Goal: Information Seeking & Learning: Learn about a topic

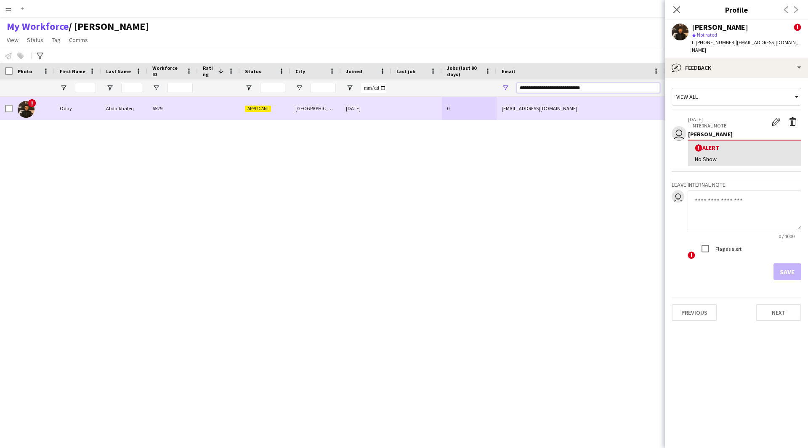
drag, startPoint x: 602, startPoint y: 86, endPoint x: 493, endPoint y: 107, distance: 111.0
click at [493, 107] on div "Workforce Details Photo First Name" at bounding box center [404, 248] width 808 height 371
paste input "Email Filter Input"
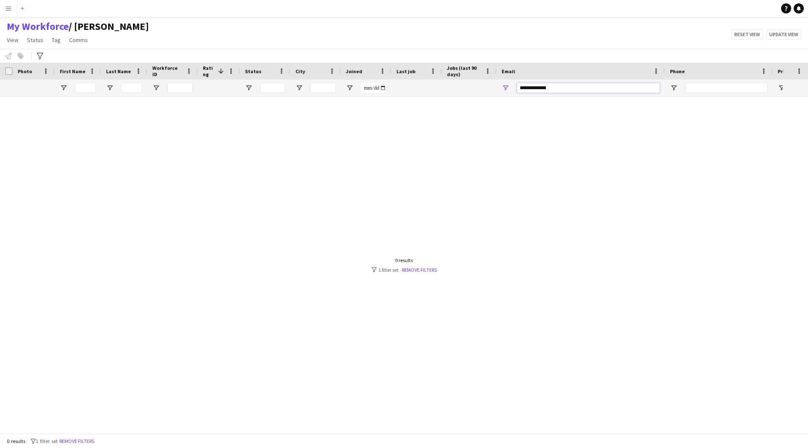
type input "**********"
drag, startPoint x: 555, startPoint y: 84, endPoint x: 455, endPoint y: 106, distance: 102.1
click at [455, 106] on div "Workforce Details Photo First Name" at bounding box center [404, 248] width 808 height 371
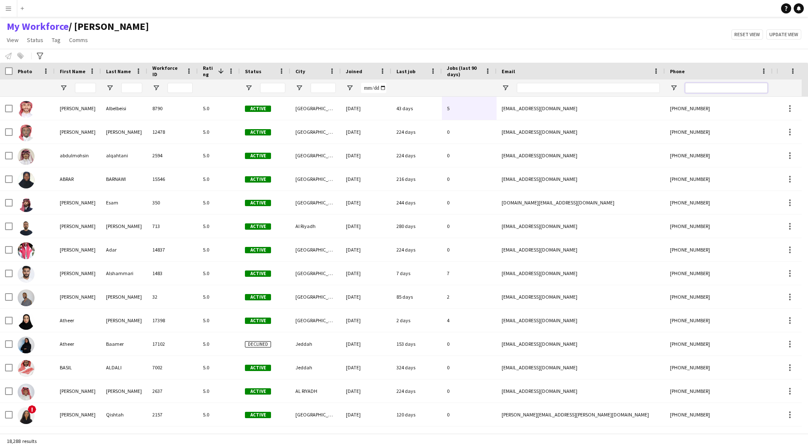
click at [717, 88] on input "Phone Filter Input" at bounding box center [726, 88] width 83 height 10
paste input "**********"
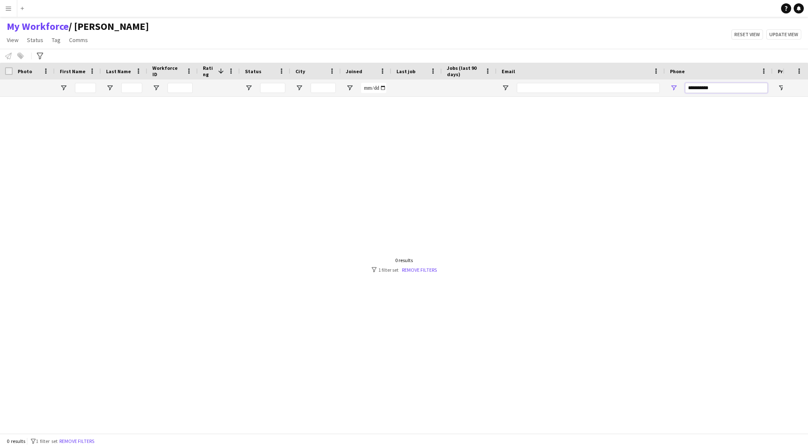
drag, startPoint x: 717, startPoint y: 88, endPoint x: 701, endPoint y: 88, distance: 16.4
click at [701, 88] on input "**********" at bounding box center [726, 88] width 83 height 10
drag, startPoint x: 691, startPoint y: 90, endPoint x: 658, endPoint y: 104, distance: 35.8
click at [658, 104] on div "Workforce Details Photo First Name" at bounding box center [404, 248] width 808 height 371
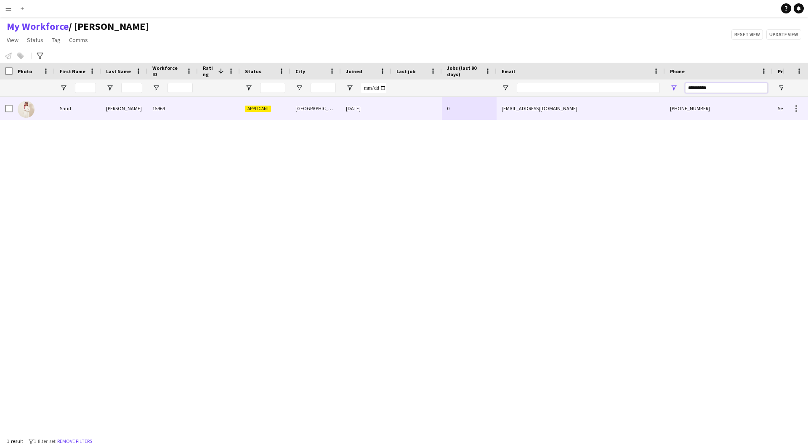
type input "*********"
click at [668, 101] on div "[PHONE_NUMBER]" at bounding box center [719, 108] width 108 height 23
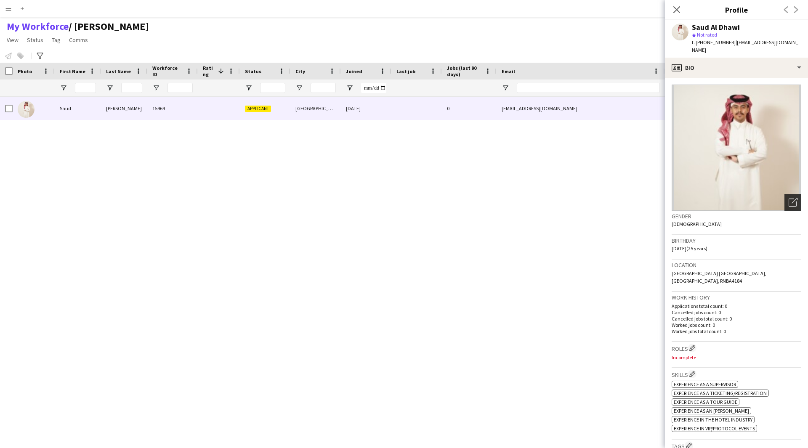
click at [789, 198] on icon "Open photos pop-in" at bounding box center [793, 202] width 9 height 9
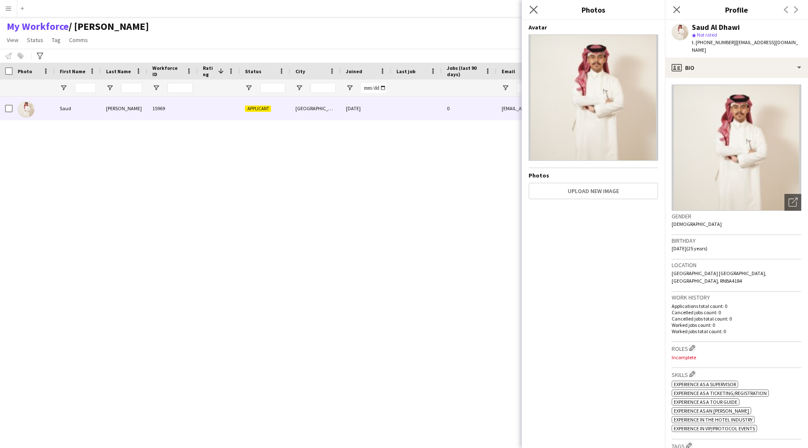
click at [530, 14] on app-icon "Close pop-in" at bounding box center [534, 10] width 12 height 12
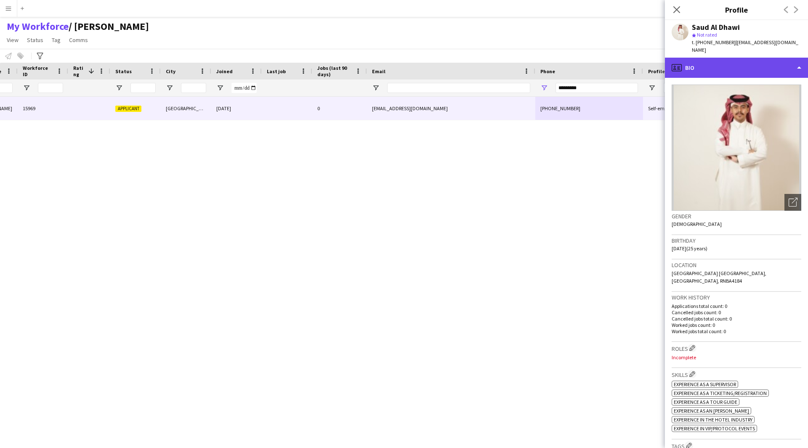
click at [689, 58] on div "profile Bio" at bounding box center [736, 68] width 143 height 20
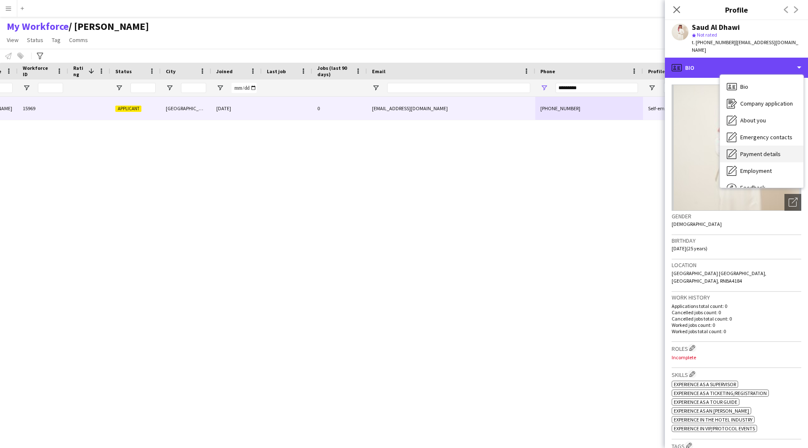
scroll to position [29, 0]
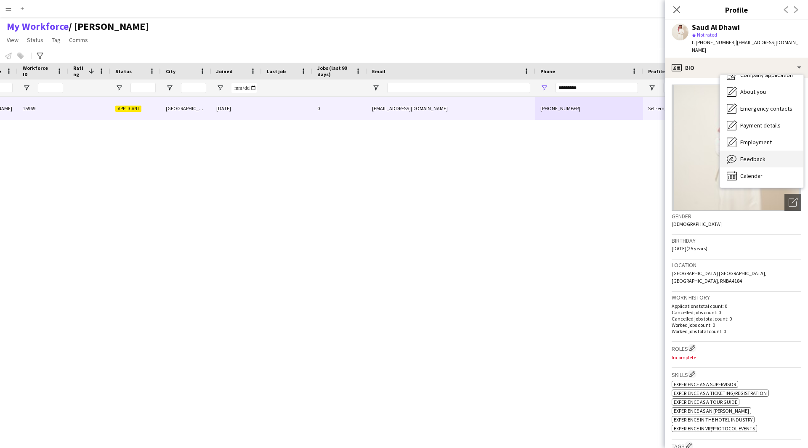
click at [740, 151] on div "Feedback Feedback" at bounding box center [761, 159] width 83 height 17
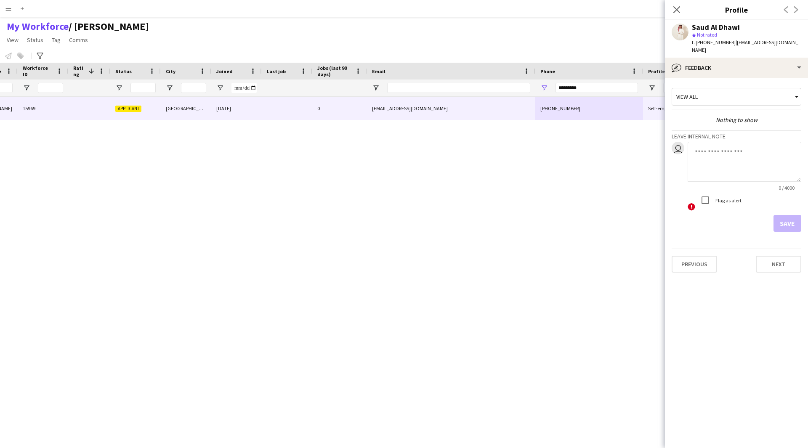
click at [737, 151] on textarea at bounding box center [745, 162] width 114 height 40
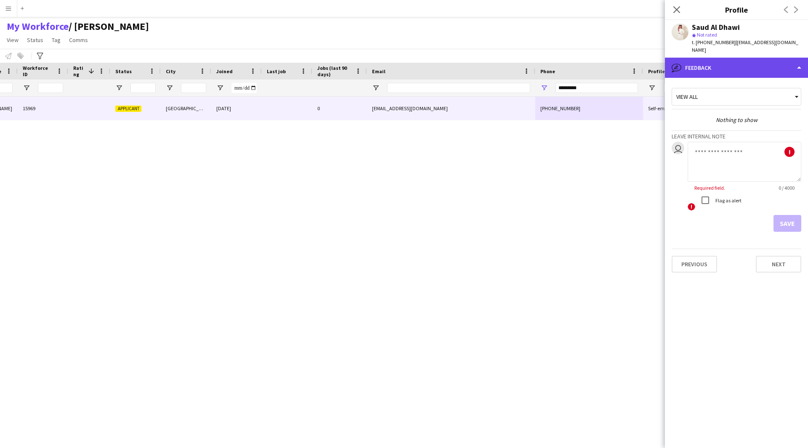
click at [743, 61] on div "bubble-pencil Feedback" at bounding box center [736, 68] width 143 height 20
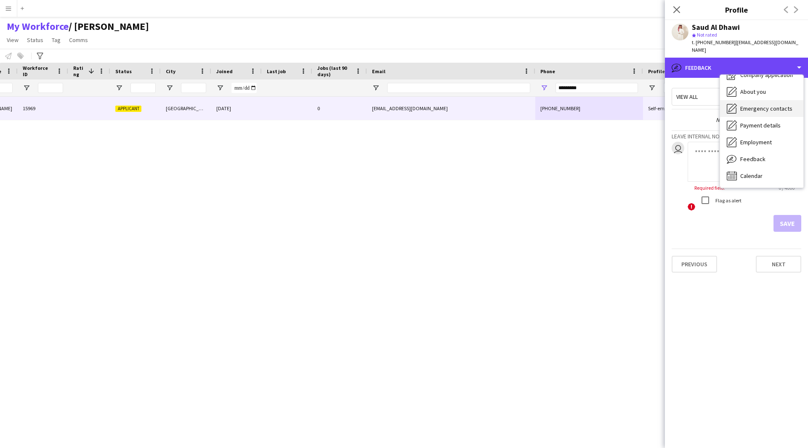
scroll to position [0, 0]
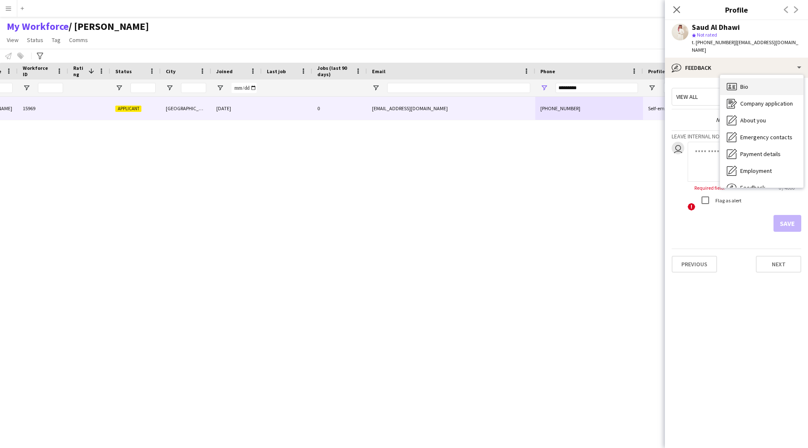
click at [745, 83] on span "Bio" at bounding box center [744, 87] width 8 height 8
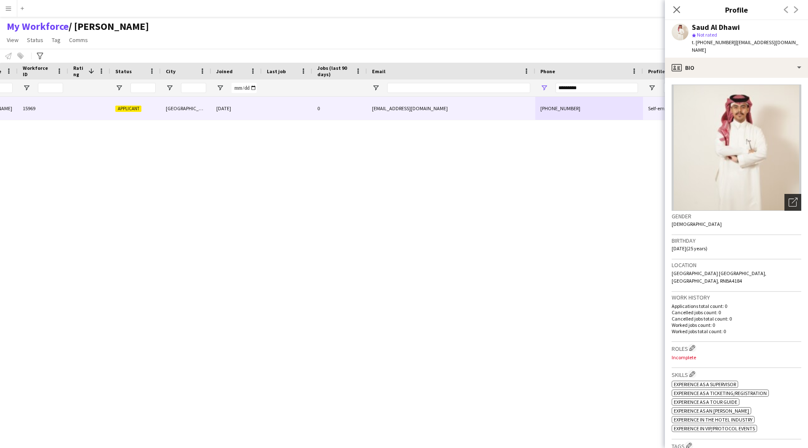
click at [789, 198] on icon "Open photos pop-in" at bounding box center [793, 202] width 9 height 9
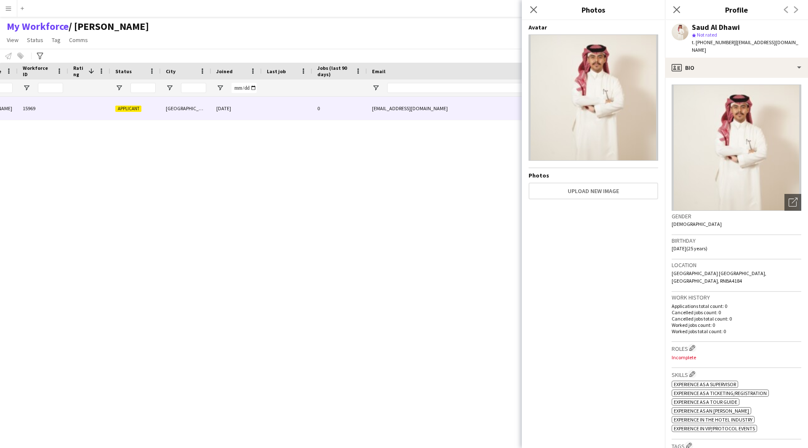
click at [638, 103] on img at bounding box center [594, 98] width 130 height 126
click at [741, 58] on div "profile Bio" at bounding box center [736, 68] width 143 height 20
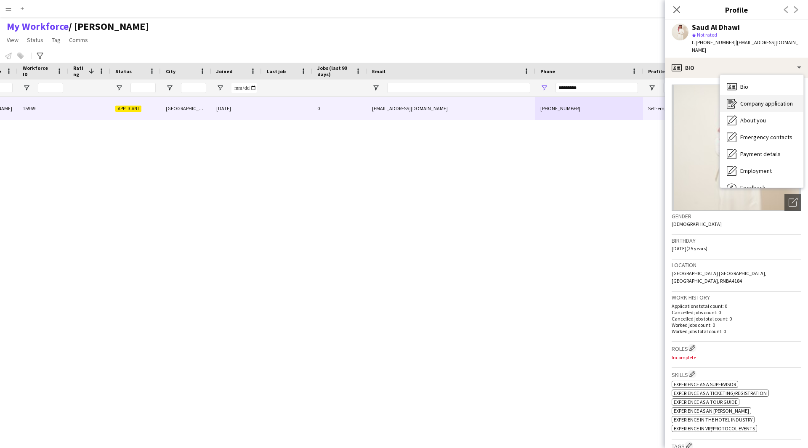
click at [762, 100] on div "Company application Company application" at bounding box center [761, 103] width 83 height 17
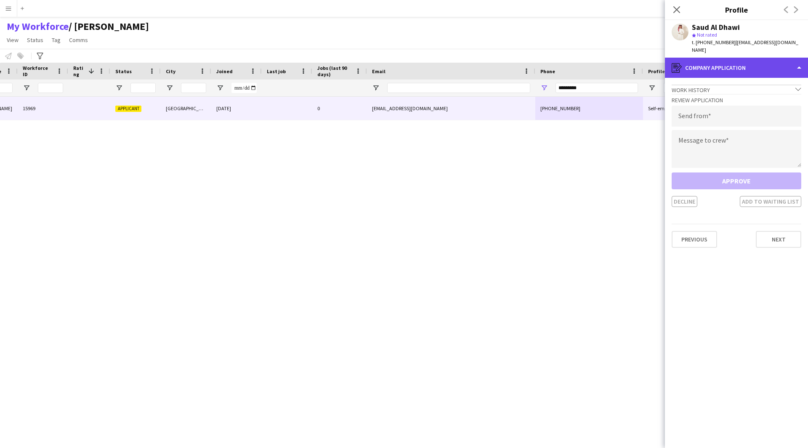
click at [748, 67] on div "register Company application" at bounding box center [736, 68] width 143 height 20
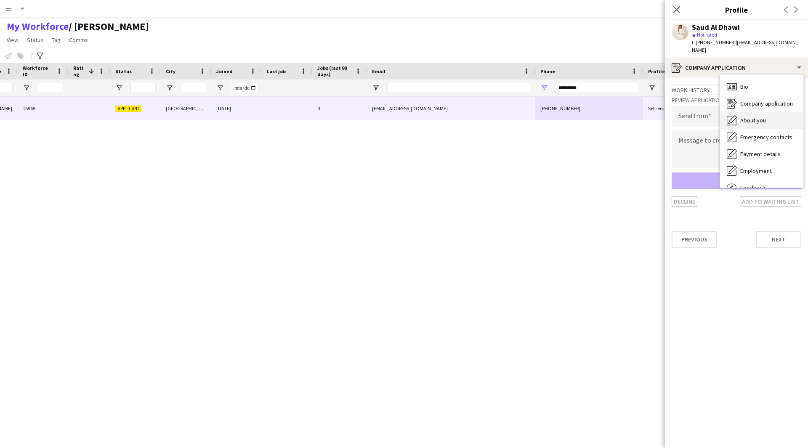
click at [765, 117] on span "About you" at bounding box center [753, 121] width 26 height 8
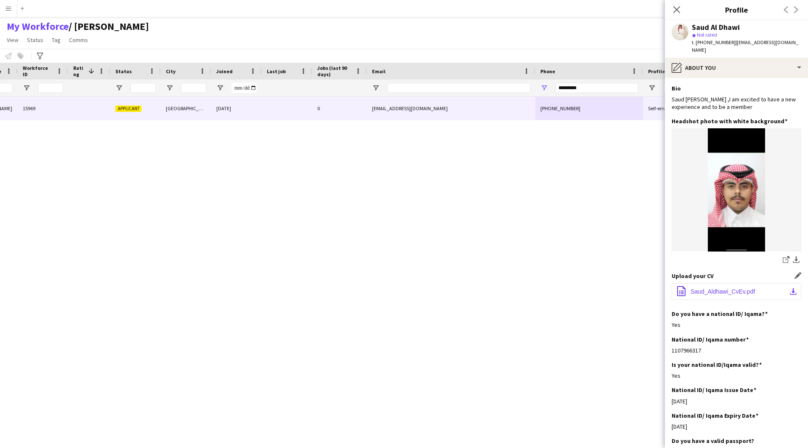
click at [730, 288] on span "Saud_Aldhawi_CvEv.pdf" at bounding box center [723, 291] width 64 height 7
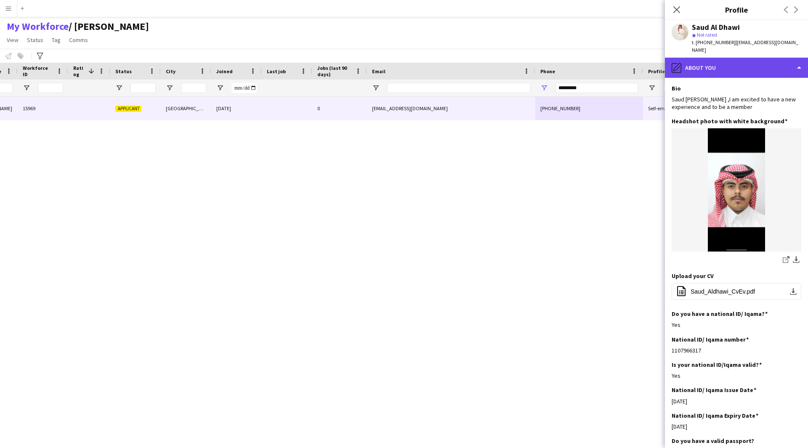
click at [752, 59] on div "pencil4 About you" at bounding box center [736, 68] width 143 height 20
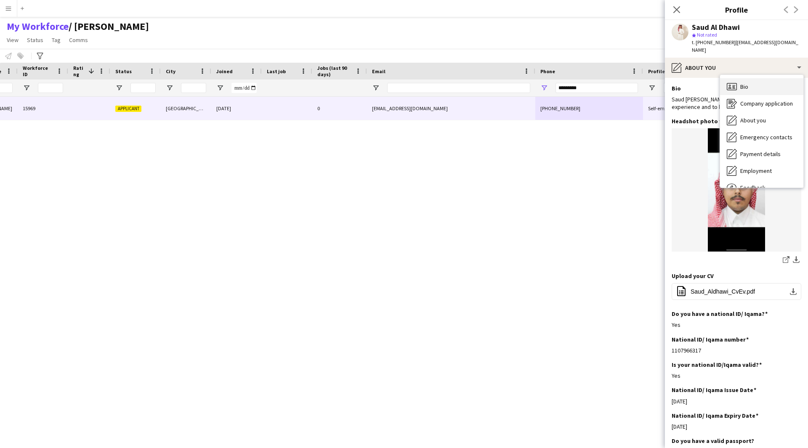
click at [756, 79] on div "Bio Bio" at bounding box center [761, 86] width 83 height 17
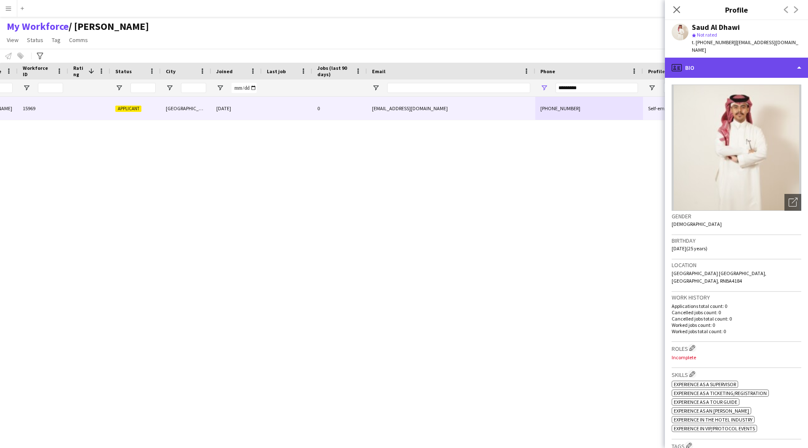
click at [777, 58] on div "profile Bio" at bounding box center [736, 68] width 143 height 20
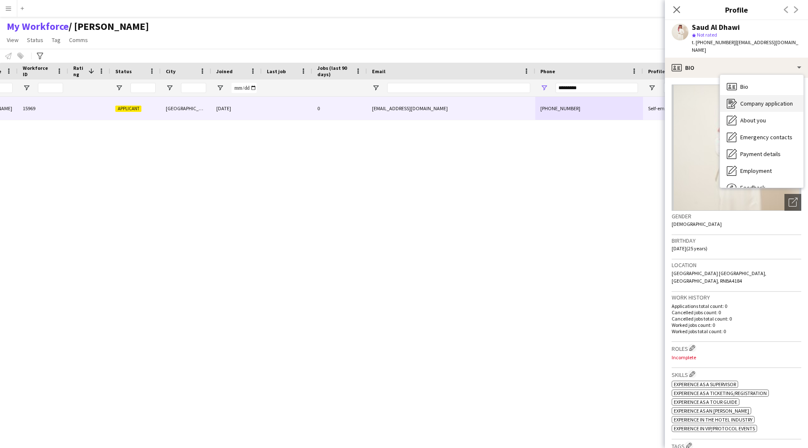
click at [764, 103] on div "Company application Company application" at bounding box center [761, 103] width 83 height 17
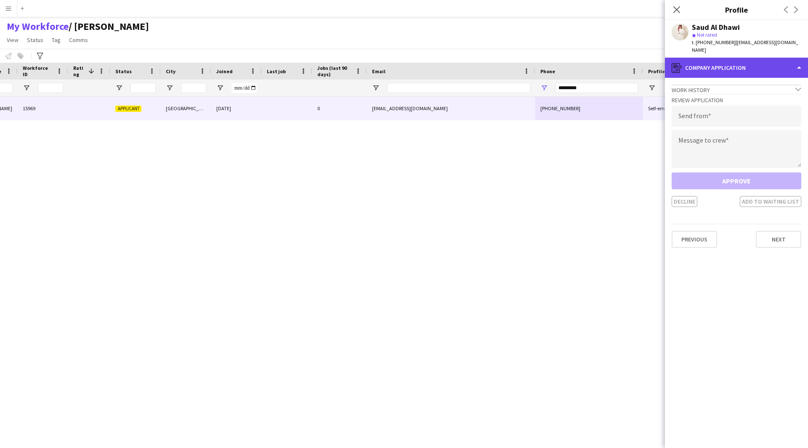
click at [774, 61] on div "register Company application" at bounding box center [736, 68] width 143 height 20
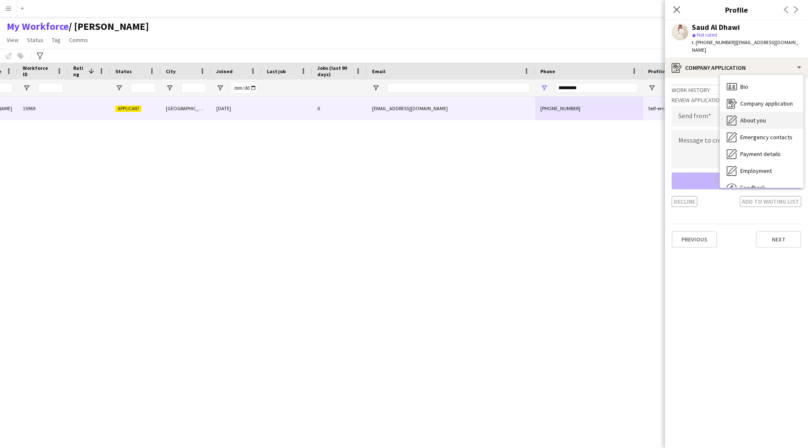
click at [770, 117] on div "About you About you" at bounding box center [761, 120] width 83 height 17
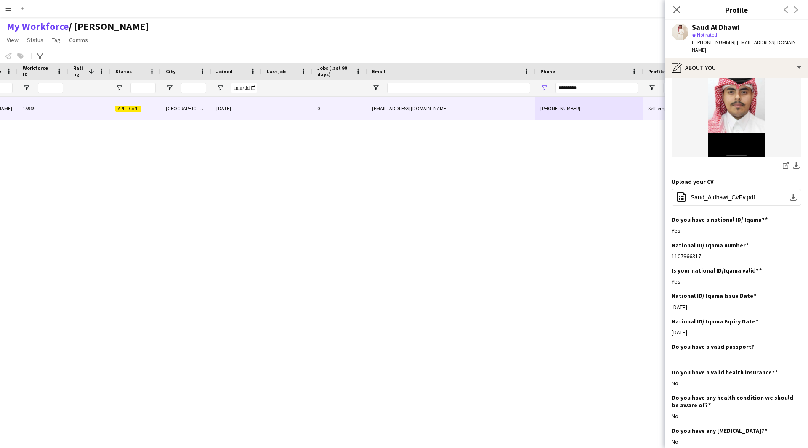
scroll to position [222, 0]
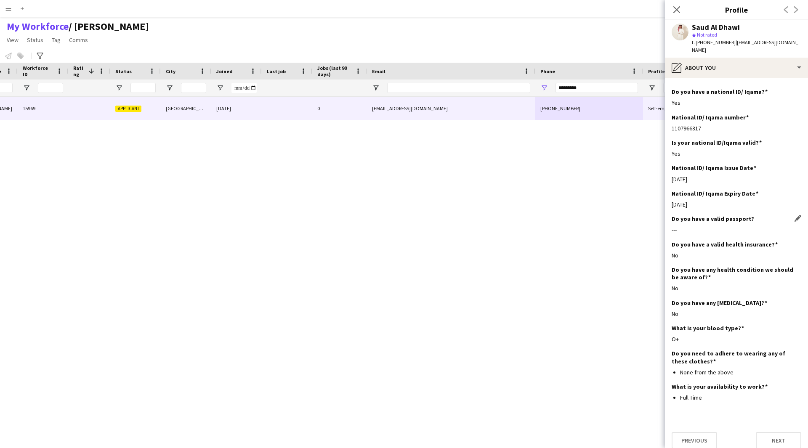
drag, startPoint x: 744, startPoint y: 212, endPoint x: 701, endPoint y: 217, distance: 44.1
click at [701, 217] on div "Do you have a valid passport? Edit this field ---" at bounding box center [737, 227] width 130 height 25
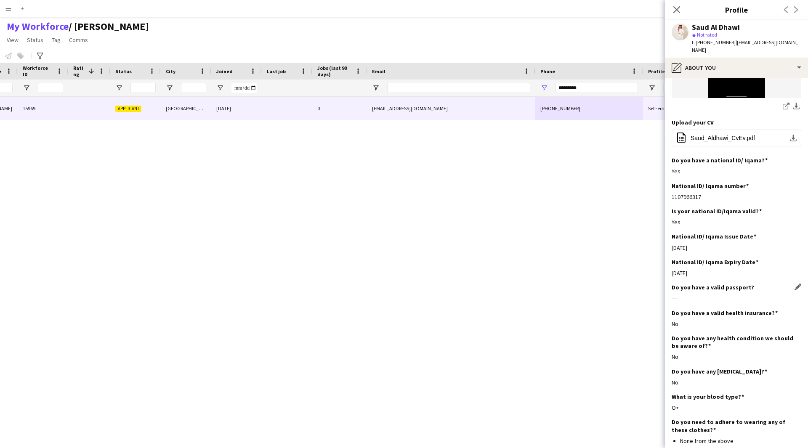
scroll to position [155, 0]
click at [707, 282] on h3 "Do you have a valid passport?" at bounding box center [713, 286] width 83 height 8
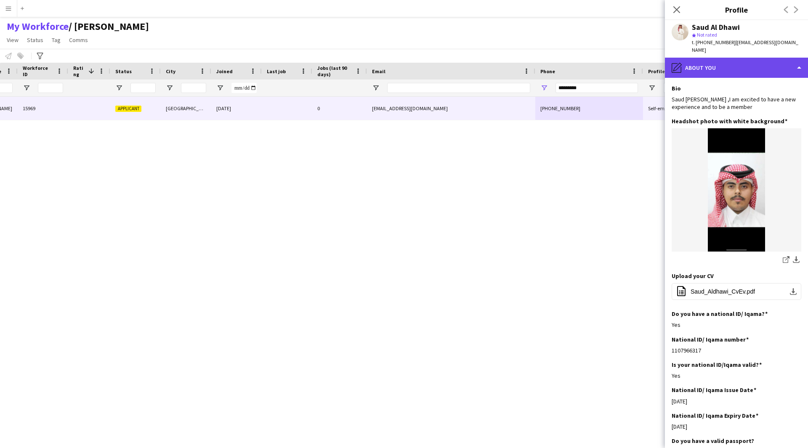
click at [709, 61] on div "pencil4 About you" at bounding box center [736, 68] width 143 height 20
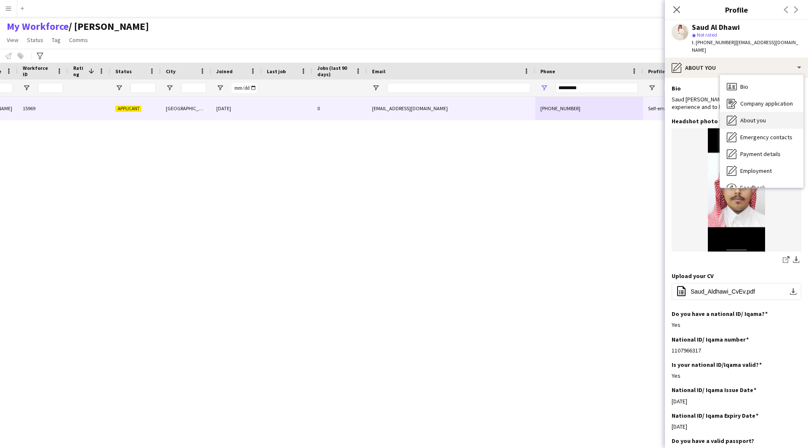
click at [750, 112] on div "About you About you" at bounding box center [761, 120] width 83 height 17
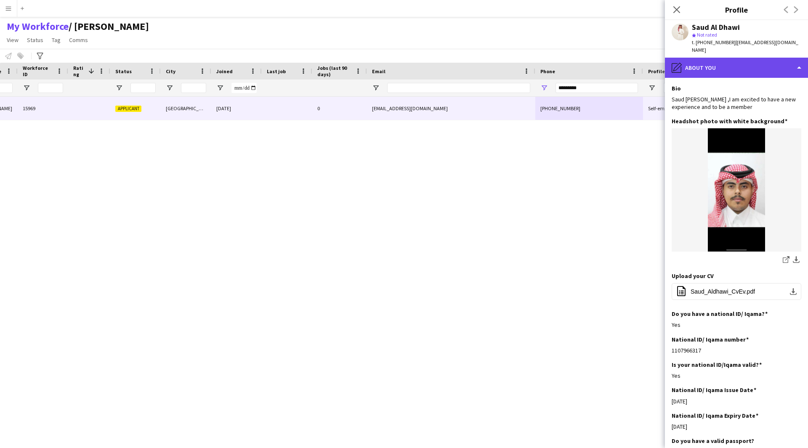
click at [723, 58] on div "pencil4 About you" at bounding box center [736, 68] width 143 height 20
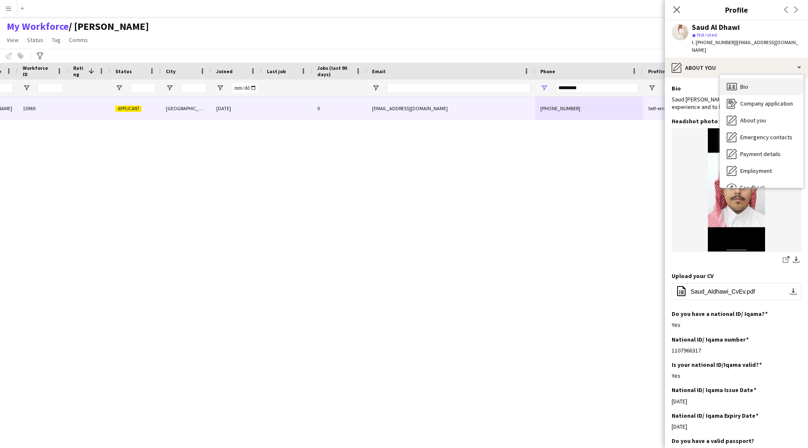
click at [738, 78] on div "Bio Bio" at bounding box center [761, 86] width 83 height 17
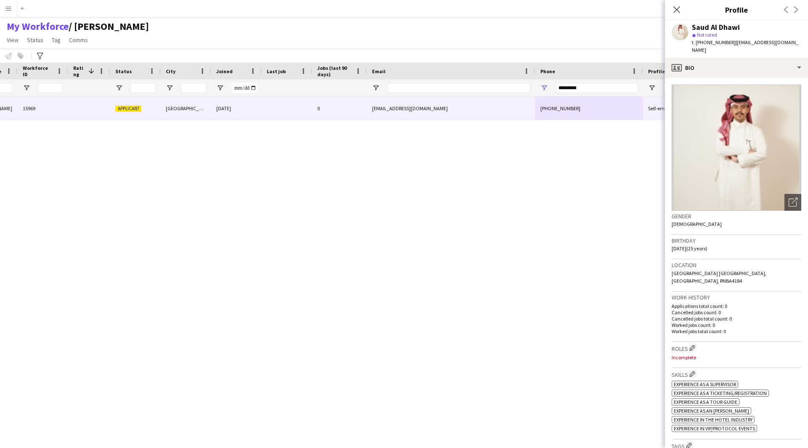
click at [778, 78] on app-crew-profile-bio "Open photos pop-in Gender [DEMOGRAPHIC_DATA] Birthday [DEMOGRAPHIC_DATA] (25 ye…" at bounding box center [736, 263] width 143 height 370
click at [777, 69] on div "profile Bio" at bounding box center [736, 68] width 143 height 20
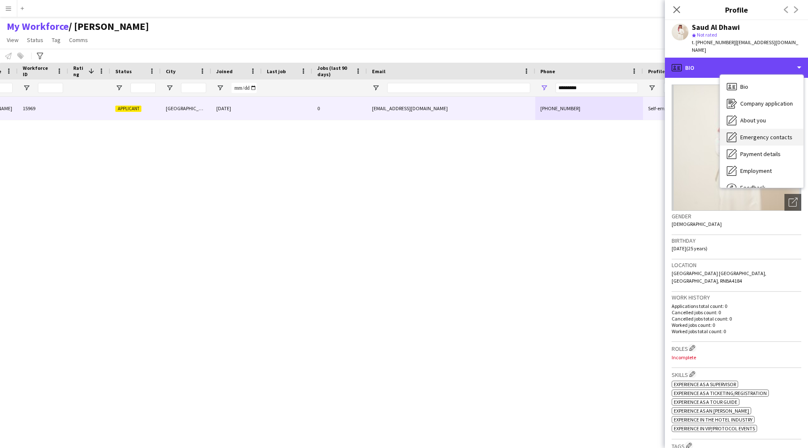
scroll to position [14, 0]
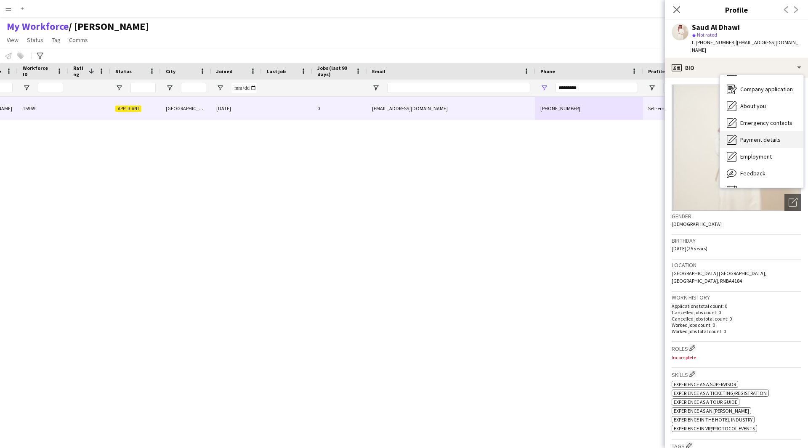
click at [770, 138] on div "Payment details Payment details" at bounding box center [761, 139] width 83 height 17
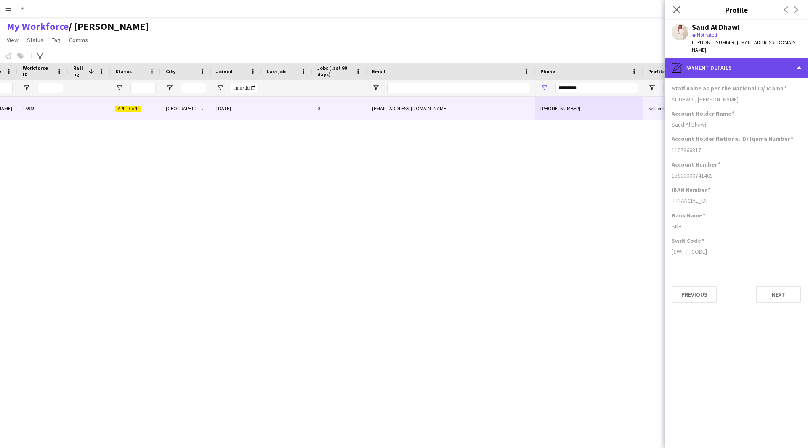
click at [753, 59] on div "pencil4 Payment details" at bounding box center [736, 68] width 143 height 20
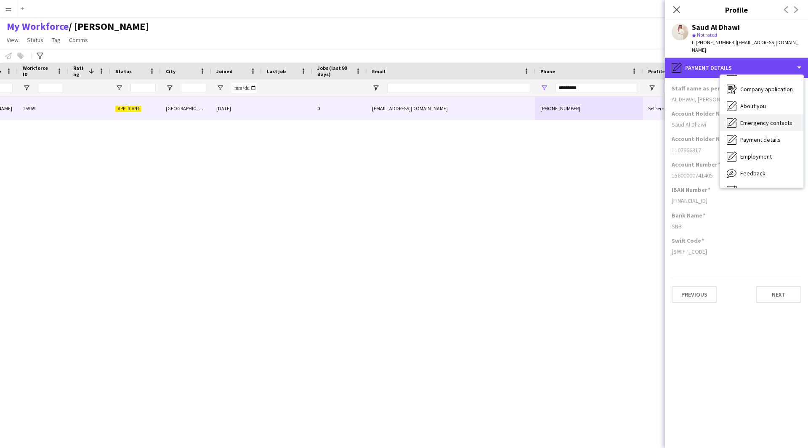
scroll to position [29, 0]
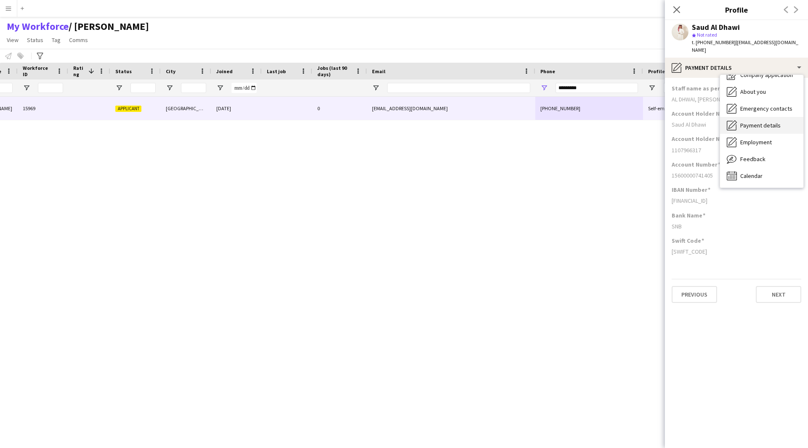
click at [759, 122] on span "Payment details" at bounding box center [760, 126] width 40 height 8
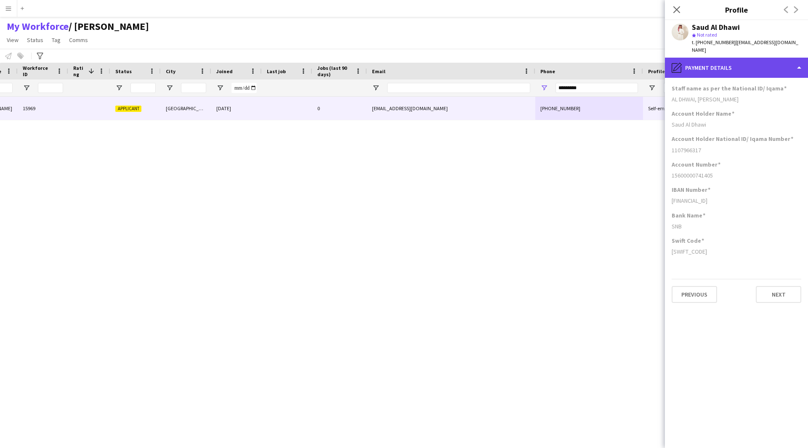
click at [740, 66] on div "pencil4 Payment details" at bounding box center [736, 68] width 143 height 20
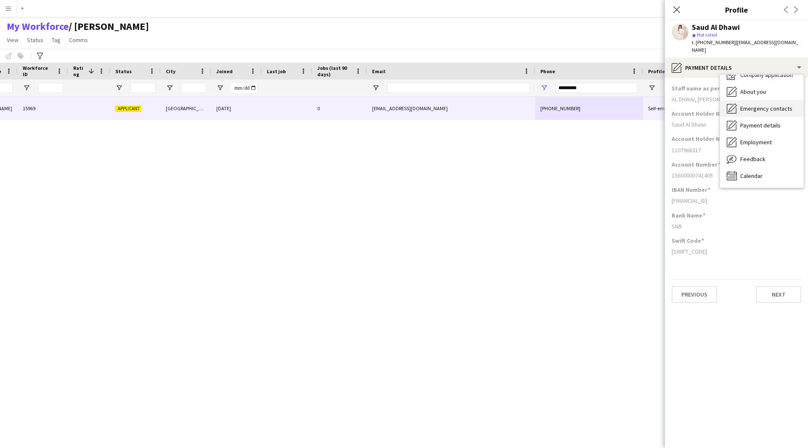
click at [762, 105] on div "Emergency contacts Emergency contacts" at bounding box center [761, 108] width 83 height 17
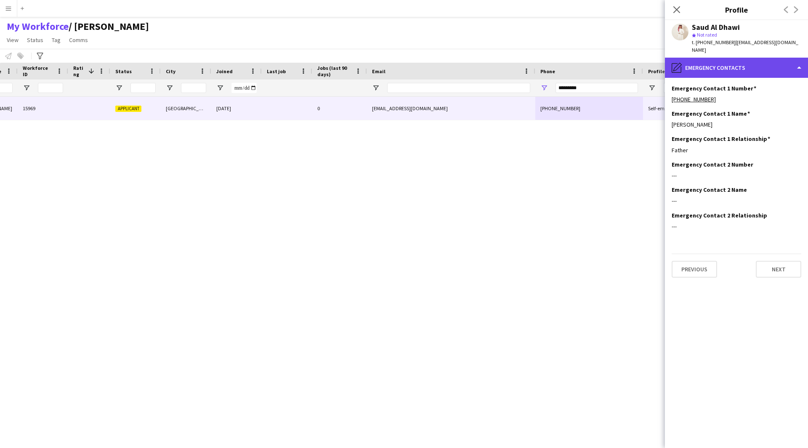
click at [778, 62] on div "pencil4 Emergency contacts" at bounding box center [736, 68] width 143 height 20
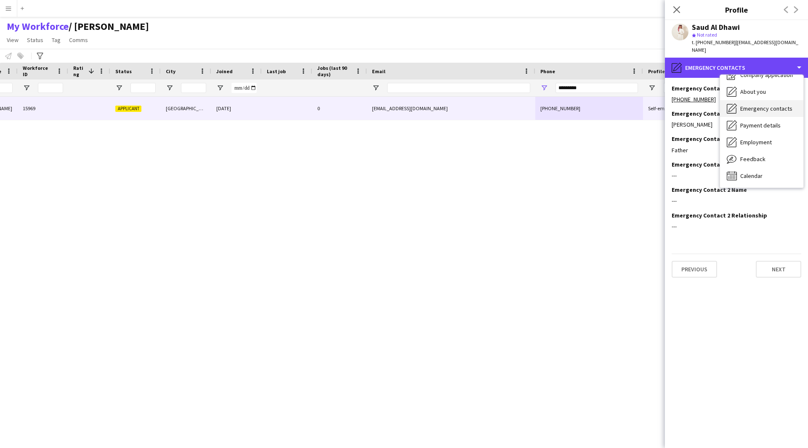
scroll to position [0, 0]
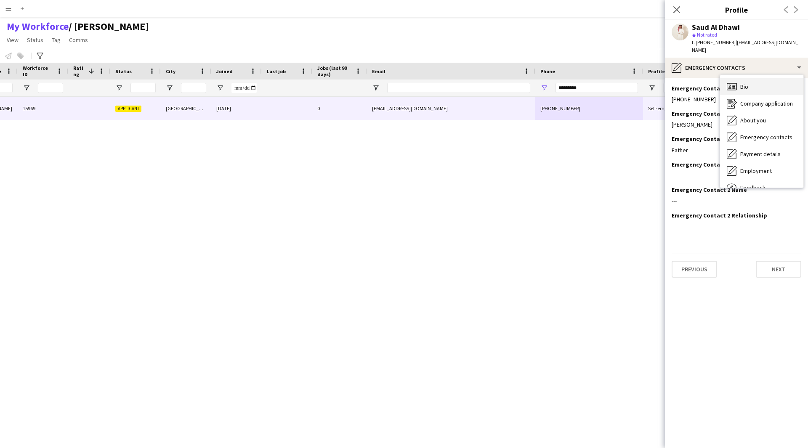
click at [756, 78] on div "Bio Bio" at bounding box center [761, 86] width 83 height 17
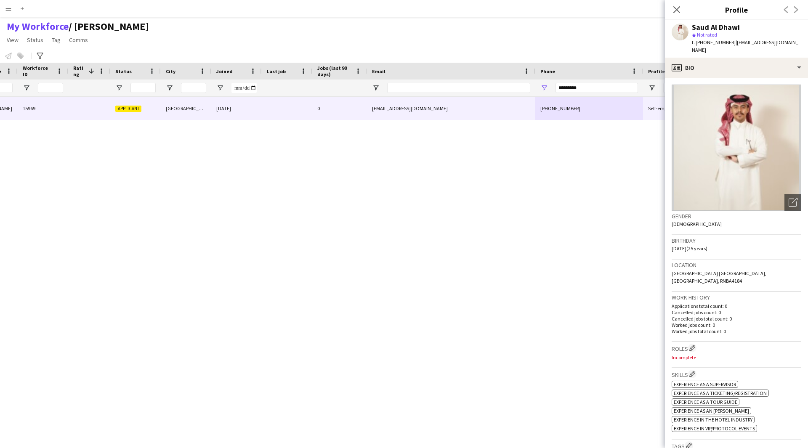
click at [790, 211] on div "Gender [DEMOGRAPHIC_DATA]" at bounding box center [737, 223] width 130 height 24
click at [789, 198] on icon "Open photos pop-in" at bounding box center [793, 202] width 9 height 9
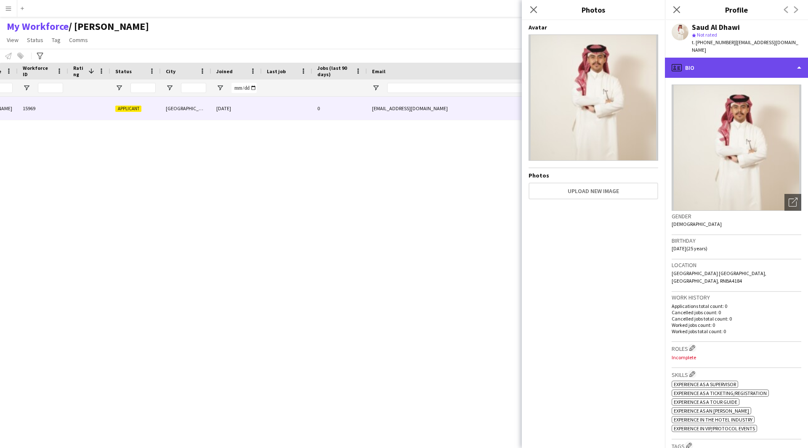
click at [771, 59] on div "profile Bio" at bounding box center [736, 68] width 143 height 20
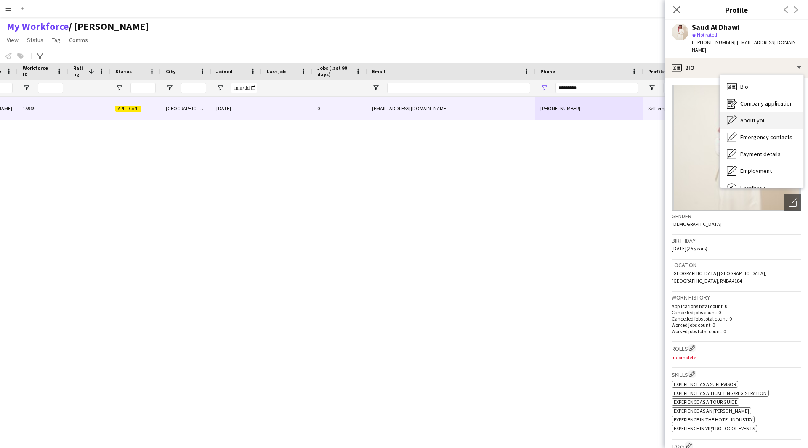
click at [767, 112] on div "About you About you" at bounding box center [761, 120] width 83 height 17
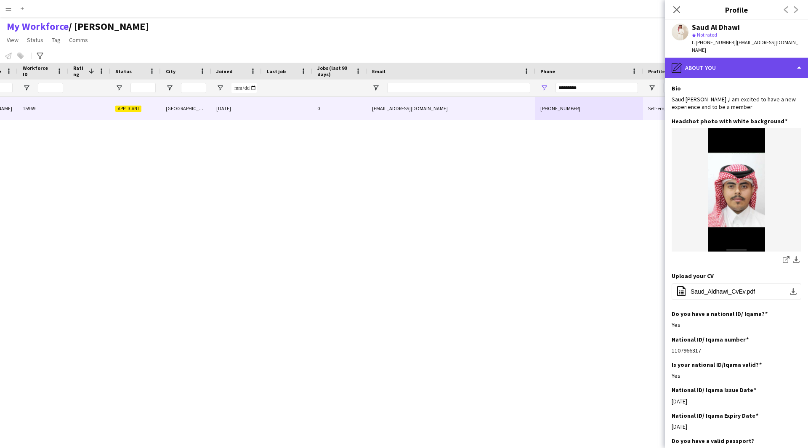
click at [718, 58] on div "pencil4 About you" at bounding box center [736, 68] width 143 height 20
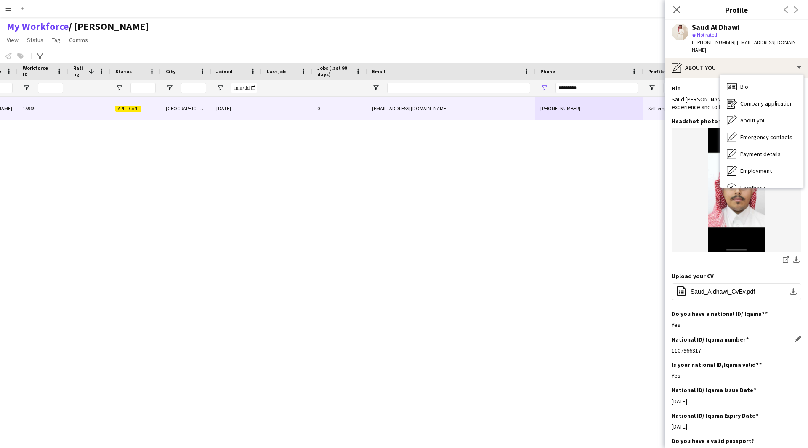
click at [714, 338] on div "National ID/ Iqama number Edit this field 1107966317" at bounding box center [737, 348] width 130 height 25
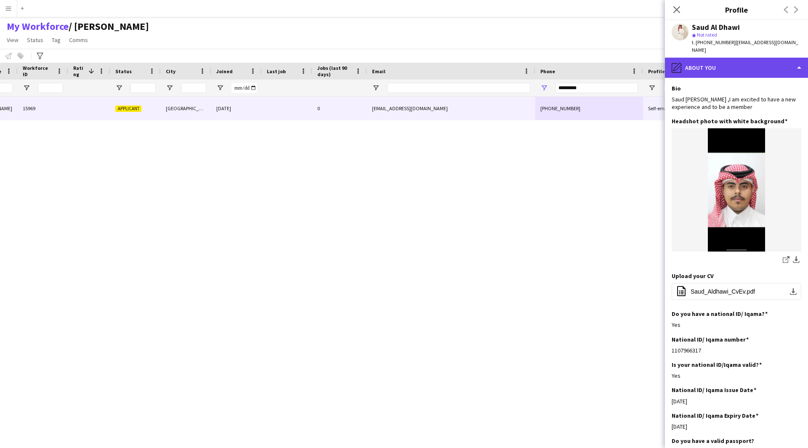
click at [723, 60] on div "pencil4 About you" at bounding box center [736, 68] width 143 height 20
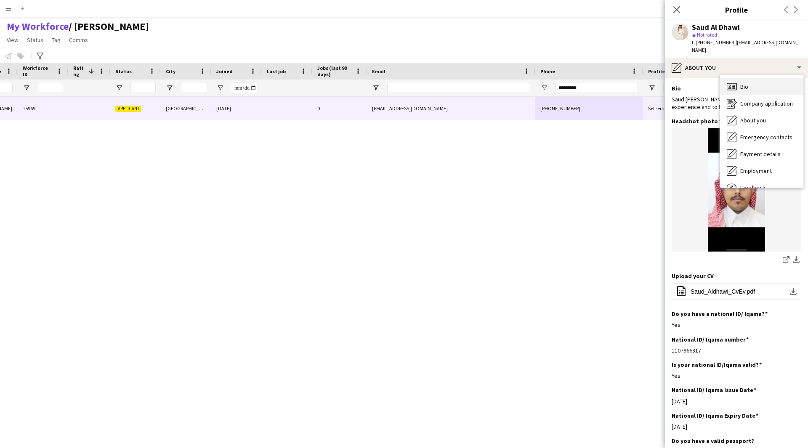
click at [744, 83] on span "Bio" at bounding box center [744, 87] width 8 height 8
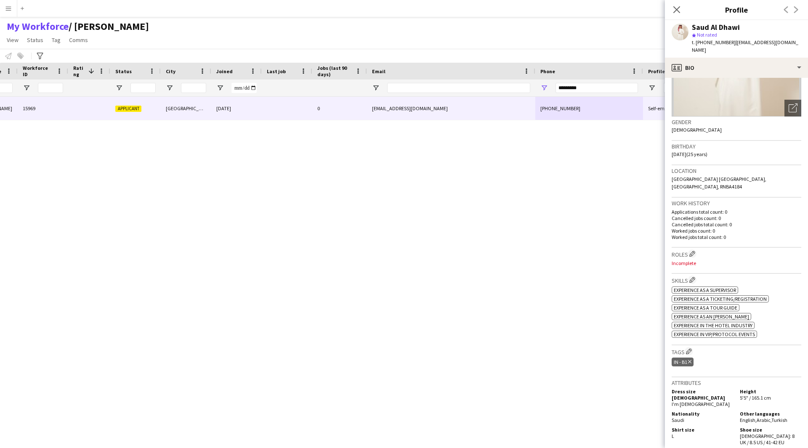
scroll to position [95, 0]
click at [691, 249] on button "Edit crew company roles" at bounding box center [692, 253] width 8 height 8
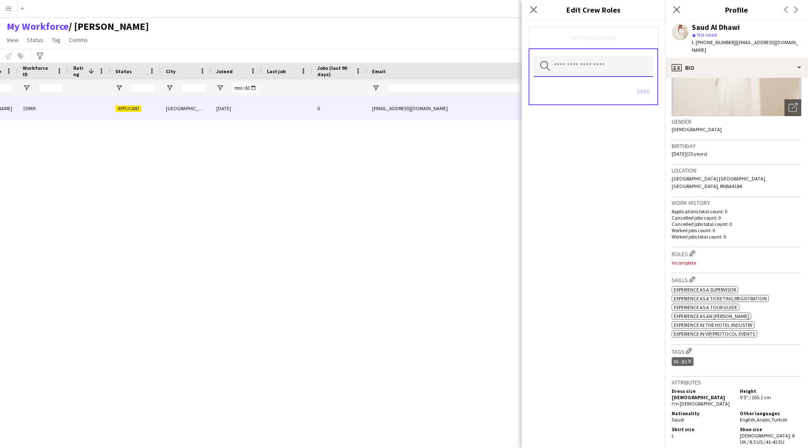
click at [605, 68] on input "text" at bounding box center [594, 66] width 120 height 21
type input "***"
click at [582, 90] on span "Ride Attendant" at bounding box center [594, 91] width 106 height 8
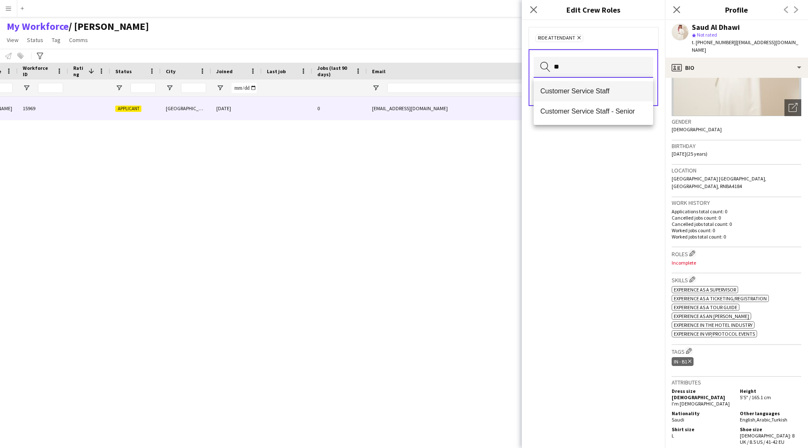
type input "**"
click at [578, 90] on span "Customer Service Staff" at bounding box center [594, 91] width 106 height 8
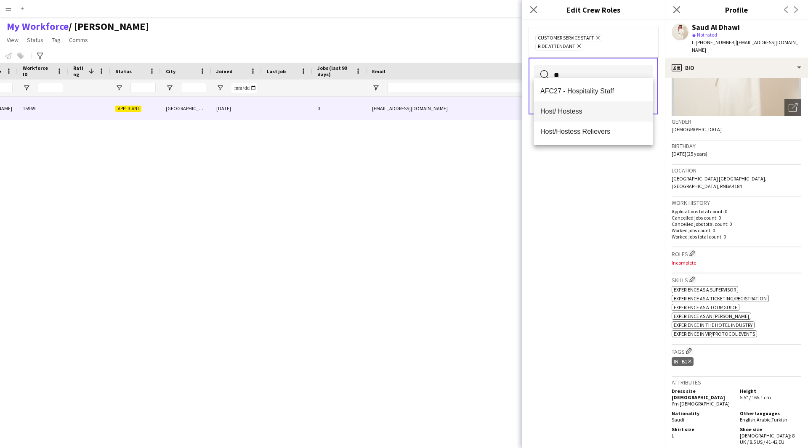
type input "**"
click at [583, 115] on span "Host/ Hostess" at bounding box center [594, 111] width 106 height 8
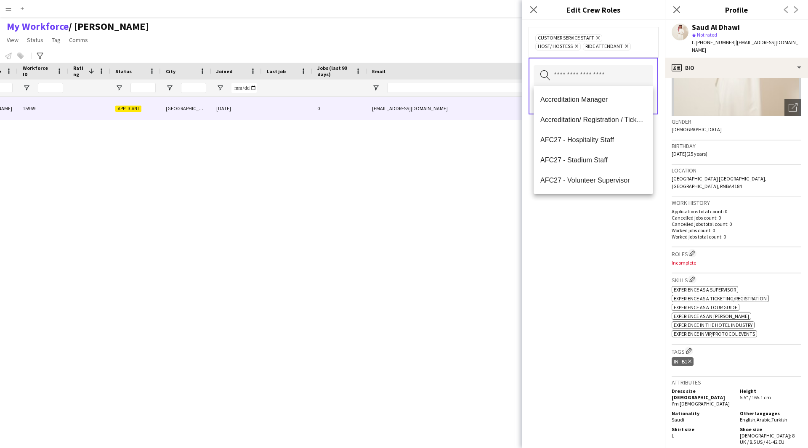
click at [589, 306] on div "Customer Service Staff Remove Host/ Hostess Remove Ride Attendant Remove Search…" at bounding box center [593, 234] width 143 height 428
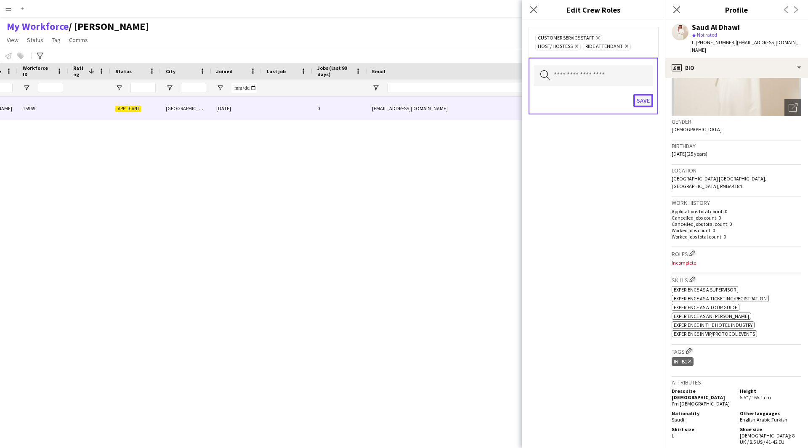
click at [644, 98] on button "Save" at bounding box center [644, 100] width 20 height 13
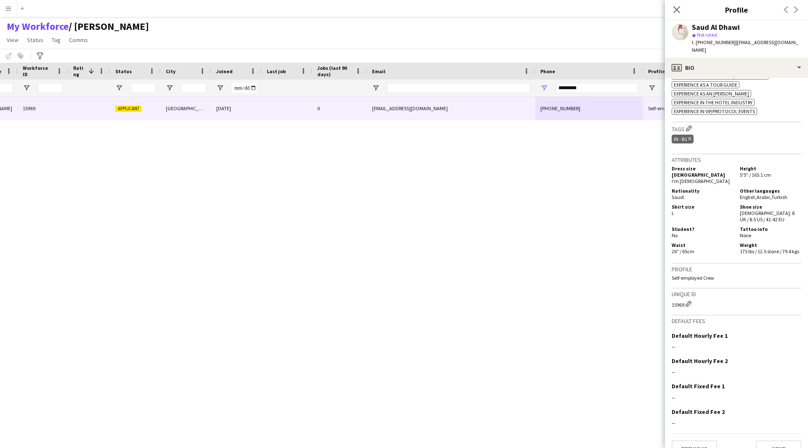
scroll to position [318, 0]
click at [688, 125] on app-icon "Edit crew company tags" at bounding box center [689, 128] width 6 height 6
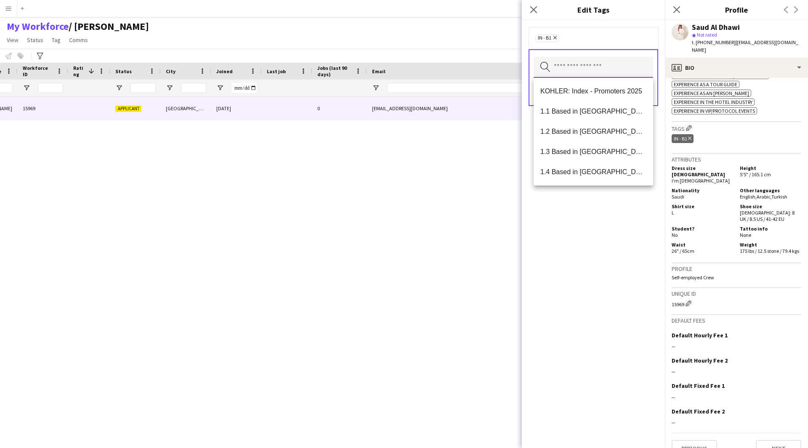
click at [585, 72] on input "text" at bounding box center [594, 67] width 120 height 21
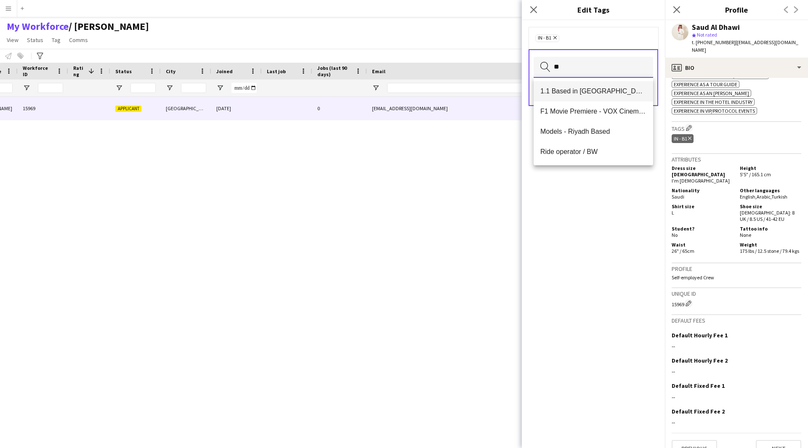
type input "**"
click at [577, 94] on span "1.1 Based in [GEOGRAPHIC_DATA]" at bounding box center [594, 91] width 106 height 8
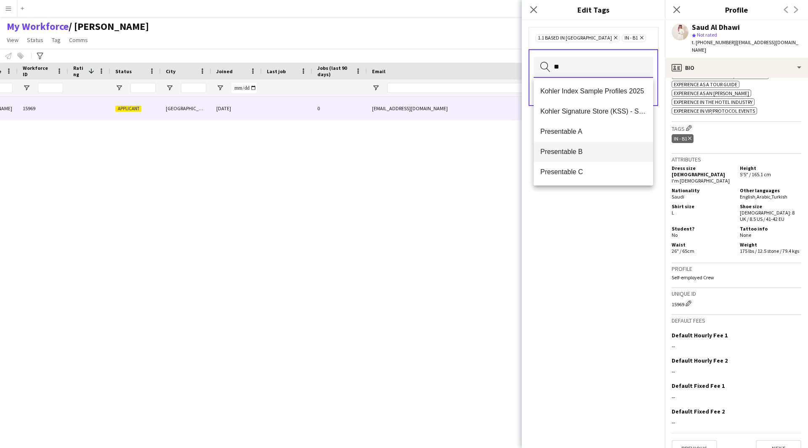
type input "**"
click at [589, 148] on span "Presentable B" at bounding box center [594, 152] width 106 height 8
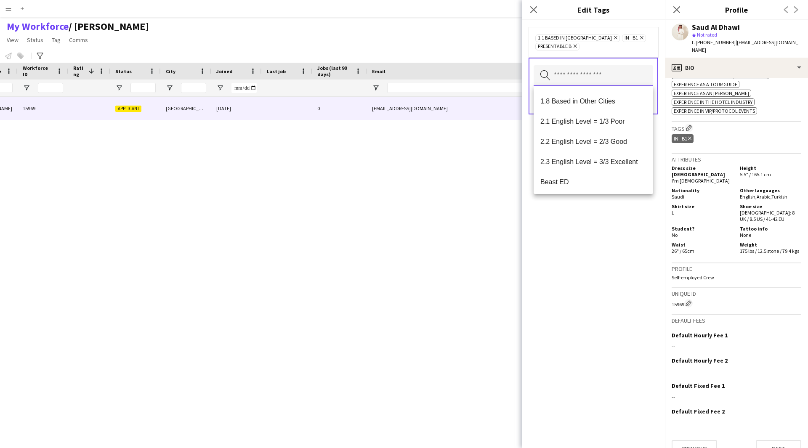
scroll to position [133, 0]
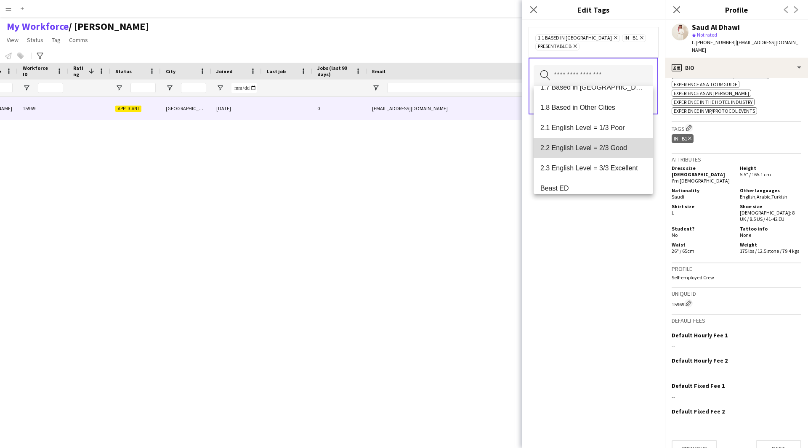
click at [599, 147] on span "2.2 English Level = 2/3 Good" at bounding box center [594, 148] width 106 height 8
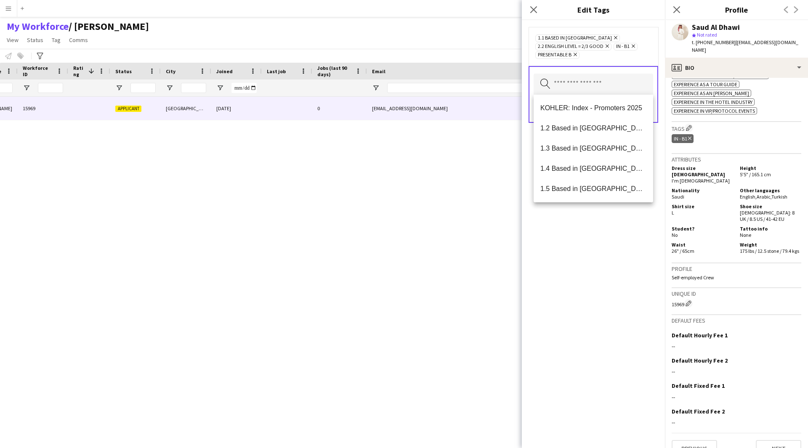
click at [591, 325] on div "1.1 Based in [GEOGRAPHIC_DATA] Remove 2.2 English Level = 2/3 Good Remove IN - …" at bounding box center [593, 234] width 143 height 428
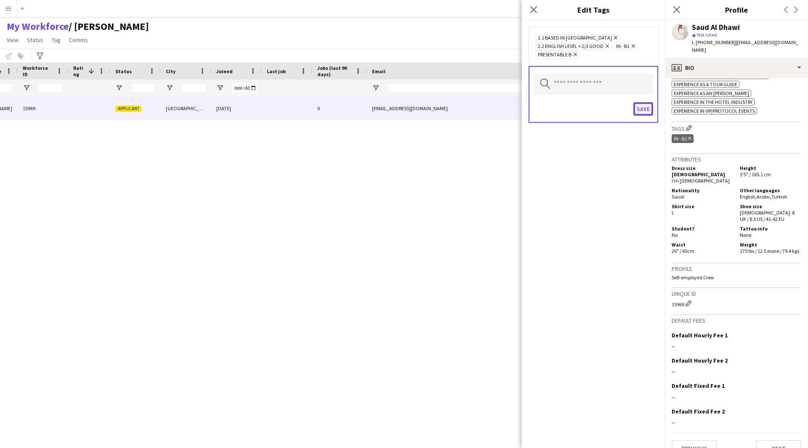
click at [642, 107] on button "Save" at bounding box center [644, 108] width 20 height 13
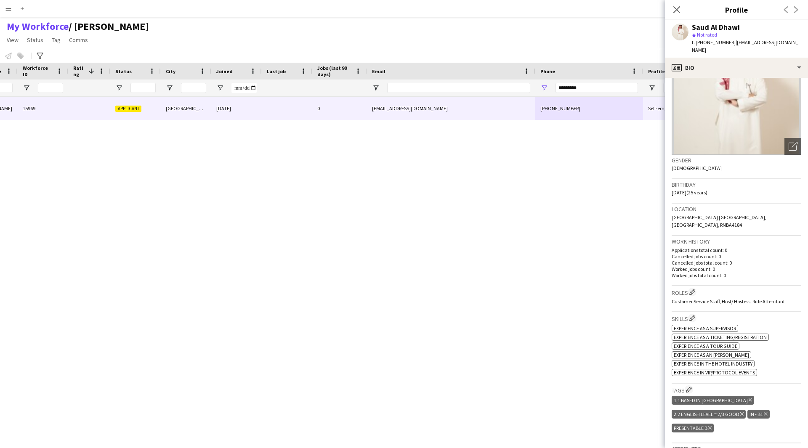
scroll to position [56, 0]
click at [691, 290] on app-icon "Edit crew company roles" at bounding box center [693, 293] width 6 height 6
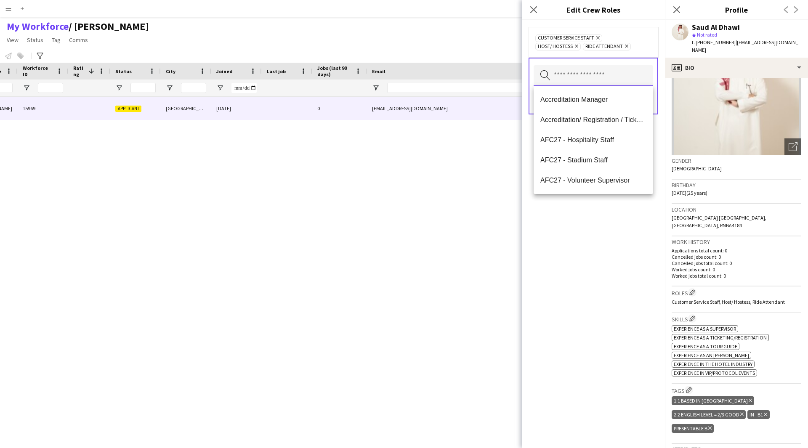
click at [570, 72] on input "text" at bounding box center [594, 75] width 120 height 21
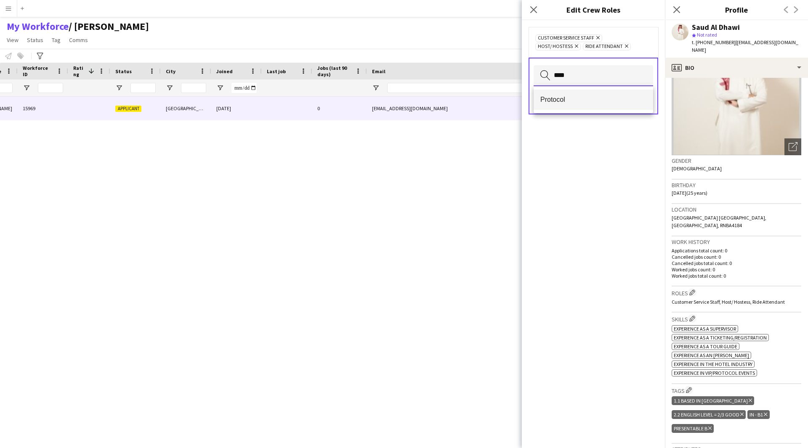
type input "****"
click at [570, 105] on mat-option "Protocol" at bounding box center [594, 100] width 120 height 20
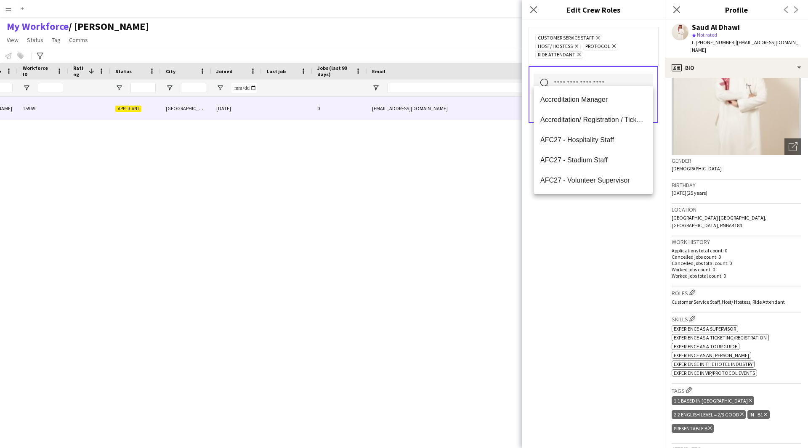
click at [575, 295] on div "Customer Service Staff Remove Host/ Hostess Remove Protocol Remove Ride Attenda…" at bounding box center [593, 234] width 143 height 428
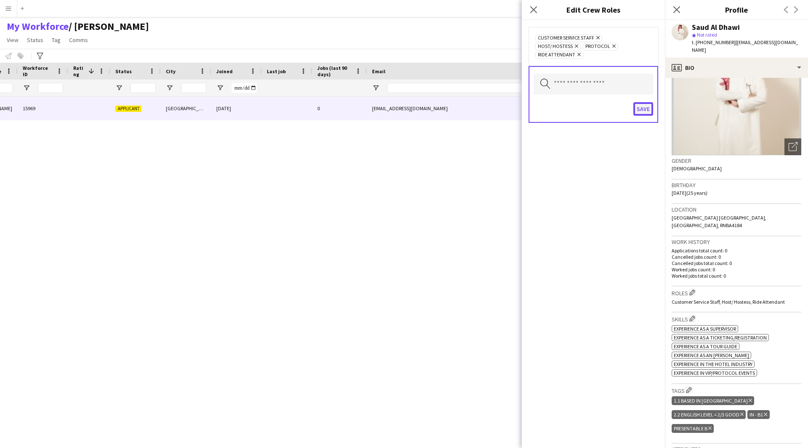
click at [653, 102] on button "Save" at bounding box center [644, 108] width 20 height 13
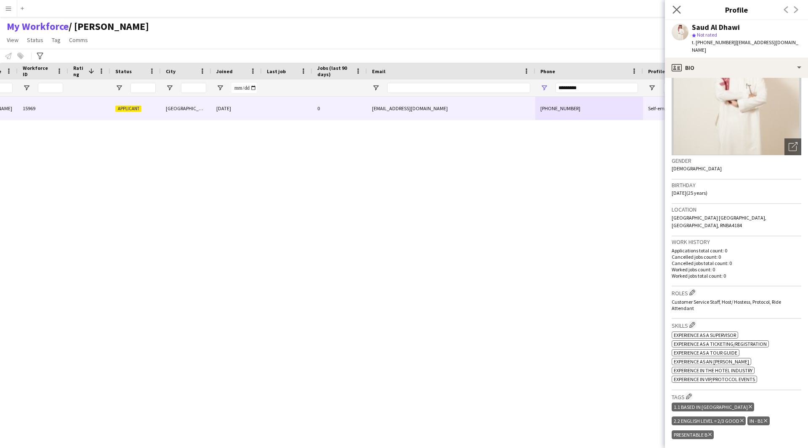
click at [680, 13] on icon at bounding box center [677, 9] width 8 height 8
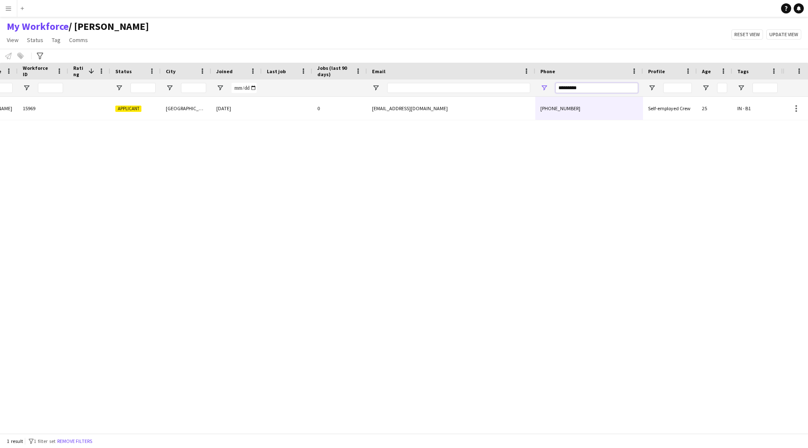
drag, startPoint x: 602, startPoint y: 91, endPoint x: 441, endPoint y: 112, distance: 162.3
click at [441, 112] on div "Workforce Details Photo First Name Last Name 1 0" at bounding box center [404, 248] width 808 height 371
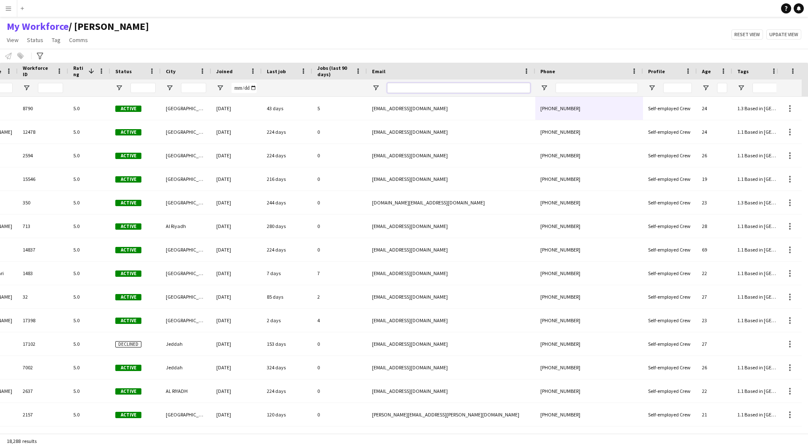
click at [431, 88] on input "Email Filter Input" at bounding box center [458, 88] width 143 height 10
paste input "**********"
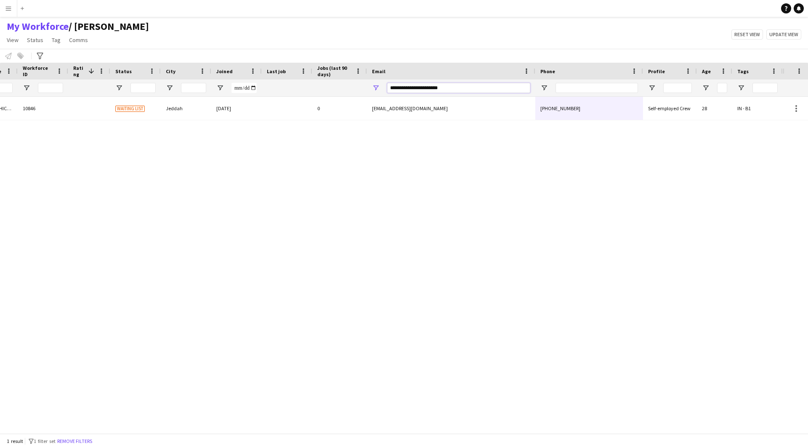
type input "**********"
click at [469, 125] on div "Alawi Salem 10846 Waiting list Jeddah [DATE] 0 [EMAIL_ADDRESS][DOMAIN_NAME] [PH…" at bounding box center [391, 262] width 783 height 330
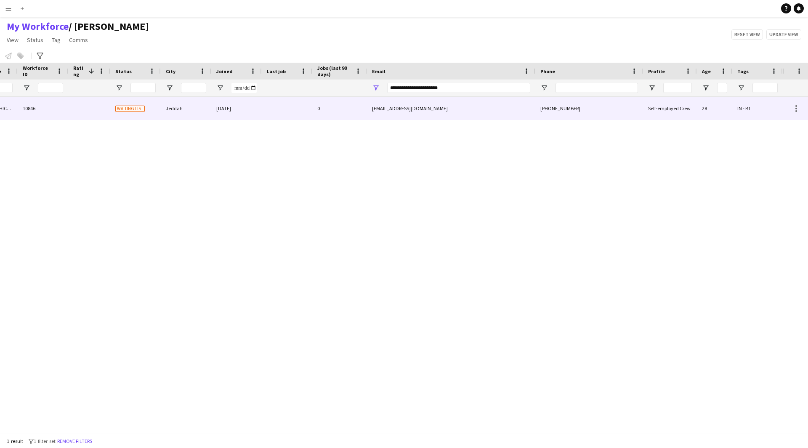
click at [482, 117] on div "[EMAIL_ADDRESS][DOMAIN_NAME]" at bounding box center [451, 108] width 168 height 23
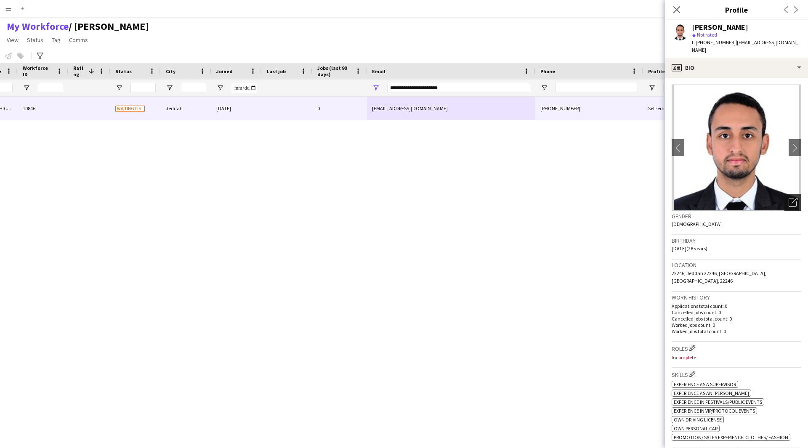
click at [794, 194] on div "Open photos pop-in" at bounding box center [793, 202] width 17 height 17
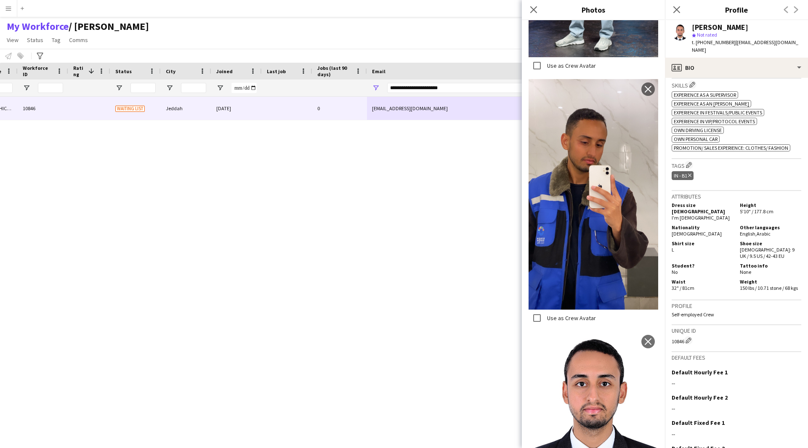
scroll to position [327, 0]
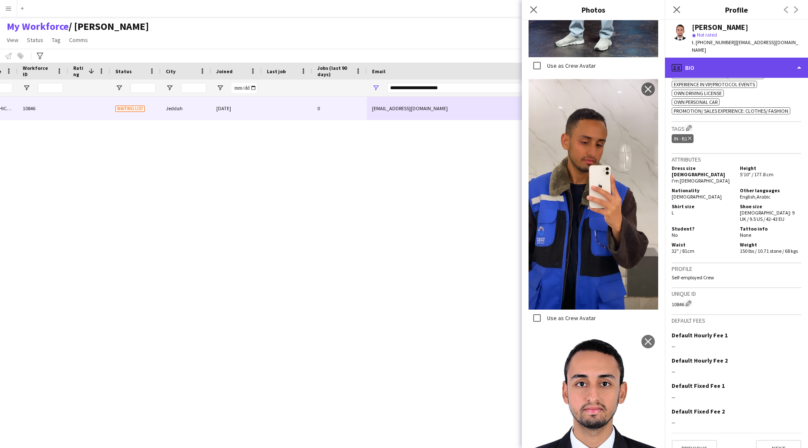
click at [748, 58] on div "profile Bio" at bounding box center [736, 68] width 143 height 20
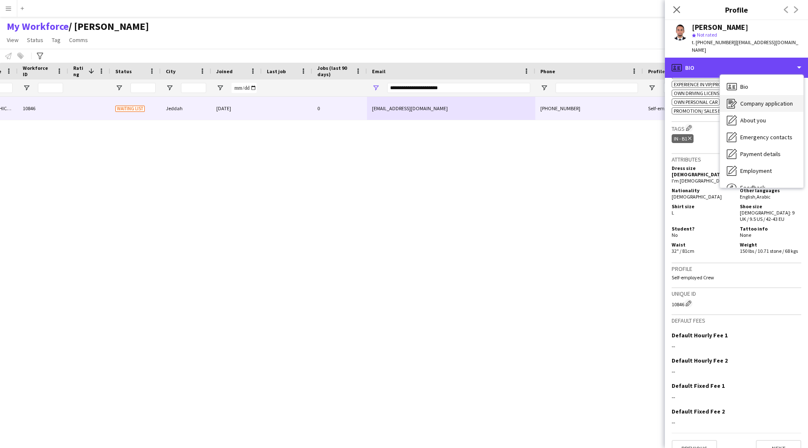
scroll to position [29, 0]
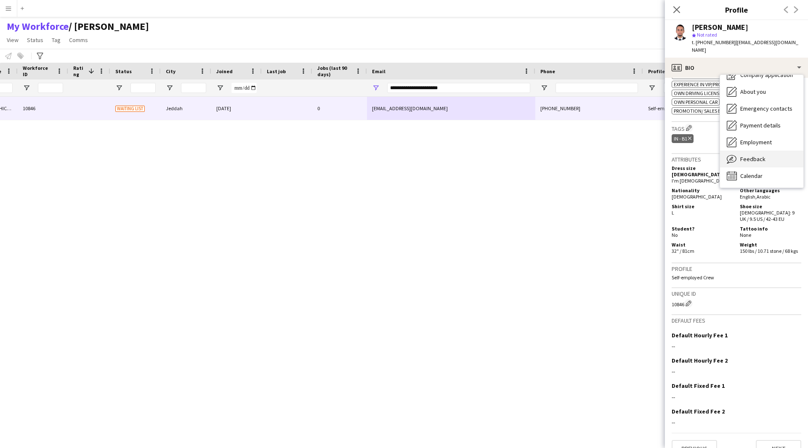
click at [751, 155] on span "Feedback" at bounding box center [752, 159] width 25 height 8
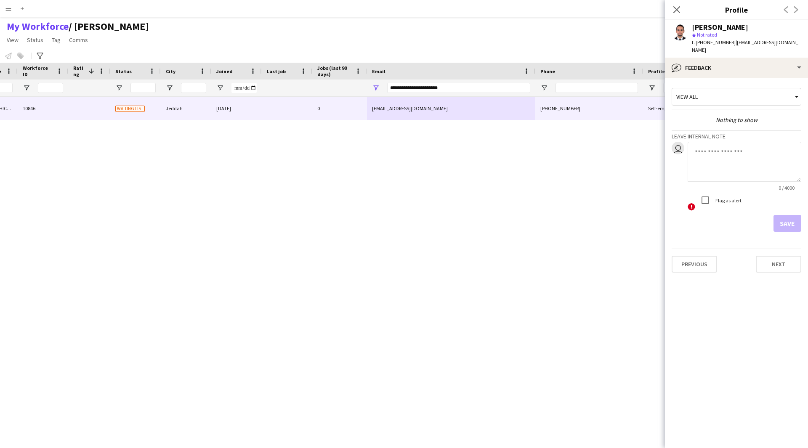
click at [722, 145] on textarea at bounding box center [745, 162] width 114 height 40
type textarea "*"
type textarea "*******"
click at [790, 226] on app-crew-profile-feedback-tab "View all Nothing to show Leave internal note user ******* 8 / 4000 ! Flag as al…" at bounding box center [736, 263] width 143 height 370
click at [788, 221] on button "Save" at bounding box center [788, 223] width 28 height 17
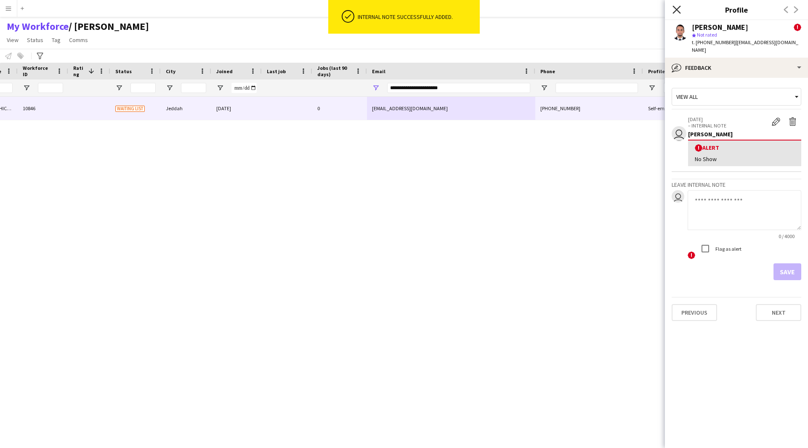
click at [675, 10] on icon "Close pop-in" at bounding box center [677, 9] width 8 height 8
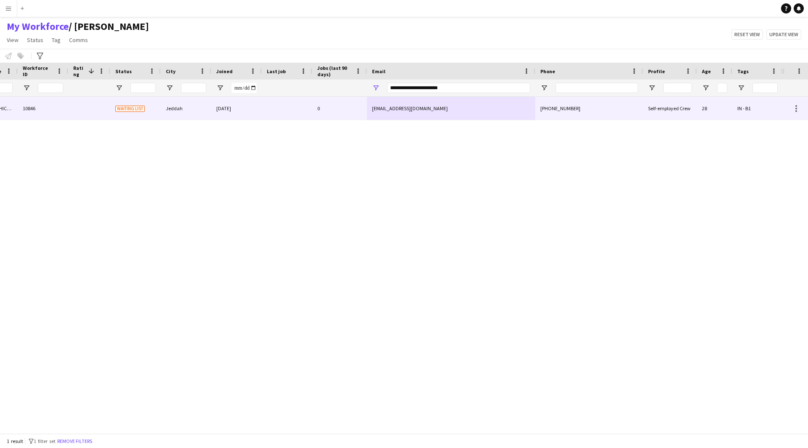
scroll to position [0, 0]
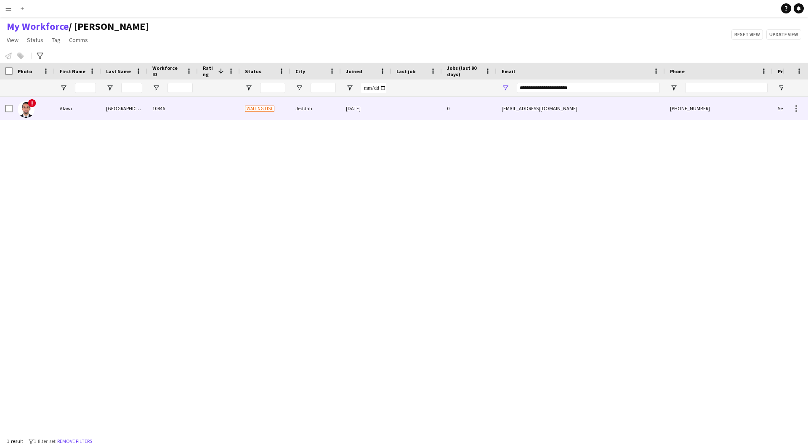
click at [434, 106] on div at bounding box center [417, 108] width 51 height 23
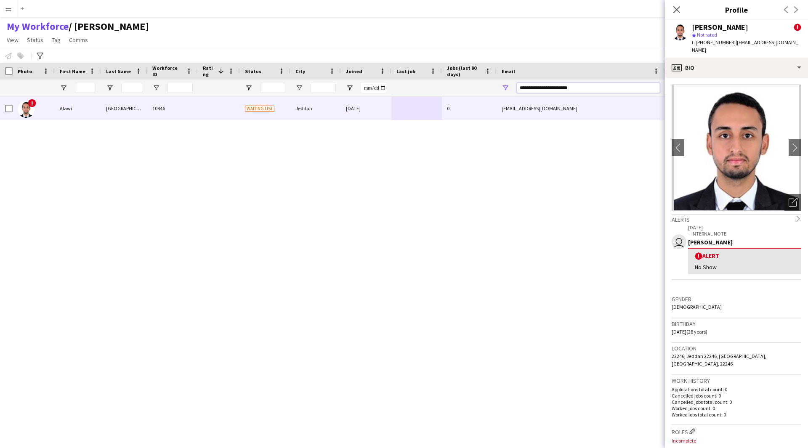
drag, startPoint x: 604, startPoint y: 90, endPoint x: 502, endPoint y: 86, distance: 101.9
click at [502, 86] on div "**********" at bounding box center [581, 88] width 168 height 17
paste input "Email Filter Input"
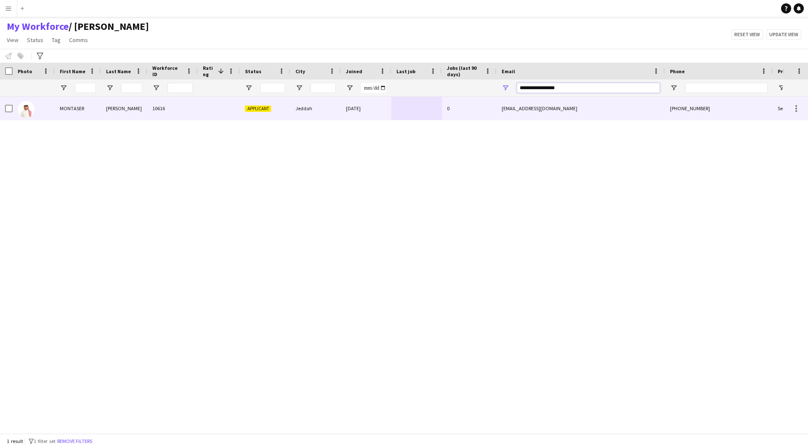
type input "**********"
click at [601, 115] on div "[EMAIL_ADDRESS][DOMAIN_NAME]" at bounding box center [581, 108] width 168 height 23
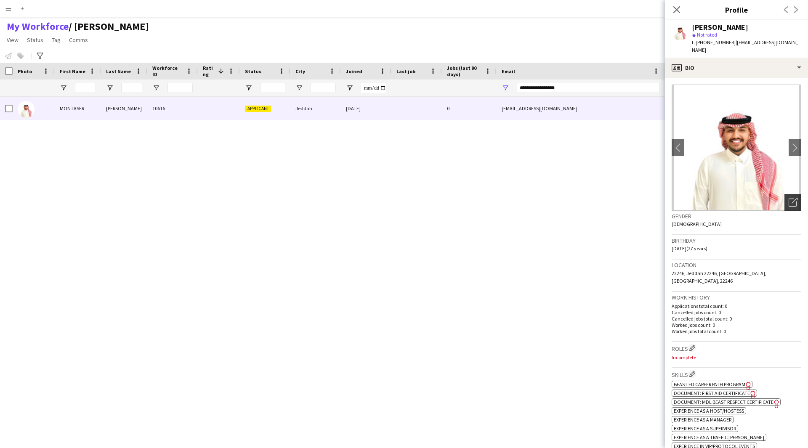
click at [789, 198] on icon "Open photos pop-in" at bounding box center [793, 202] width 9 height 9
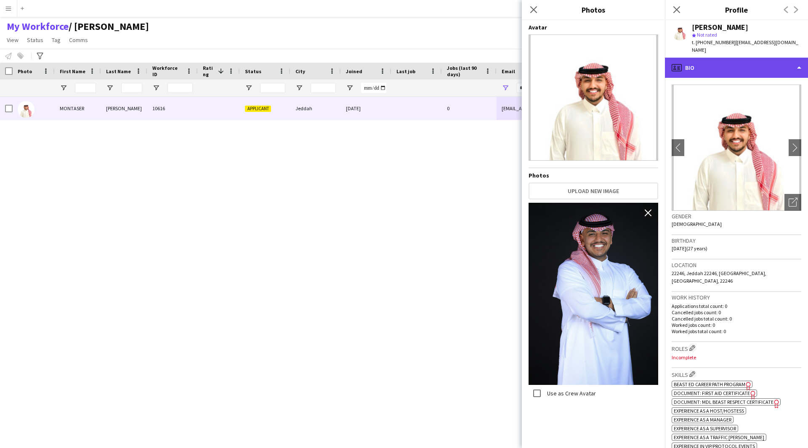
click at [780, 58] on div "profile Bio" at bounding box center [736, 68] width 143 height 20
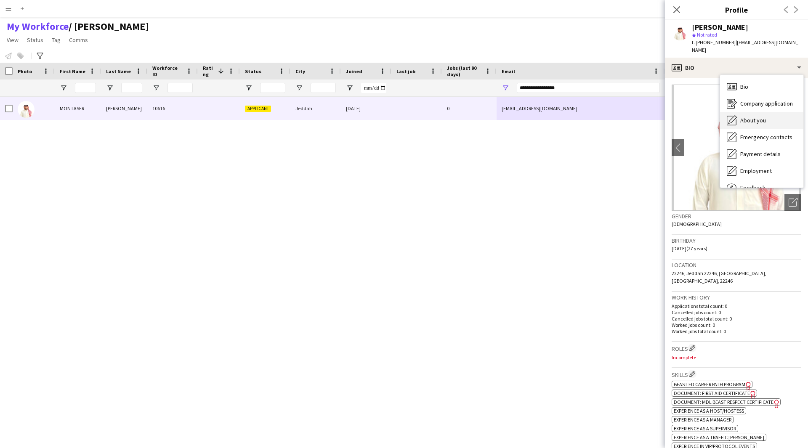
click at [772, 112] on div "About you About you" at bounding box center [761, 120] width 83 height 17
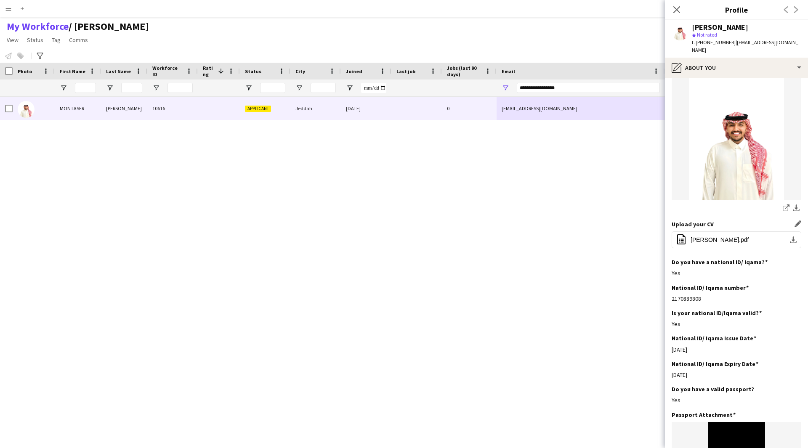
scroll to position [91, 0]
click at [729, 231] on button "office-file-sheet [PERSON_NAME].pdf download-bottom" at bounding box center [737, 239] width 130 height 17
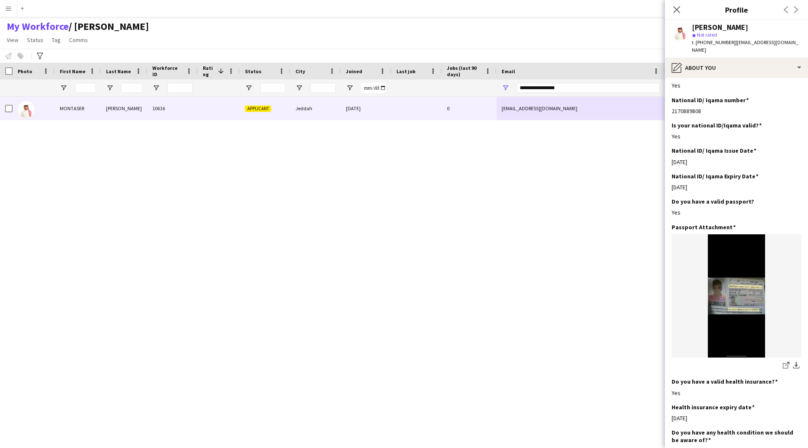
scroll to position [433, 0]
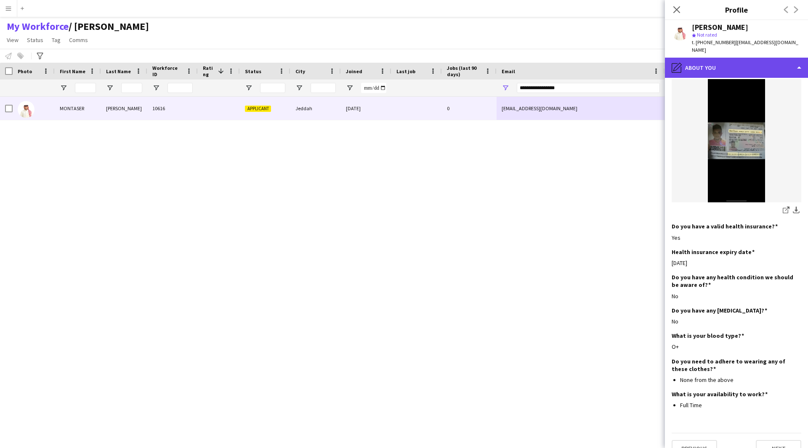
click at [700, 68] on div "pencil4 About you" at bounding box center [736, 68] width 143 height 20
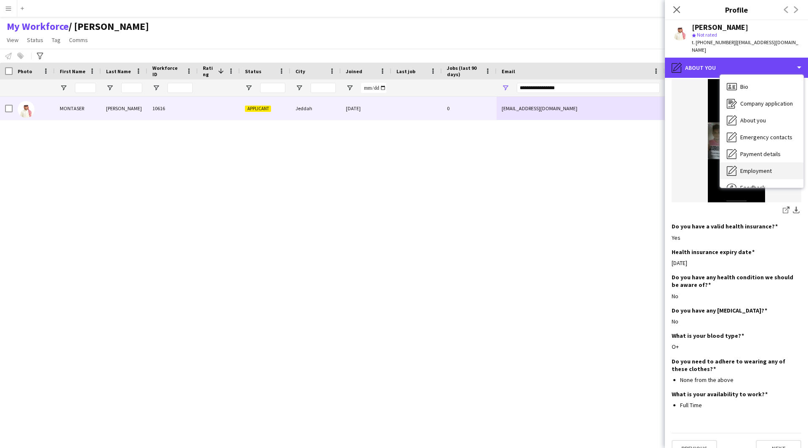
scroll to position [29, 0]
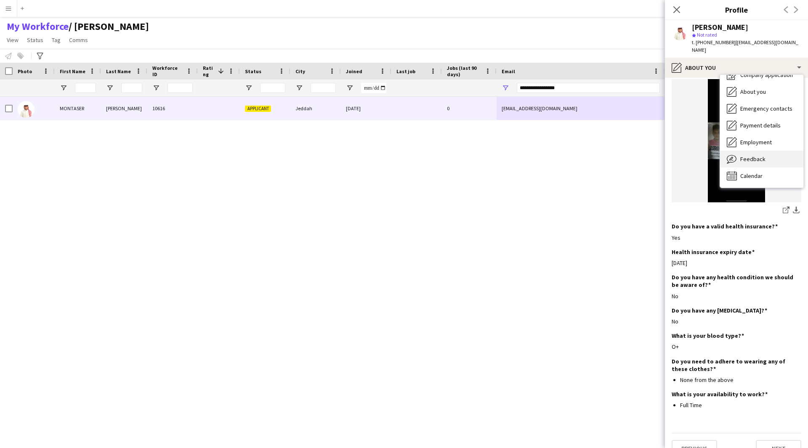
click at [754, 155] on span "Feedback" at bounding box center [752, 159] width 25 height 8
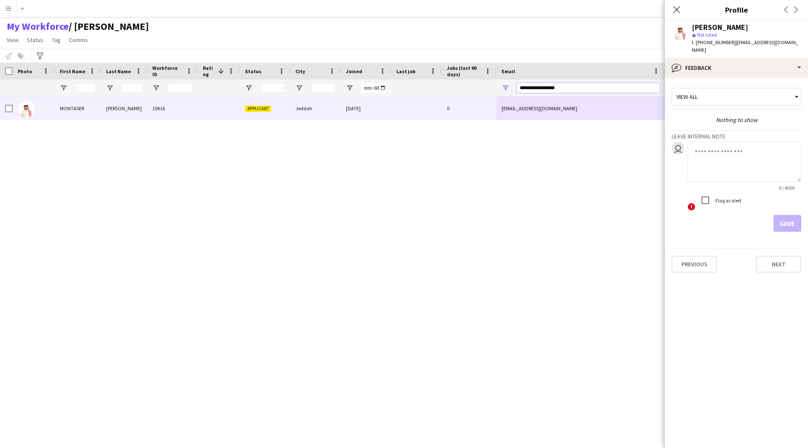
drag, startPoint x: 594, startPoint y: 86, endPoint x: 454, endPoint y: 101, distance: 140.1
click at [454, 101] on div "Workforce Details Photo First Name Last Name" at bounding box center [404, 248] width 808 height 371
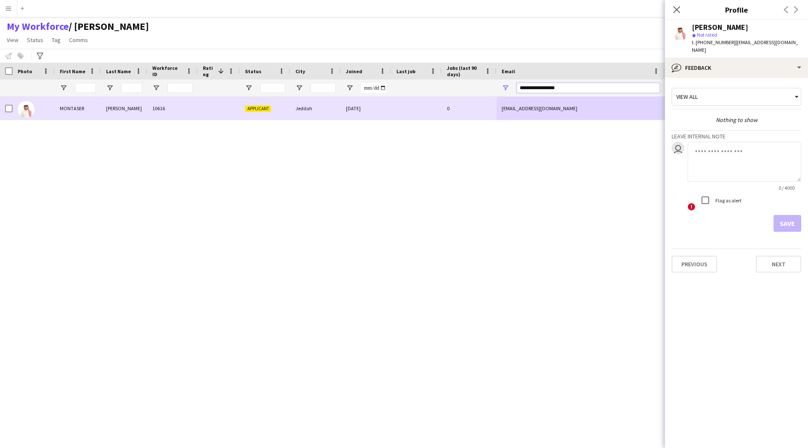
type input "*"
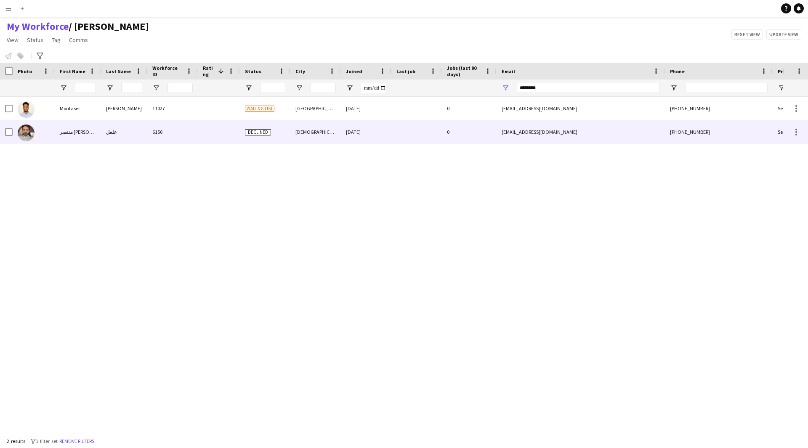
click at [405, 137] on div at bounding box center [417, 131] width 51 height 23
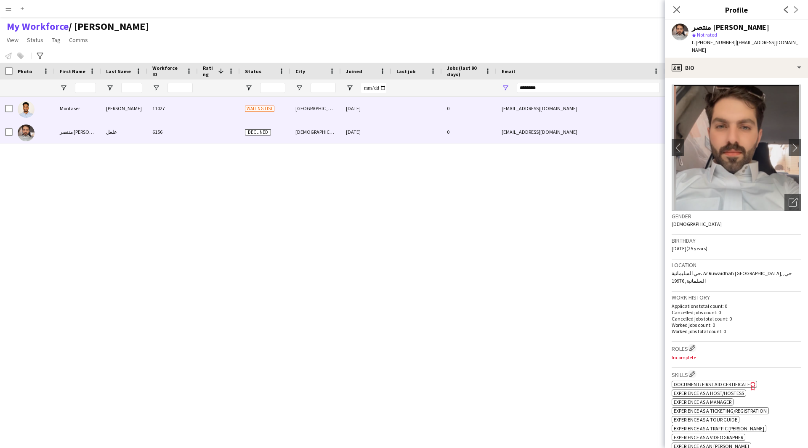
click at [395, 104] on div at bounding box center [417, 108] width 51 height 23
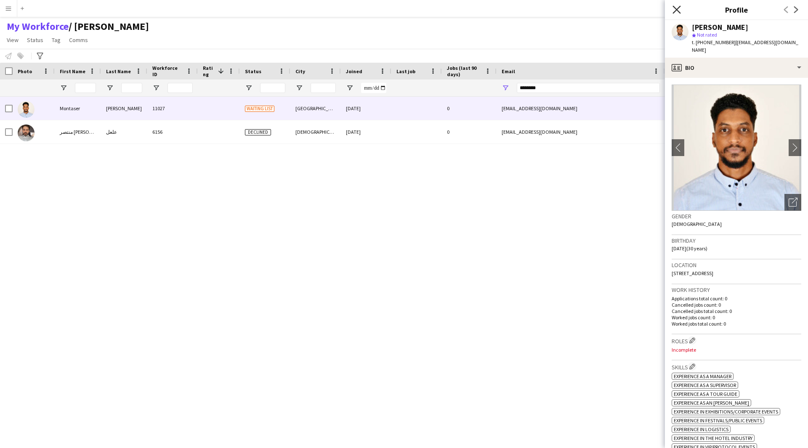
click at [678, 9] on icon "Close pop-in" at bounding box center [677, 9] width 8 height 8
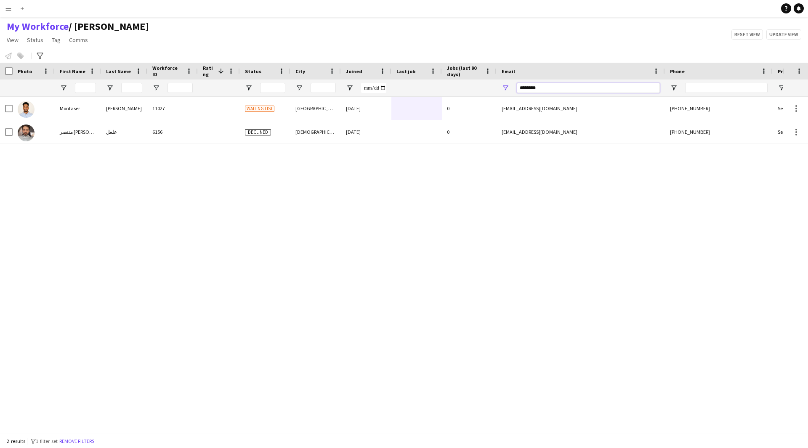
drag, startPoint x: 555, startPoint y: 85, endPoint x: 413, endPoint y: 111, distance: 144.7
click at [413, 111] on div "Workforce Details Photo First Name Last Name" at bounding box center [404, 248] width 808 height 371
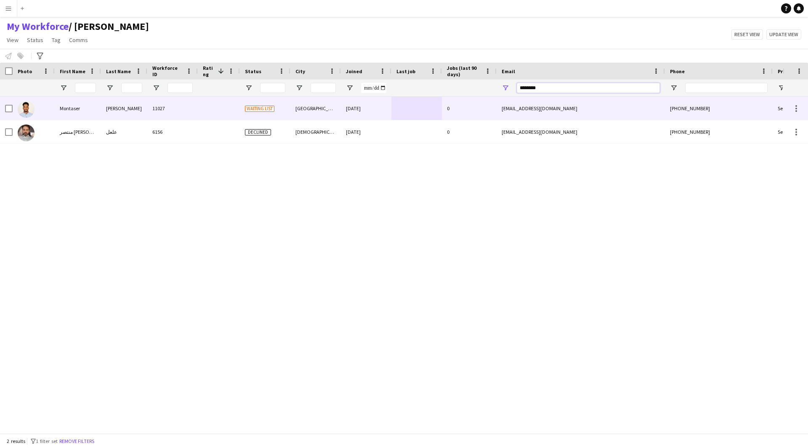
paste input "*********"
type input "**********"
click at [392, 113] on div at bounding box center [417, 108] width 51 height 23
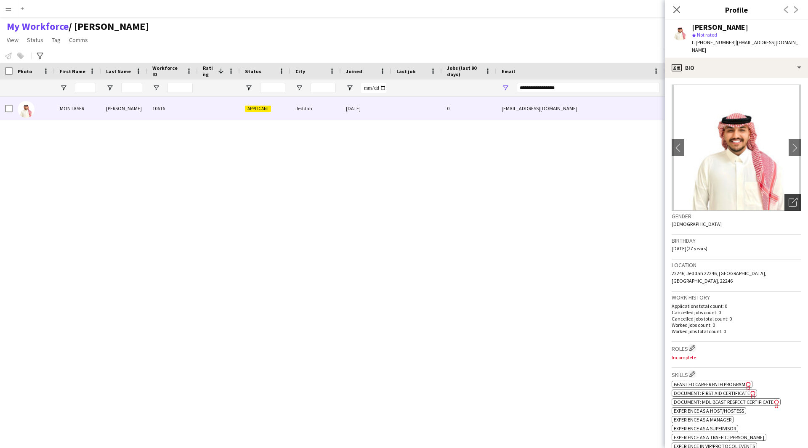
click at [788, 200] on div "Open photos pop-in" at bounding box center [793, 202] width 17 height 17
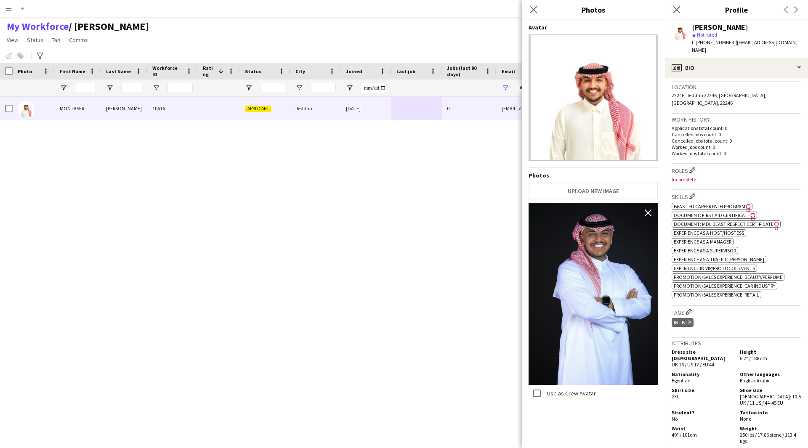
scroll to position [178, 0]
click at [751, 204] on icon "Freelancer has uploaded a photo validation of skill. Click to see" at bounding box center [748, 208] width 9 height 9
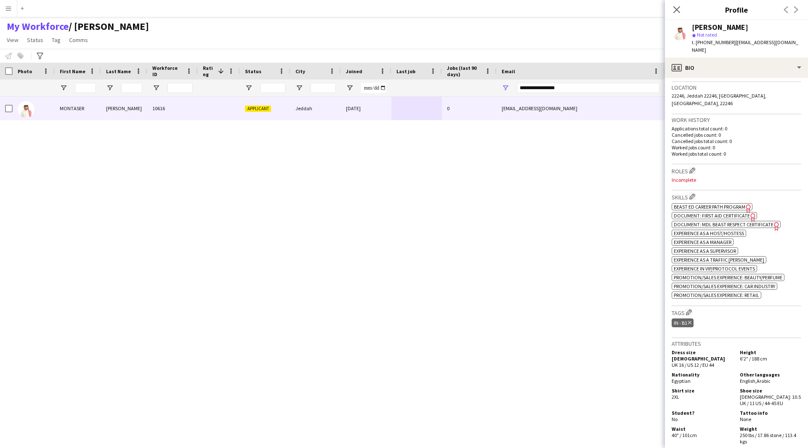
click at [751, 213] on icon "Freelancer has uploaded a photo validation of skill. Click to see" at bounding box center [753, 217] width 9 height 9
click at [575, 91] on input "**********" at bounding box center [588, 88] width 143 height 10
click at [676, 9] on icon at bounding box center [677, 9] width 8 height 8
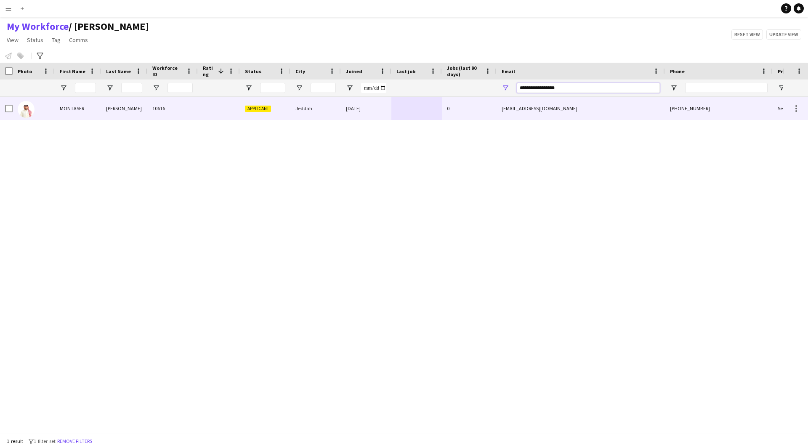
drag, startPoint x: 610, startPoint y: 89, endPoint x: 431, endPoint y: 107, distance: 180.3
click at [431, 107] on div "Workforce Details Photo First Name Last Name" at bounding box center [404, 248] width 808 height 371
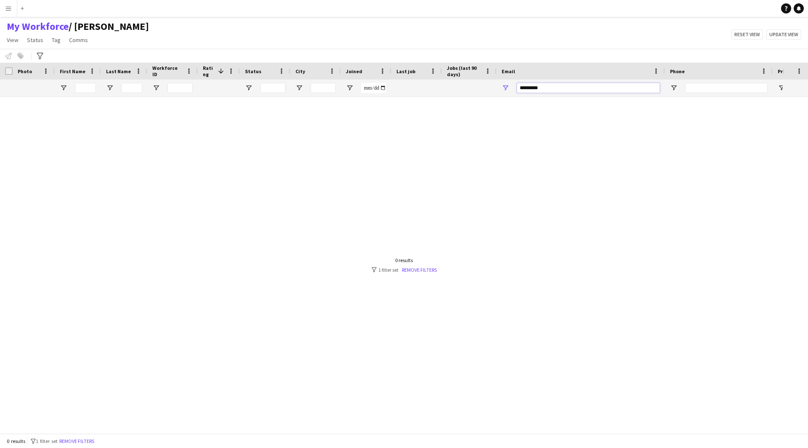
type input "**********"
drag, startPoint x: 553, startPoint y: 90, endPoint x: 403, endPoint y: 112, distance: 151.6
click at [403, 112] on div "Workforce Details Photo First Name Last Name" at bounding box center [404, 248] width 808 height 371
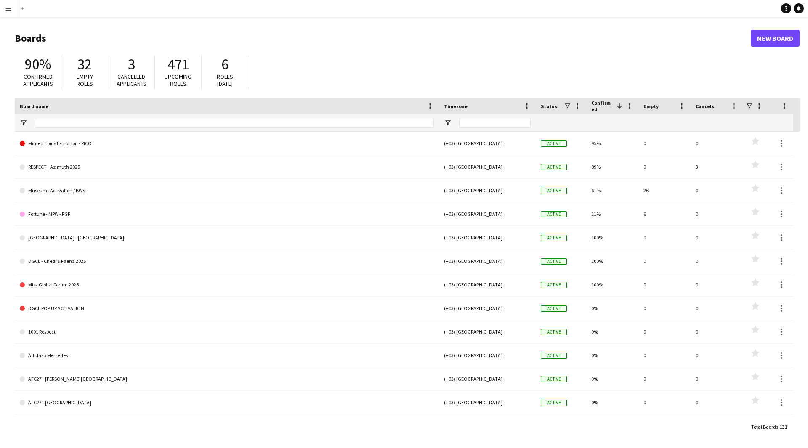
click at [11, 9] on app-icon "Menu" at bounding box center [8, 8] width 7 height 7
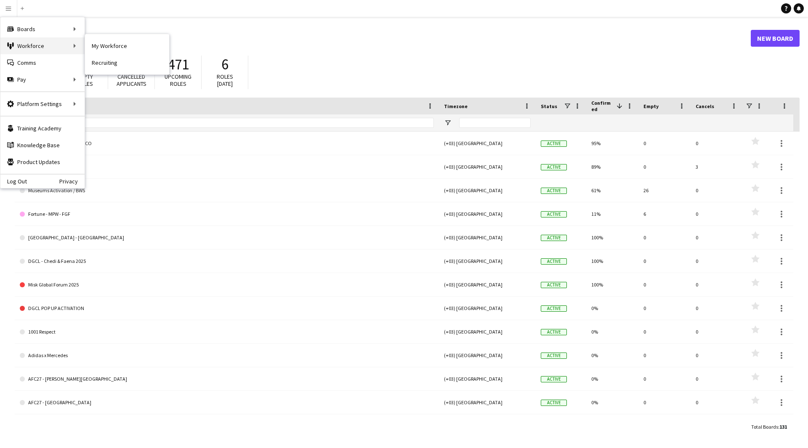
drag, startPoint x: 56, startPoint y: 49, endPoint x: 73, endPoint y: 50, distance: 16.4
click at [61, 50] on div "Workforce Workforce" at bounding box center [42, 45] width 84 height 17
click at [59, 45] on div "Workforce Workforce" at bounding box center [42, 45] width 84 height 17
click at [109, 48] on link "My Workforce" at bounding box center [127, 45] width 84 height 17
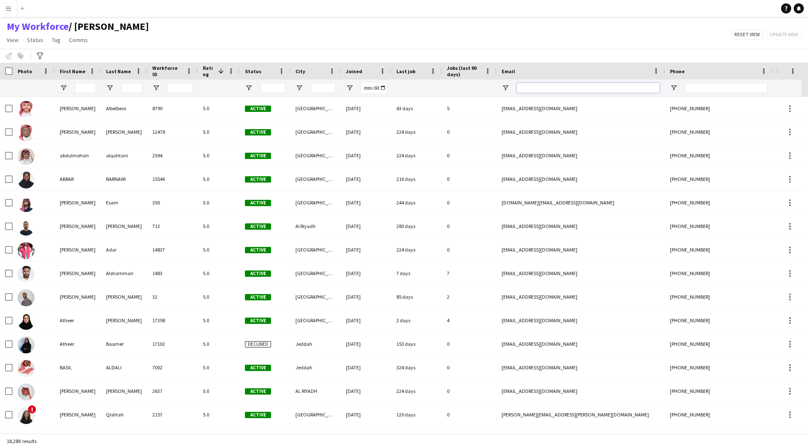
click at [585, 90] on input "Email Filter Input" at bounding box center [588, 88] width 143 height 10
paste input "**********"
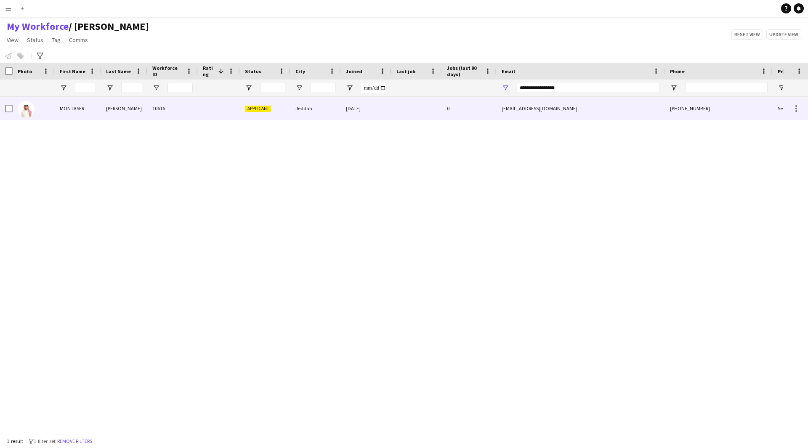
click at [450, 113] on div "0" at bounding box center [469, 108] width 55 height 23
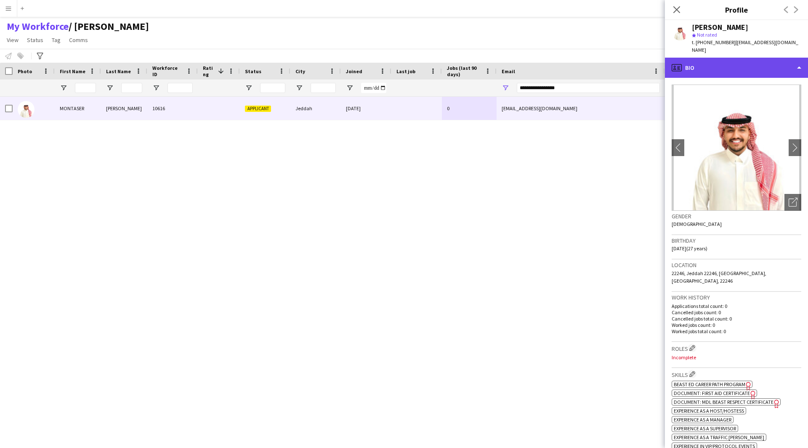
click at [738, 58] on div "profile Bio" at bounding box center [736, 68] width 143 height 20
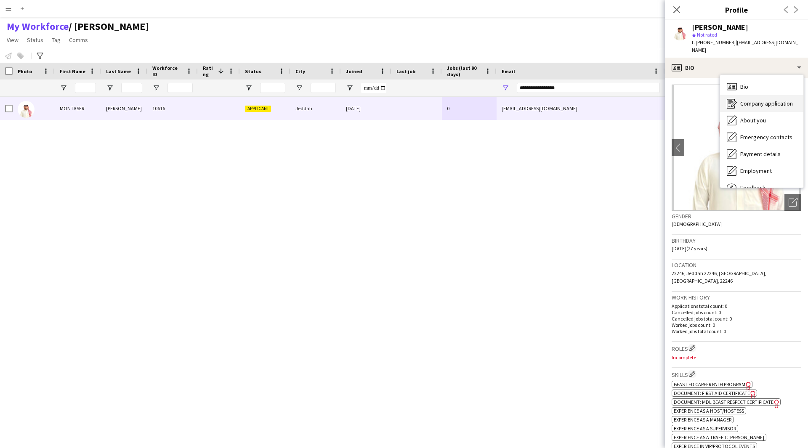
click at [753, 100] on span "Company application" at bounding box center [766, 104] width 53 height 8
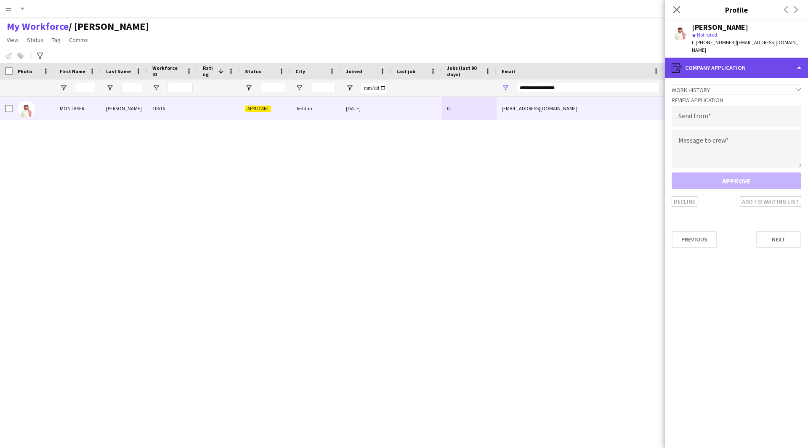
click at [734, 69] on div "register Company application" at bounding box center [736, 68] width 143 height 20
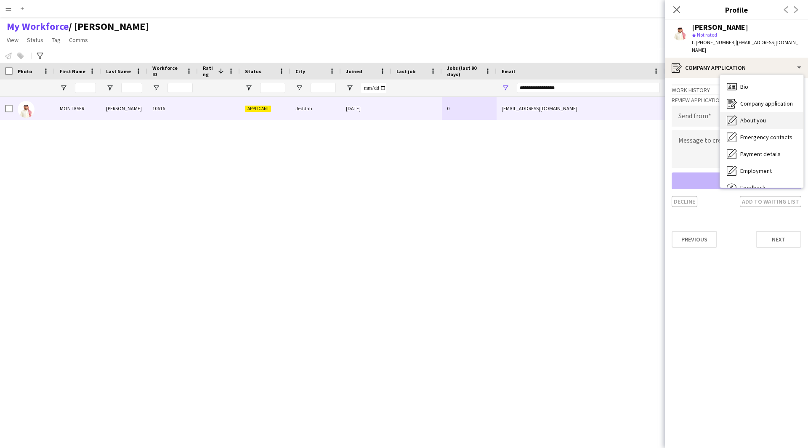
click at [753, 117] on span "About you" at bounding box center [753, 121] width 26 height 8
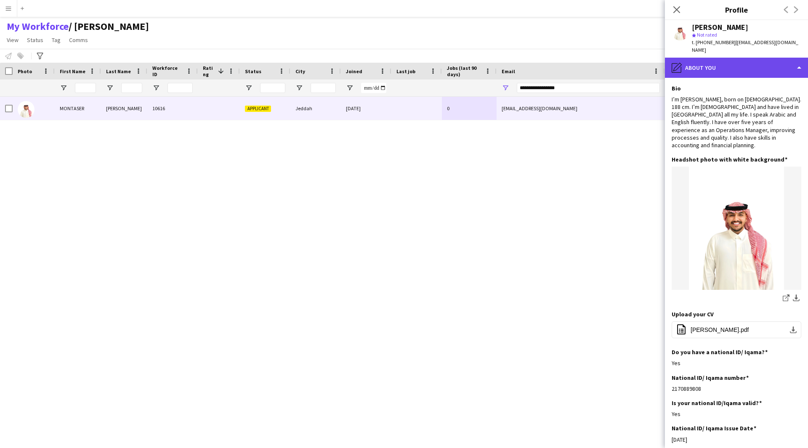
click at [739, 58] on div "pencil4 About you" at bounding box center [736, 68] width 143 height 20
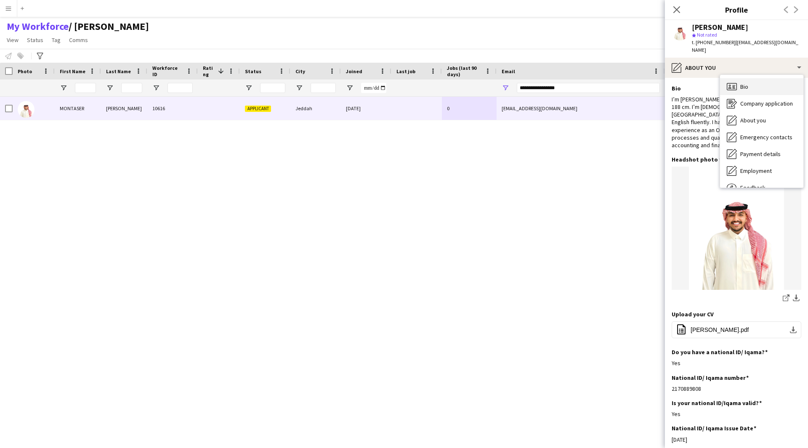
click at [748, 83] on span "Bio" at bounding box center [744, 87] width 8 height 8
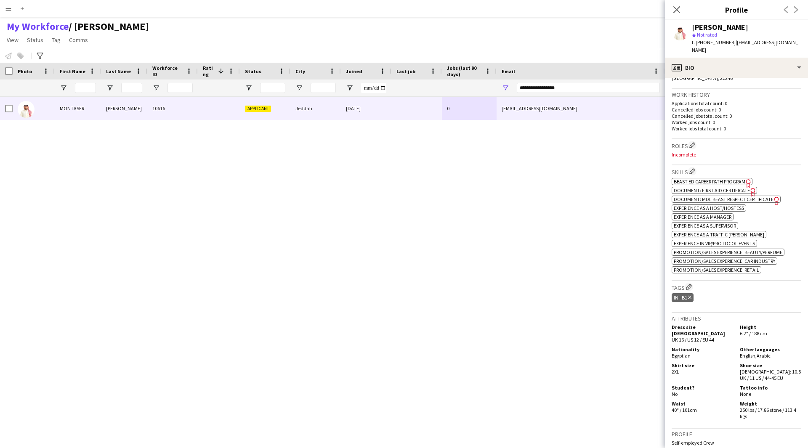
scroll to position [240, 0]
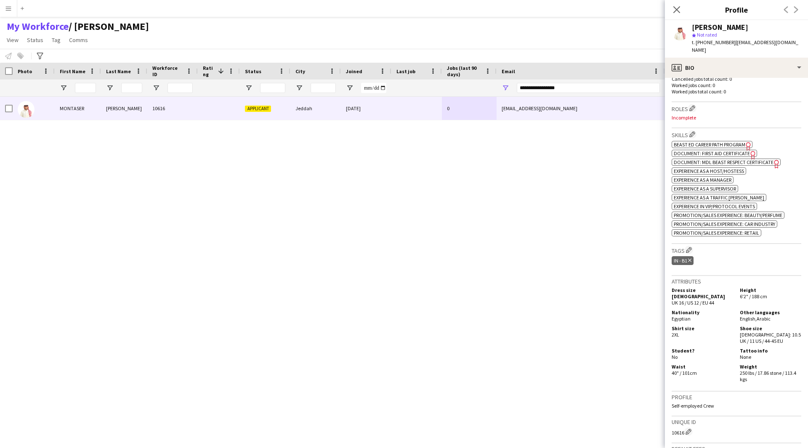
drag, startPoint x: 697, startPoint y: 297, endPoint x: 698, endPoint y: 304, distance: 7.6
click at [698, 304] on div "Dress size [DEMOGRAPHIC_DATA] UK 16 / US 12 / EU 44 Height 6'2" / 188 cm Nation…" at bounding box center [737, 334] width 130 height 99
click at [698, 325] on h5 "Shirt size" at bounding box center [702, 328] width 61 height 6
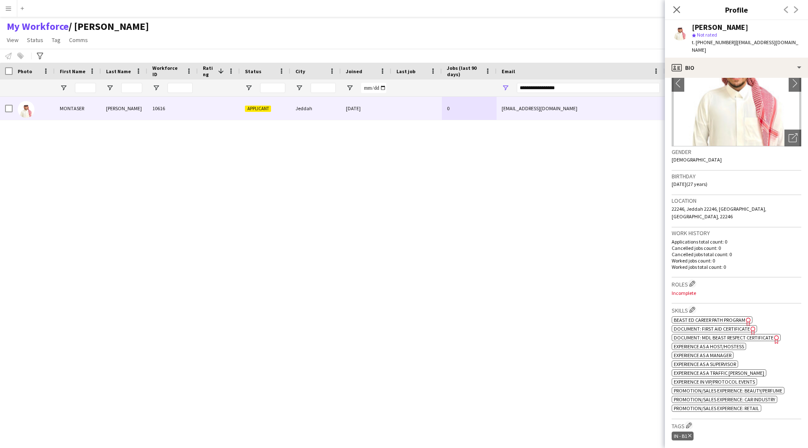
scroll to position [0, 0]
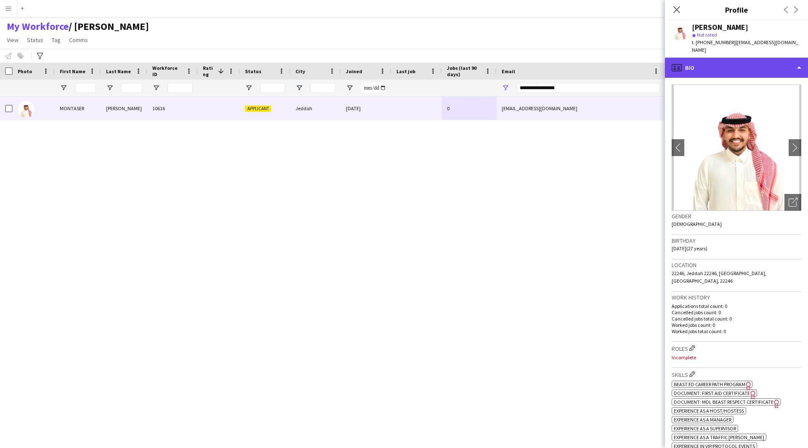
click at [722, 58] on div "profile Bio" at bounding box center [736, 68] width 143 height 20
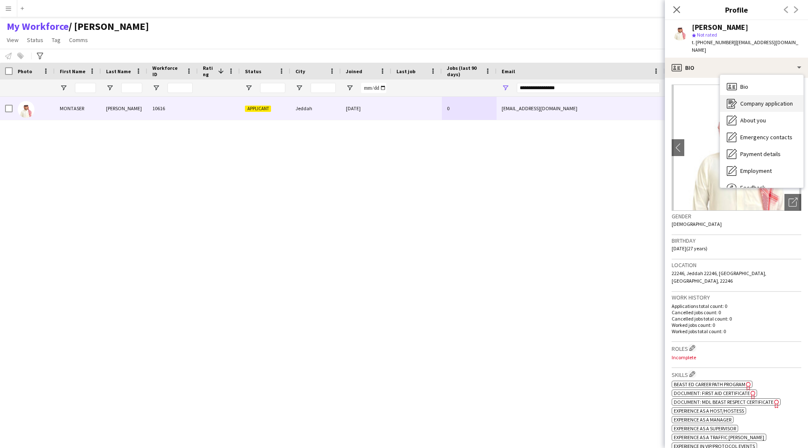
click at [742, 100] on span "Company application" at bounding box center [766, 104] width 53 height 8
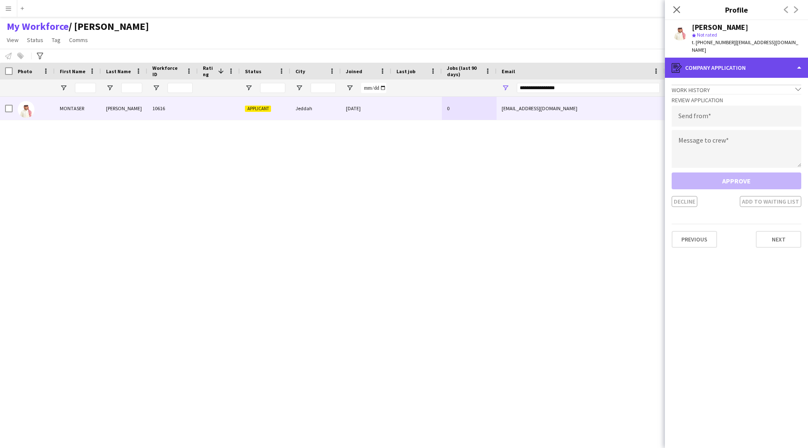
click at [730, 64] on div "register Company application" at bounding box center [736, 68] width 143 height 20
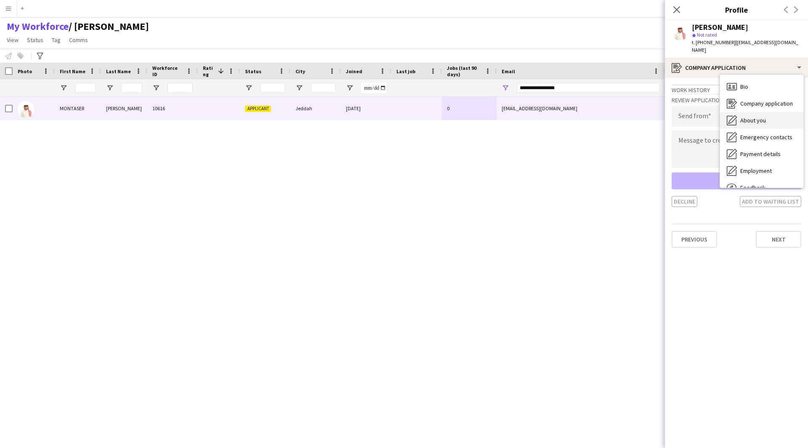
click at [761, 112] on div "About you About you" at bounding box center [761, 120] width 83 height 17
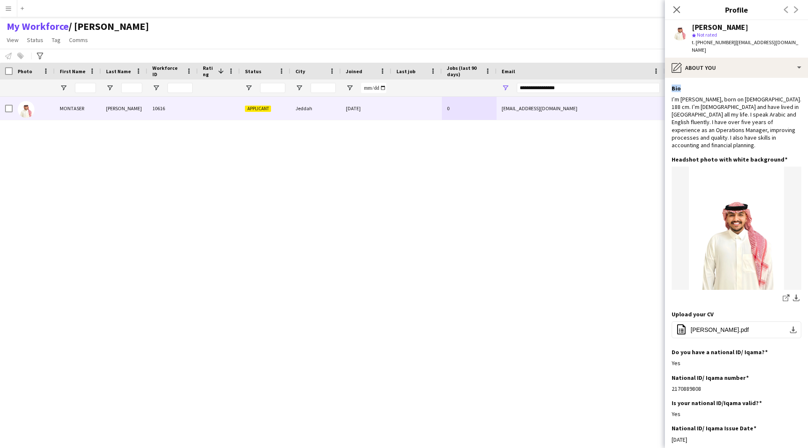
drag, startPoint x: 684, startPoint y: 79, endPoint x: 666, endPoint y: 80, distance: 17.7
click at [666, 80] on app-section-data-types "Bio Edit this field I’m [PERSON_NAME], born on [DEMOGRAPHIC_DATA]. 188 cm. I’m …" at bounding box center [736, 263] width 143 height 370
click at [699, 96] on div "I’m [PERSON_NAME], born on [DEMOGRAPHIC_DATA]. 188 cm. I’m [DEMOGRAPHIC_DATA] a…" at bounding box center [737, 122] width 130 height 53
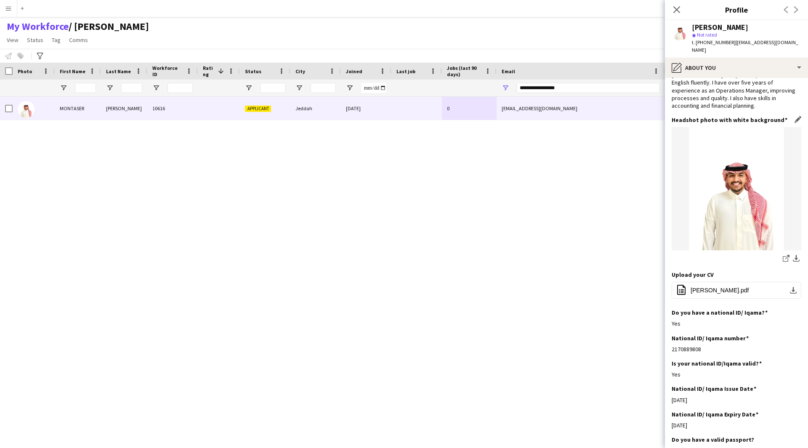
scroll to position [40, 0]
click at [749, 66] on div "pencil4 About you" at bounding box center [736, 68] width 143 height 20
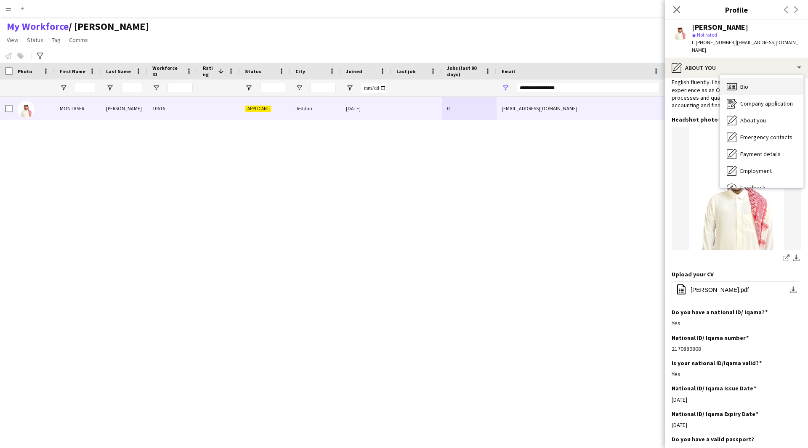
click at [751, 78] on div "Bio Bio" at bounding box center [761, 86] width 83 height 17
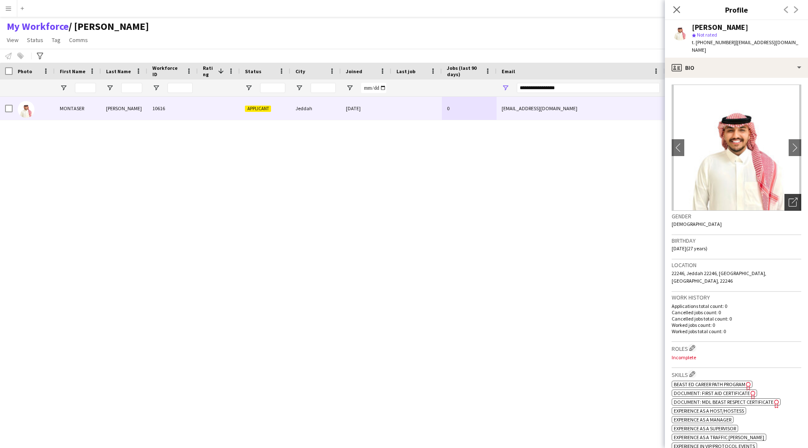
click at [789, 199] on icon at bounding box center [793, 203] width 8 height 8
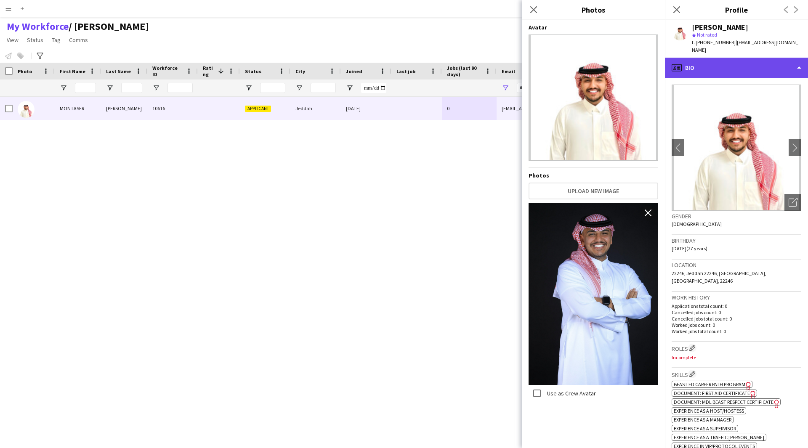
click at [712, 64] on div "profile Bio" at bounding box center [736, 68] width 143 height 20
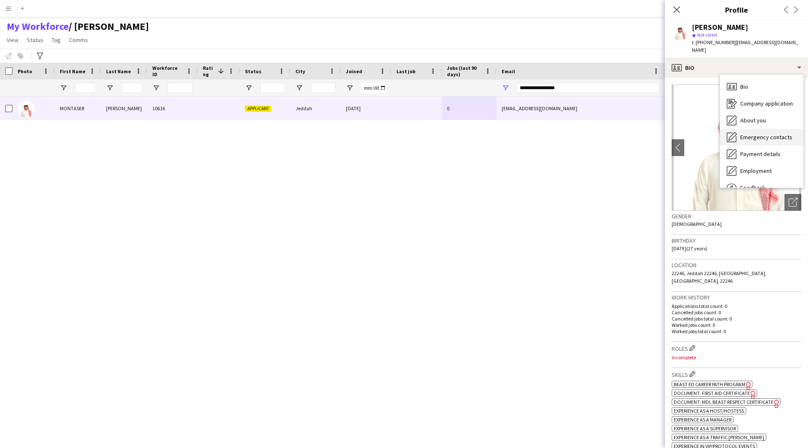
click at [766, 133] on span "Emergency contacts" at bounding box center [766, 137] width 52 height 8
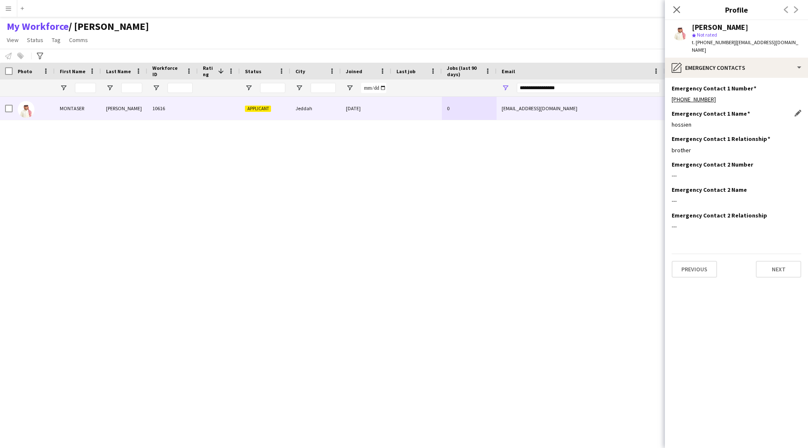
drag, startPoint x: 690, startPoint y: 120, endPoint x: 694, endPoint y: 121, distance: 4.8
click at [694, 121] on div "Emergency Contact 1 Name Edit this field [GEOGRAPHIC_DATA]" at bounding box center [737, 122] width 130 height 25
click at [764, 68] on div "pencil4 Emergency contacts" at bounding box center [736, 68] width 143 height 20
click at [768, 150] on span "Payment details" at bounding box center [760, 154] width 40 height 8
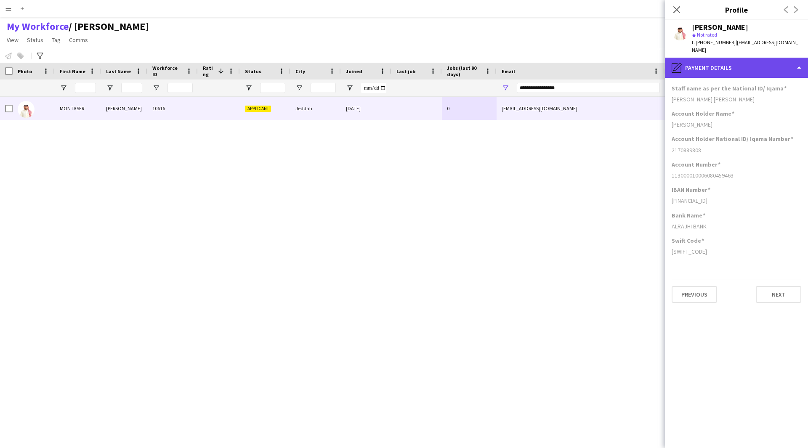
click at [736, 62] on div "pencil4 Payment details" at bounding box center [736, 68] width 143 height 20
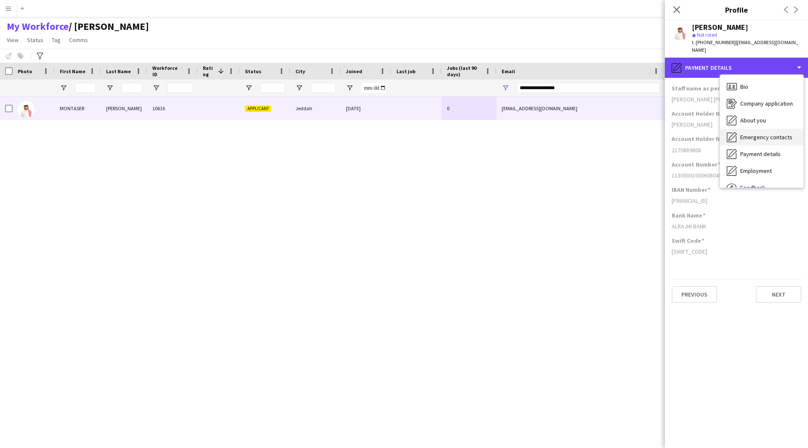
scroll to position [29, 0]
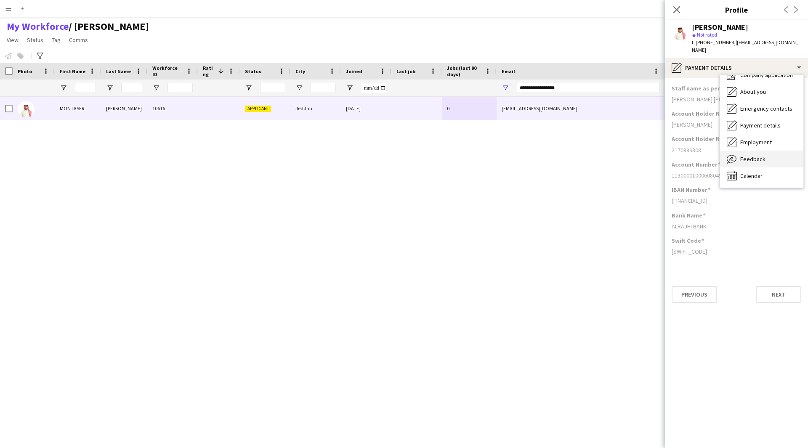
click at [768, 151] on div "Feedback Feedback" at bounding box center [761, 159] width 83 height 17
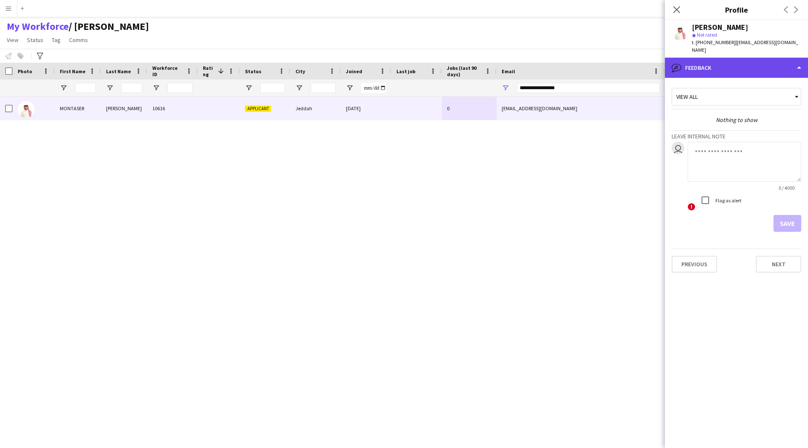
click at [743, 58] on div "bubble-pencil Feedback" at bounding box center [736, 68] width 143 height 20
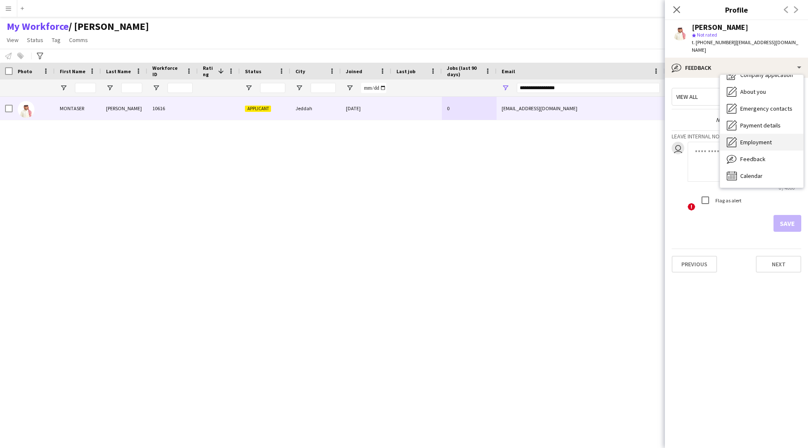
click at [759, 139] on div "Employment Employment" at bounding box center [761, 142] width 83 height 17
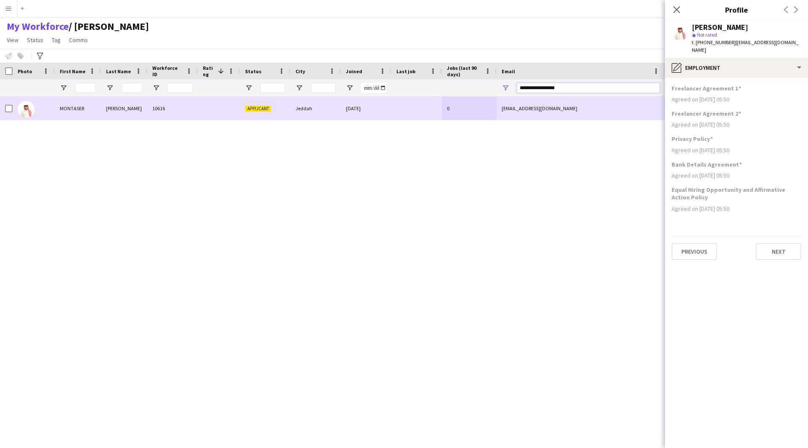
drag, startPoint x: 572, startPoint y: 89, endPoint x: 397, endPoint y: 97, distance: 174.9
click at [397, 97] on div "Workforce Details Photo First Name" at bounding box center [404, 248] width 808 height 371
paste input "**********"
type input "**********"
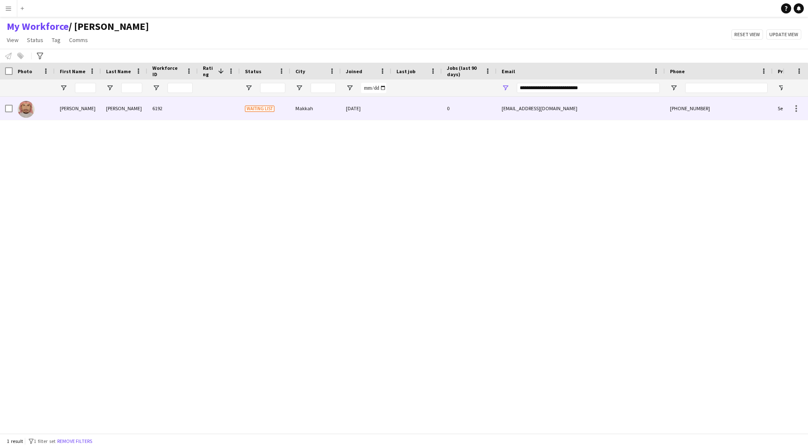
click at [514, 117] on div "[EMAIL_ADDRESS][DOMAIN_NAME]" at bounding box center [581, 108] width 168 height 23
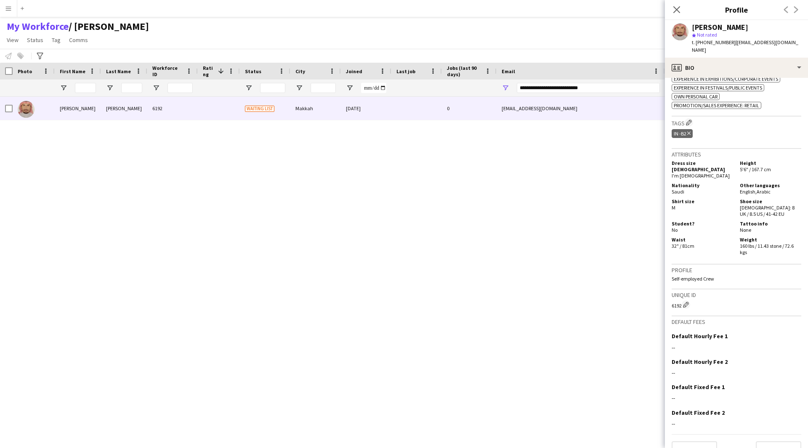
scroll to position [318, 0]
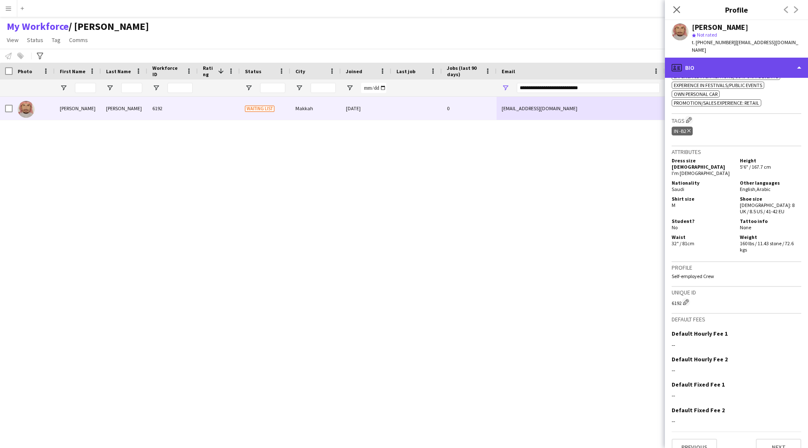
click at [726, 67] on div "profile Bio" at bounding box center [736, 68] width 143 height 20
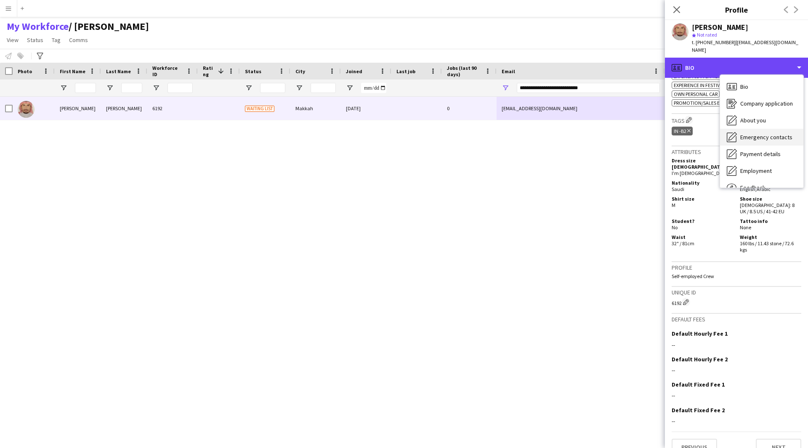
scroll to position [29, 0]
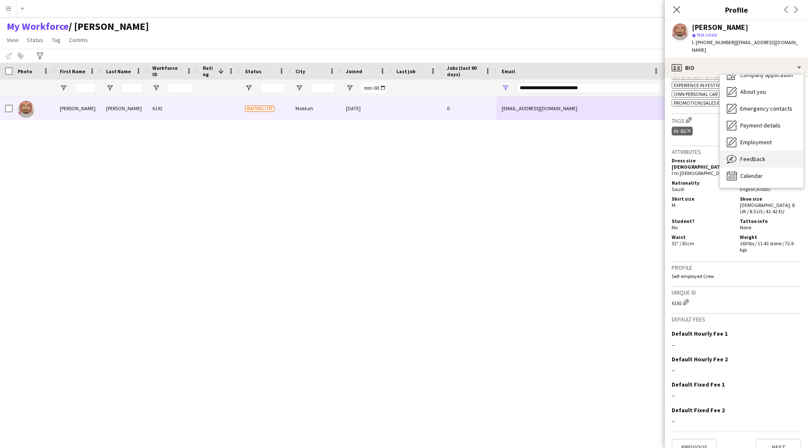
click at [756, 155] on span "Feedback" at bounding box center [752, 159] width 25 height 8
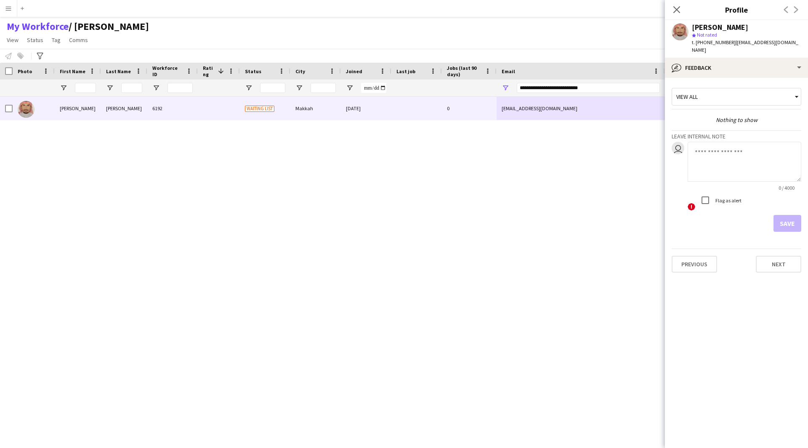
click at [708, 152] on textarea at bounding box center [745, 162] width 114 height 40
type textarea "*******"
click at [786, 215] on button "Save" at bounding box center [788, 223] width 28 height 17
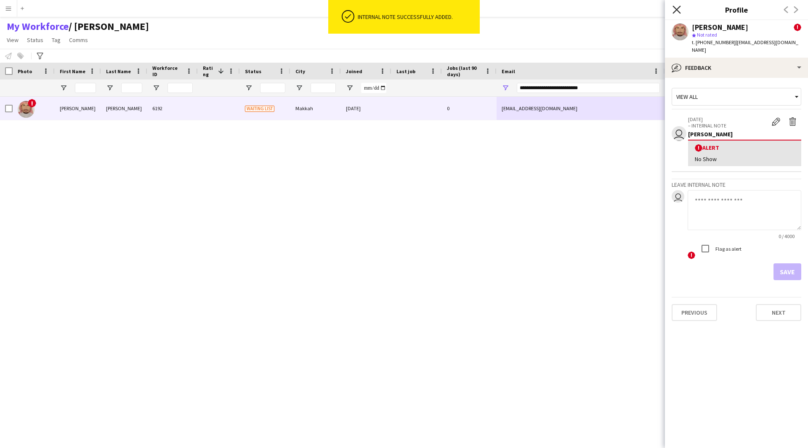
click at [677, 12] on icon "Close pop-in" at bounding box center [677, 9] width 8 height 8
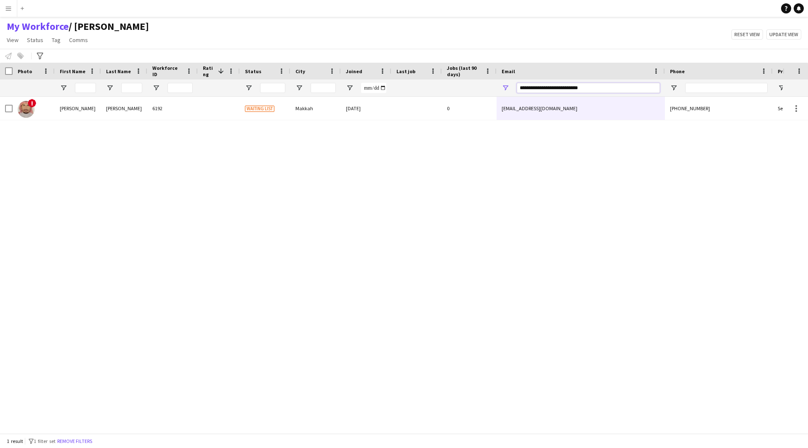
drag, startPoint x: 609, startPoint y: 90, endPoint x: 460, endPoint y: 96, distance: 148.7
click at [460, 96] on div at bounding box center [456, 88] width 913 height 17
paste input "Email Filter Input"
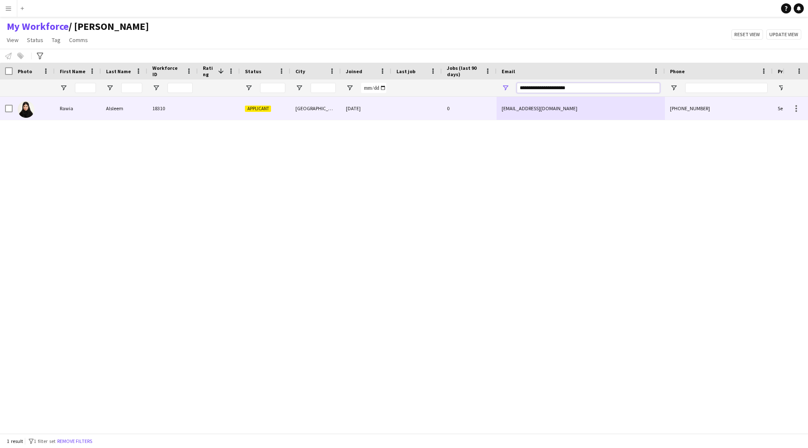
type input "**********"
click at [477, 112] on div "0" at bounding box center [469, 108] width 55 height 23
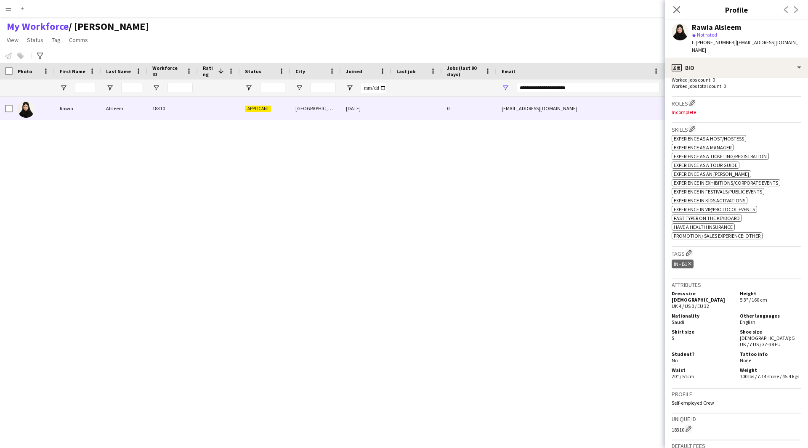
scroll to position [237, 0]
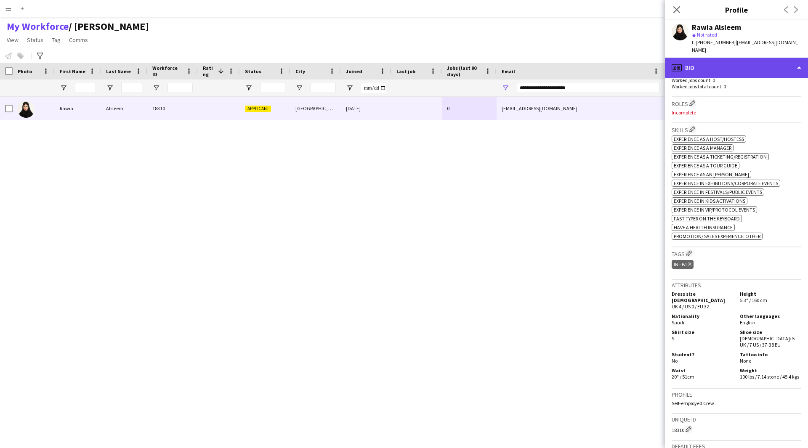
click at [761, 58] on div "profile Bio" at bounding box center [736, 68] width 143 height 20
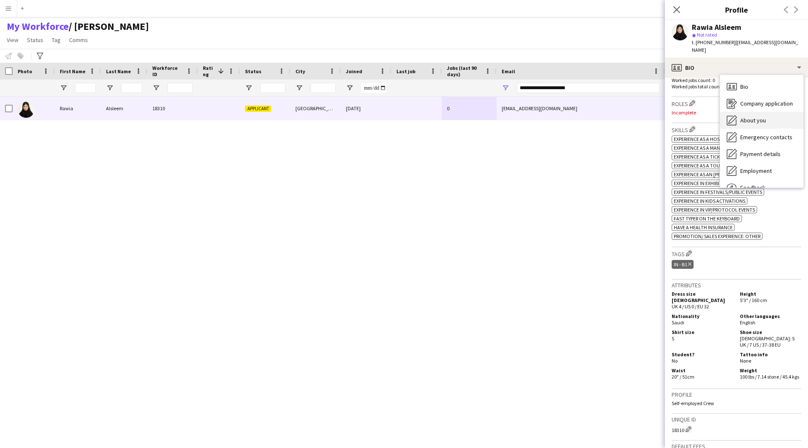
click at [756, 117] on span "About you" at bounding box center [753, 121] width 26 height 8
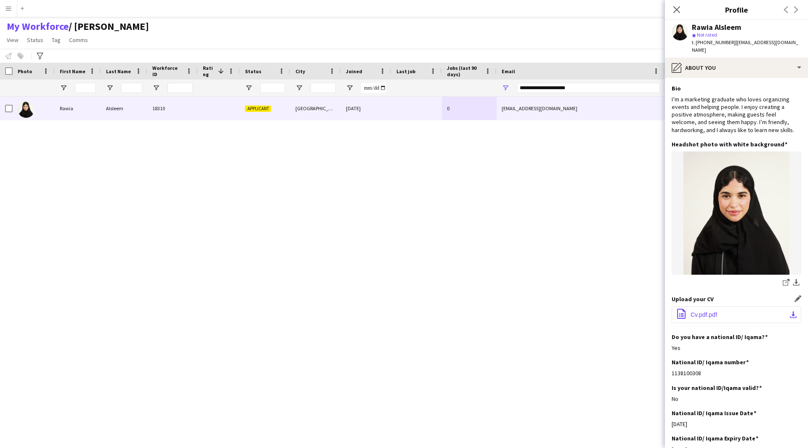
click at [714, 312] on button "office-file-sheet Cv.pdf.pdf download-bottom" at bounding box center [737, 314] width 130 height 17
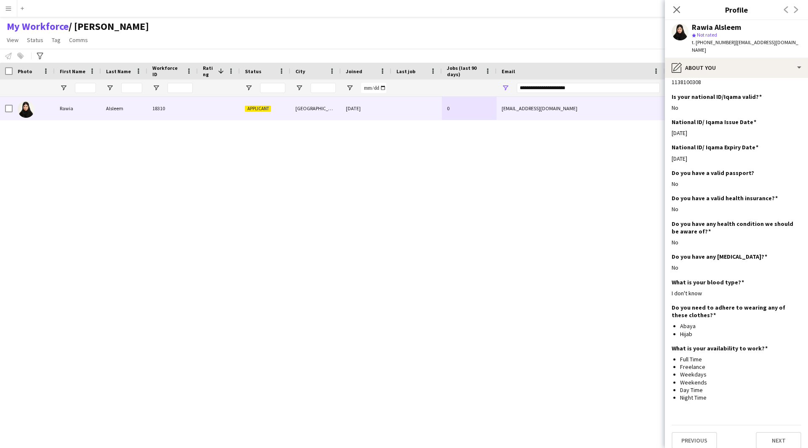
scroll to position [0, 0]
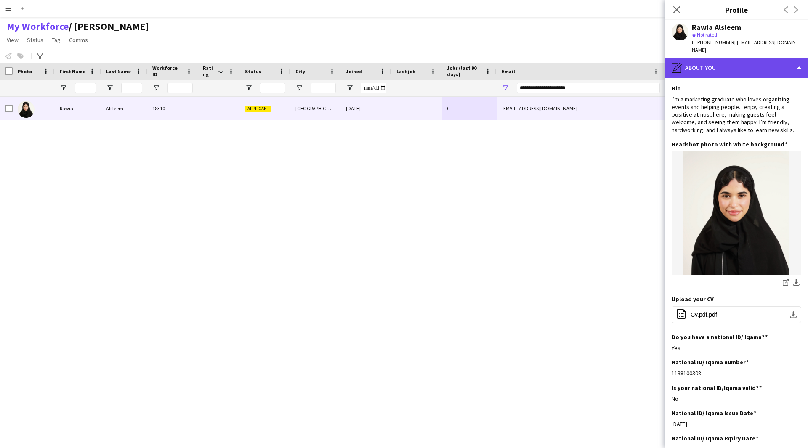
click at [754, 68] on div "pencil4 About you" at bounding box center [736, 68] width 143 height 20
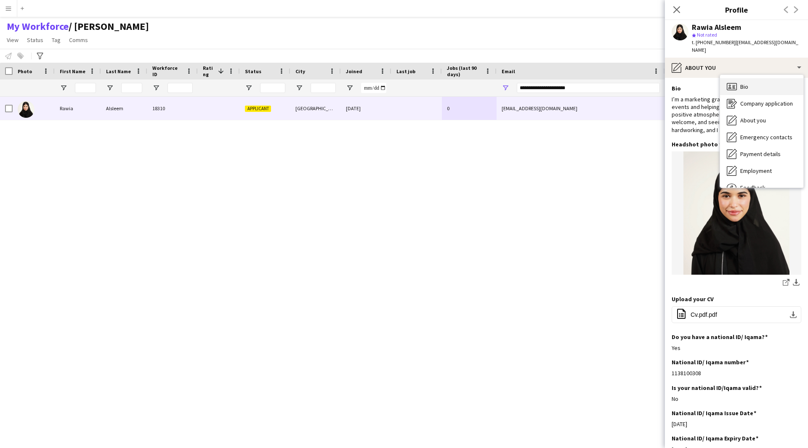
click at [758, 80] on div "Bio Bio" at bounding box center [761, 86] width 83 height 17
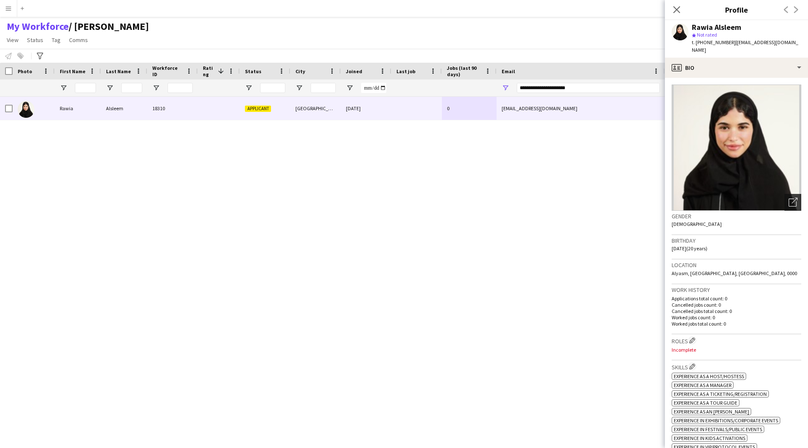
click at [789, 198] on icon "Open photos pop-in" at bounding box center [793, 202] width 9 height 9
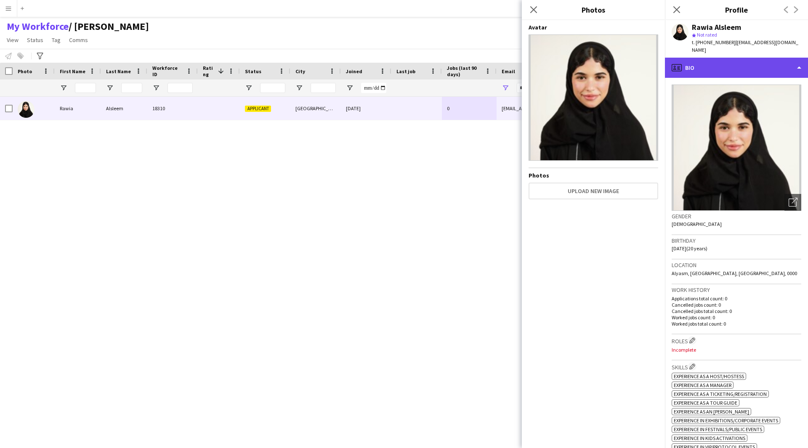
drag, startPoint x: 760, startPoint y: 63, endPoint x: 776, endPoint y: 64, distance: 16.0
click at [776, 64] on div "profile Bio" at bounding box center [736, 68] width 143 height 20
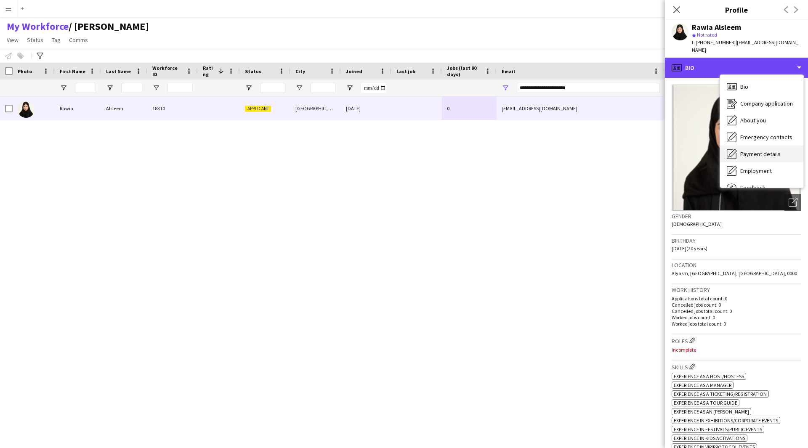
scroll to position [29, 0]
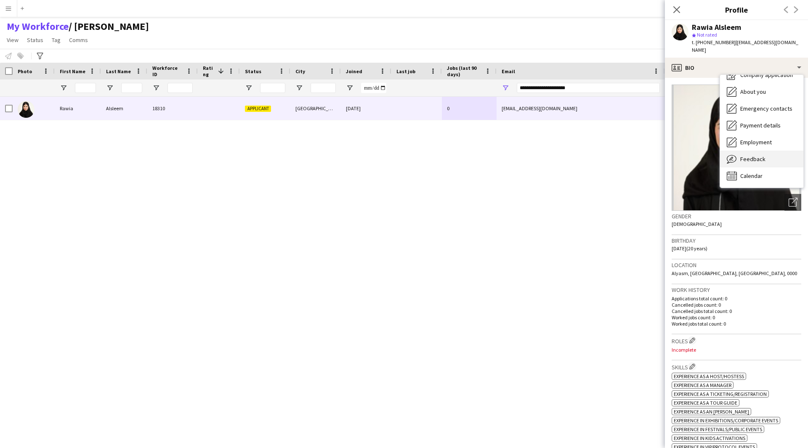
click at [765, 152] on div "Feedback Feedback" at bounding box center [761, 159] width 83 height 17
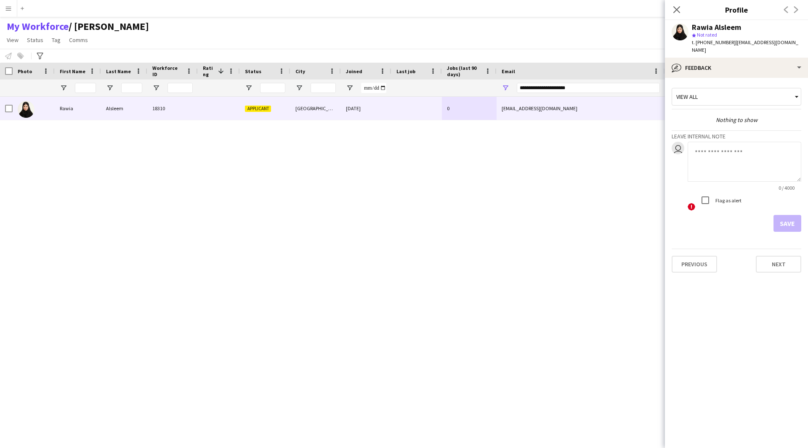
click at [746, 89] on div "View all" at bounding box center [732, 97] width 120 height 16
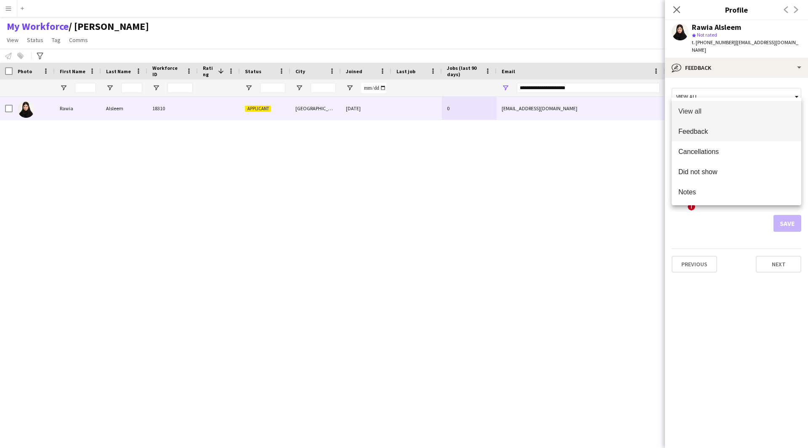
click at [728, 133] on span "Feedback" at bounding box center [737, 132] width 116 height 8
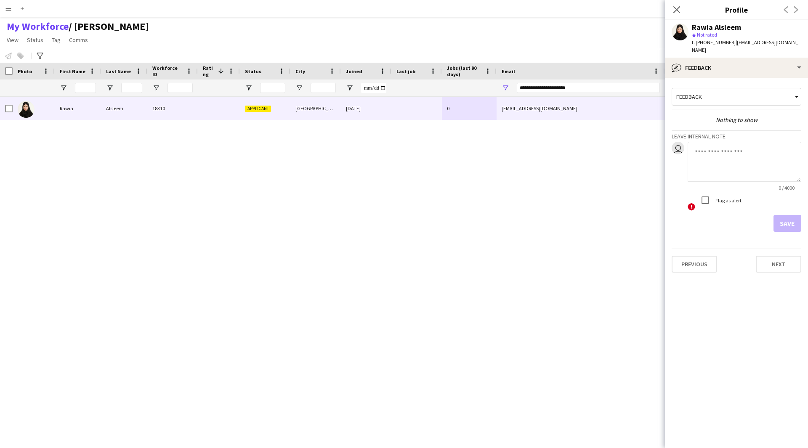
click at [746, 93] on div "Feedback" at bounding box center [732, 97] width 120 height 16
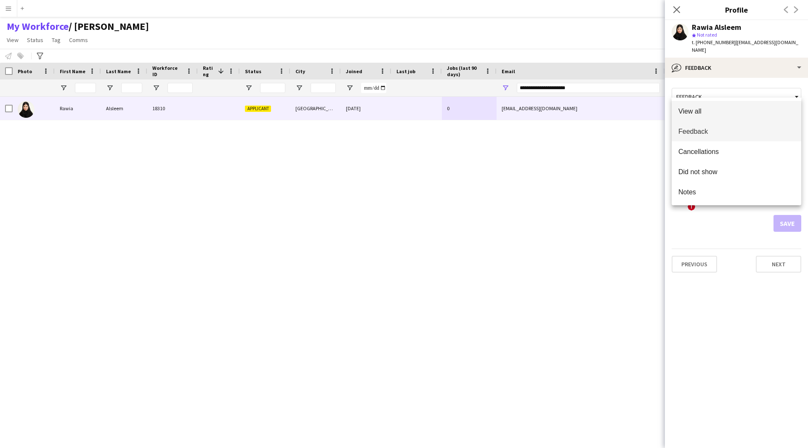
drag, startPoint x: 720, startPoint y: 162, endPoint x: 730, endPoint y: 112, distance: 51.4
click at [730, 112] on span "View all" at bounding box center [737, 111] width 116 height 8
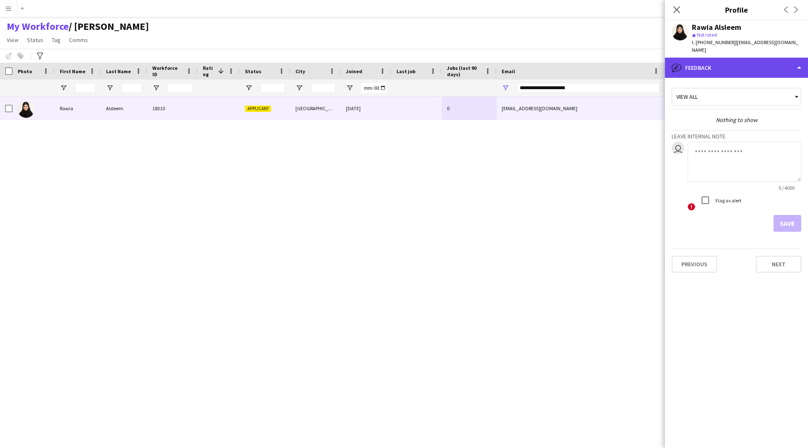
click at [744, 65] on div "bubble-pencil Feedback" at bounding box center [736, 68] width 143 height 20
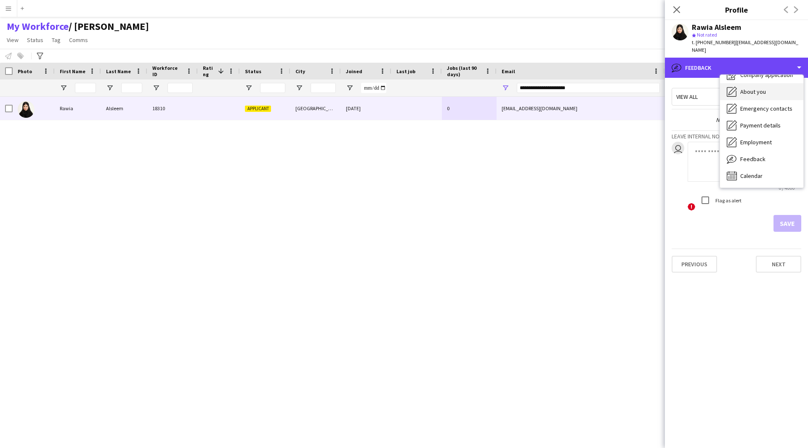
scroll to position [0, 0]
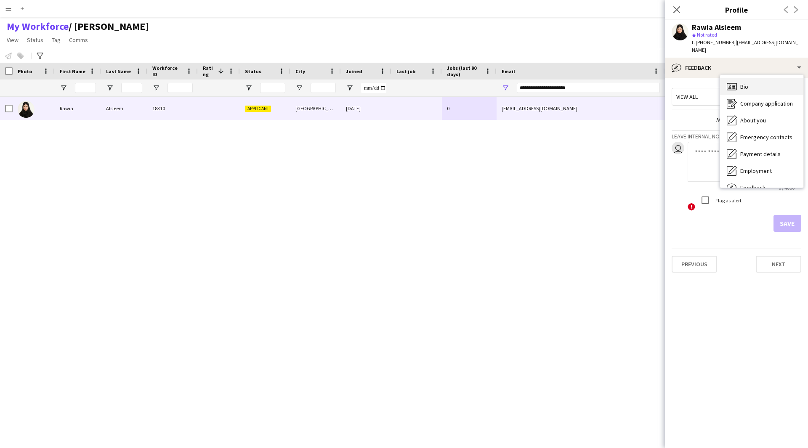
click at [749, 78] on div "Bio Bio" at bounding box center [761, 86] width 83 height 17
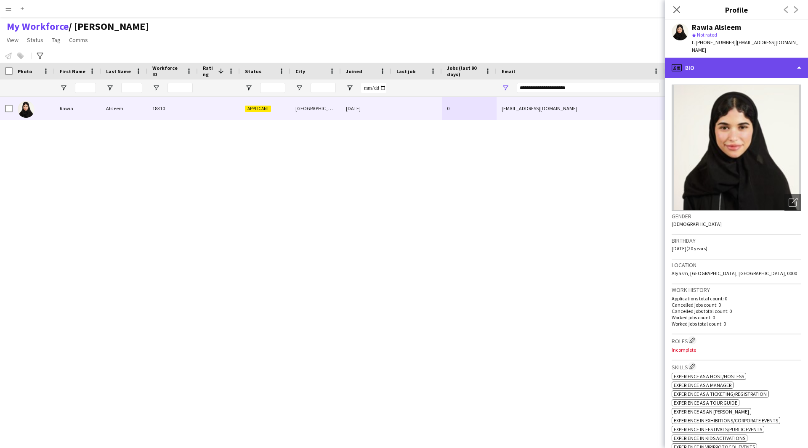
click at [736, 63] on div "profile Bio" at bounding box center [736, 68] width 143 height 20
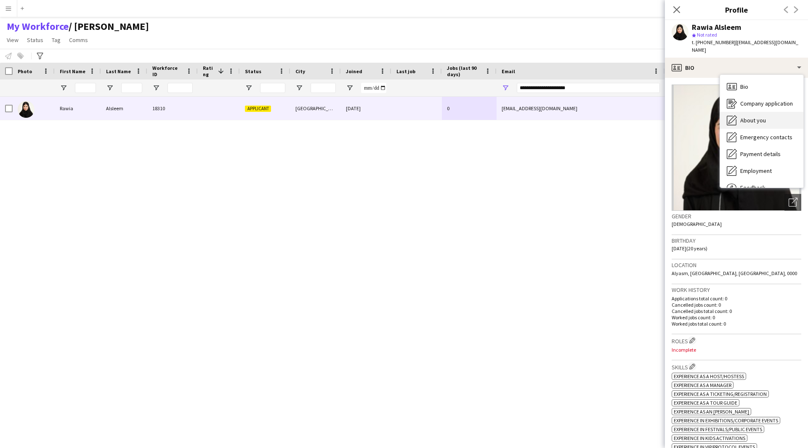
click at [755, 117] on span "About you" at bounding box center [753, 121] width 26 height 8
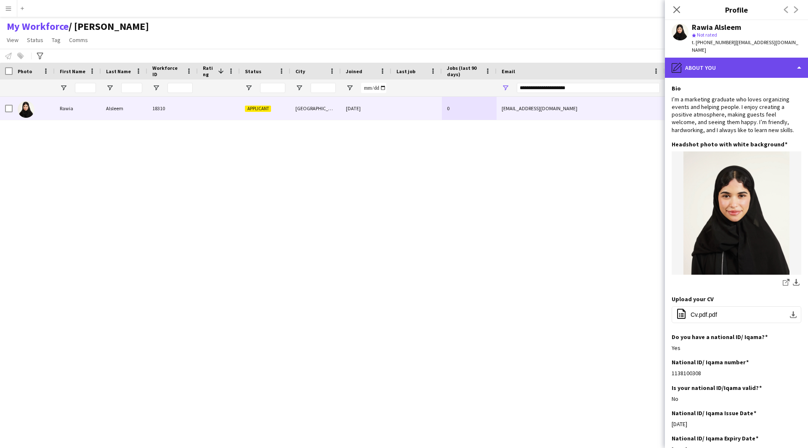
click at [730, 64] on div "pencil4 About you" at bounding box center [736, 68] width 143 height 20
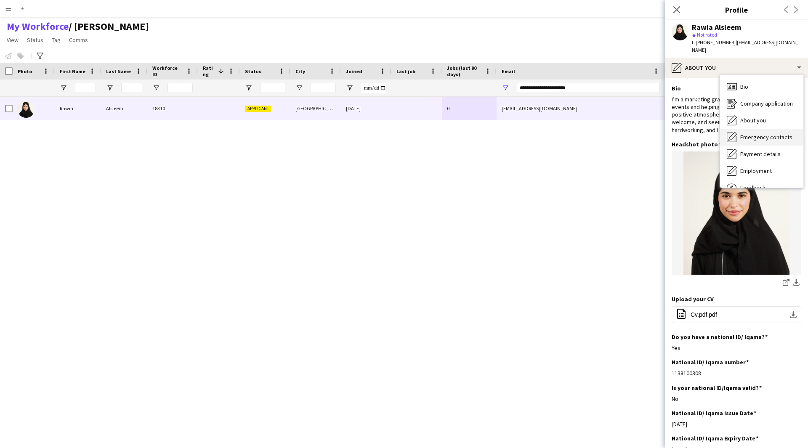
click at [760, 133] on span "Emergency contacts" at bounding box center [766, 137] width 52 height 8
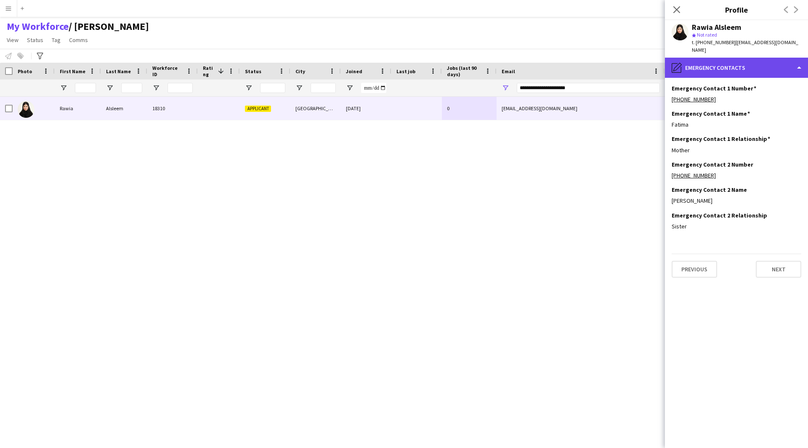
click at [739, 58] on div "pencil4 Emergency contacts" at bounding box center [736, 68] width 143 height 20
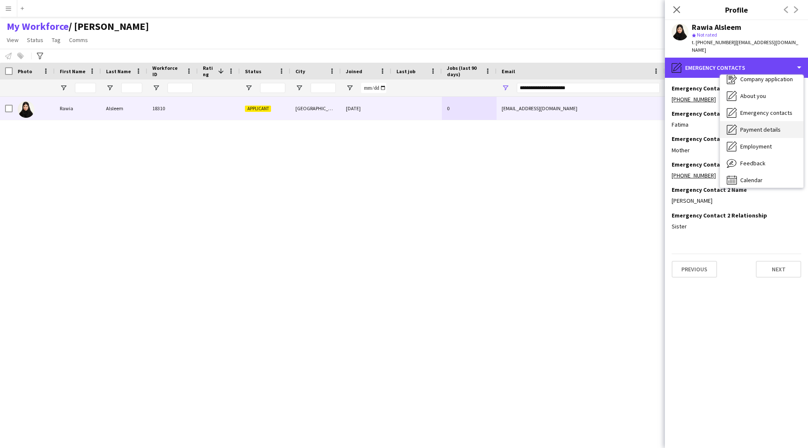
scroll to position [28, 0]
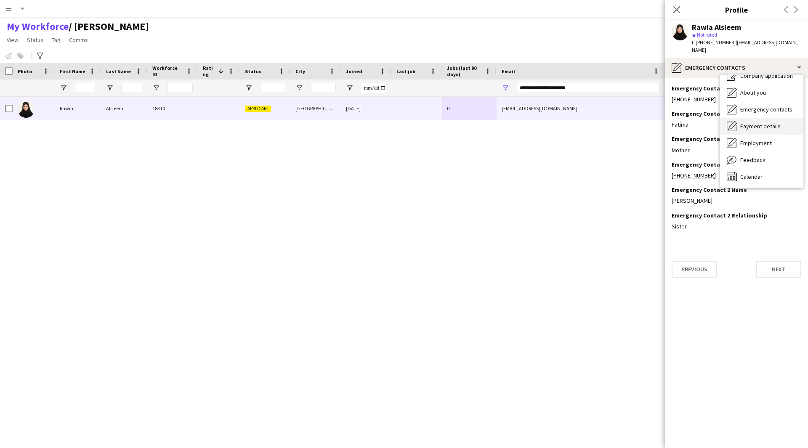
click at [780, 123] on span "Payment details" at bounding box center [760, 127] width 40 height 8
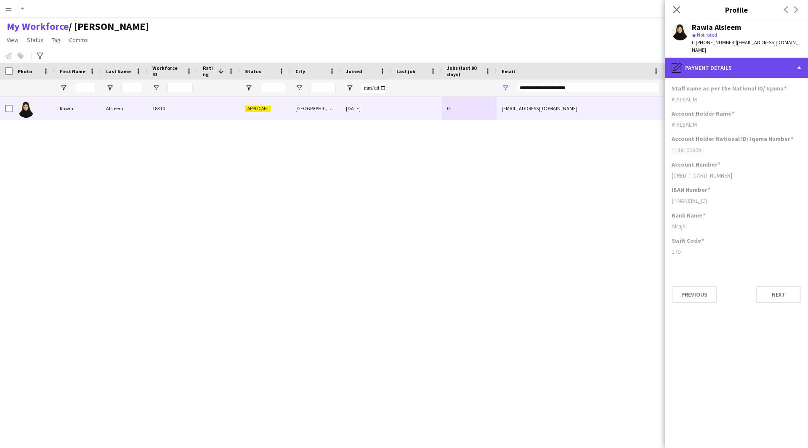
click at [737, 67] on div "pencil4 Payment details" at bounding box center [736, 68] width 143 height 20
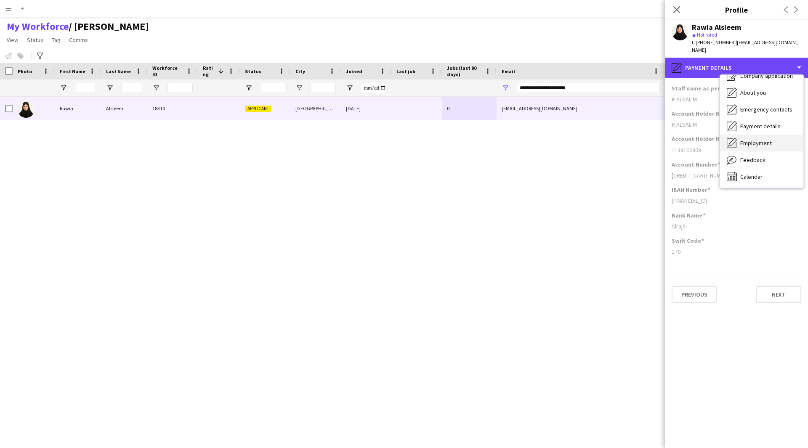
scroll to position [29, 0]
click at [760, 139] on span "Employment" at bounding box center [756, 143] width 32 height 8
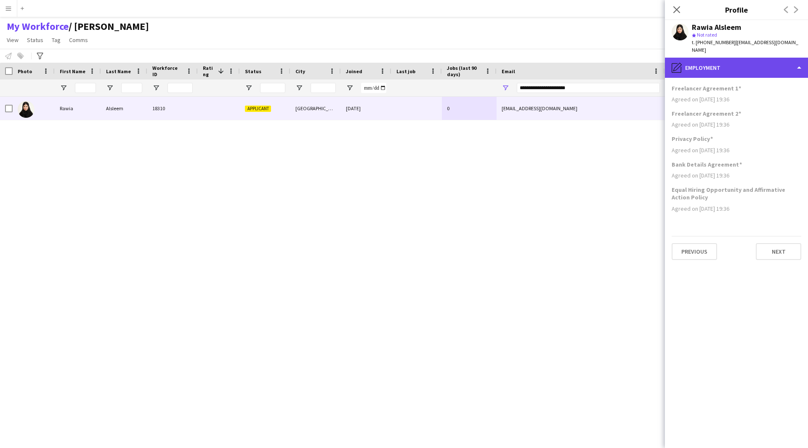
click at [741, 62] on div "pencil4 Employment" at bounding box center [736, 68] width 143 height 20
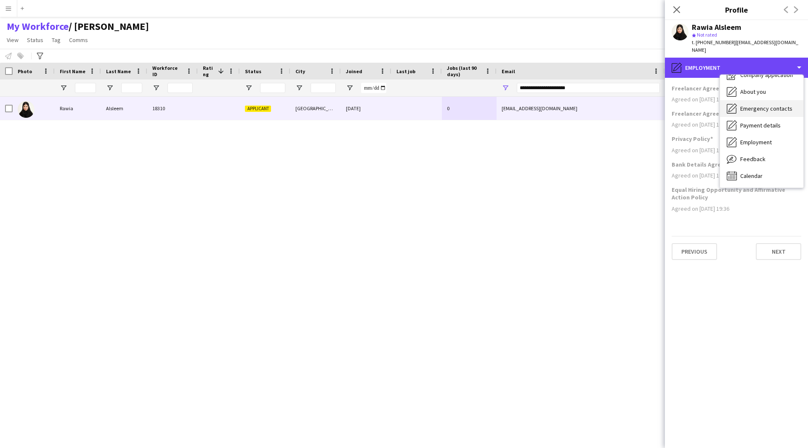
scroll to position [0, 0]
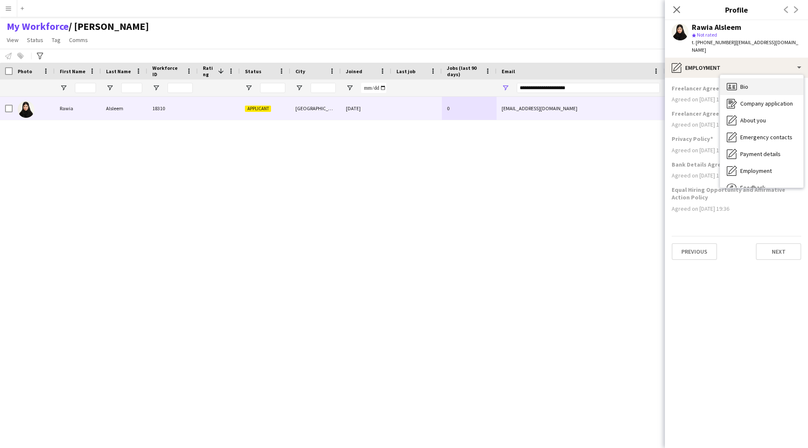
click at [755, 78] on div "Bio Bio" at bounding box center [761, 86] width 83 height 17
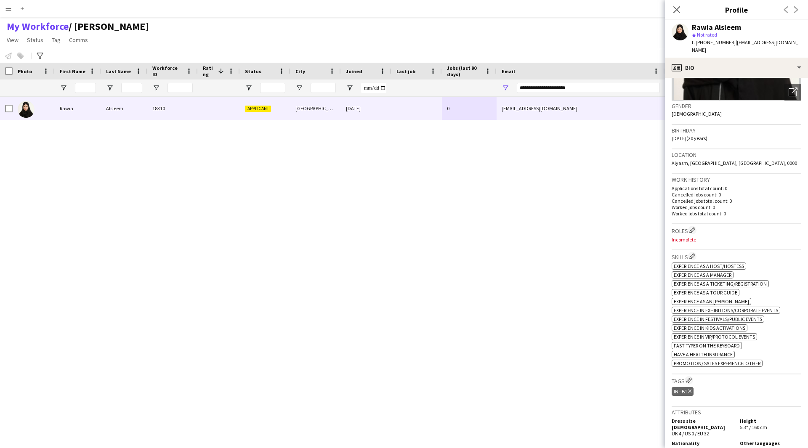
scroll to position [114, 0]
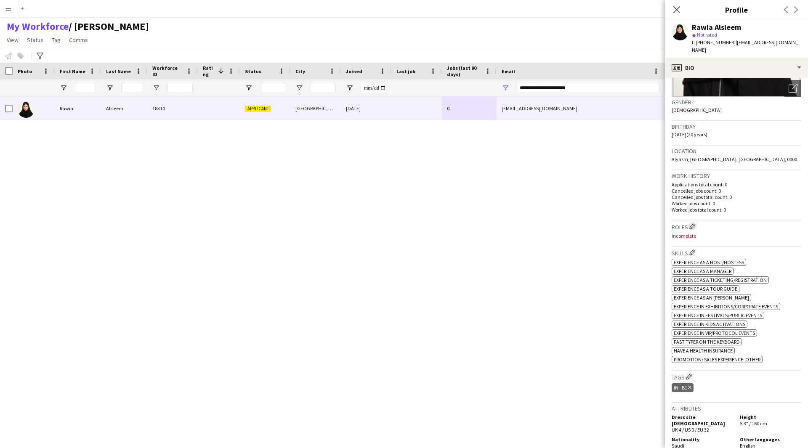
click at [694, 224] on app-icon "Edit crew company roles" at bounding box center [693, 227] width 6 height 6
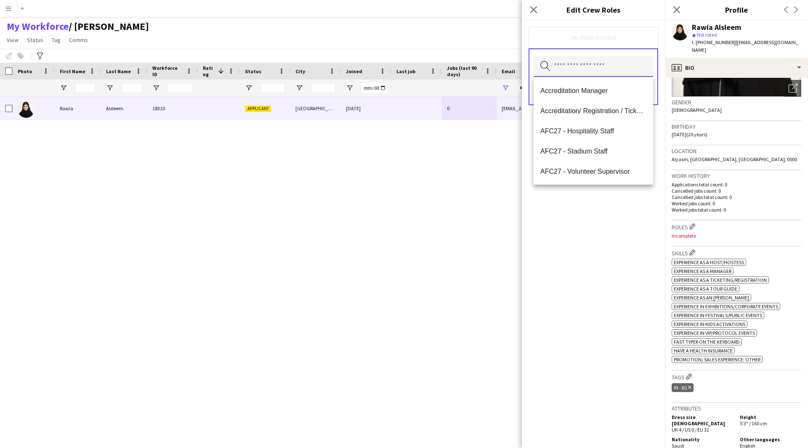
click at [585, 69] on input "text" at bounding box center [594, 66] width 120 height 21
type input "**"
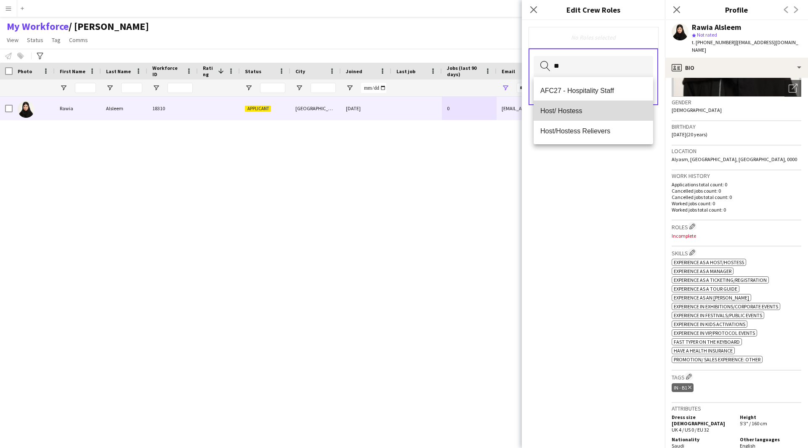
click at [575, 118] on mat-option "Host/ Hostess" at bounding box center [594, 111] width 120 height 20
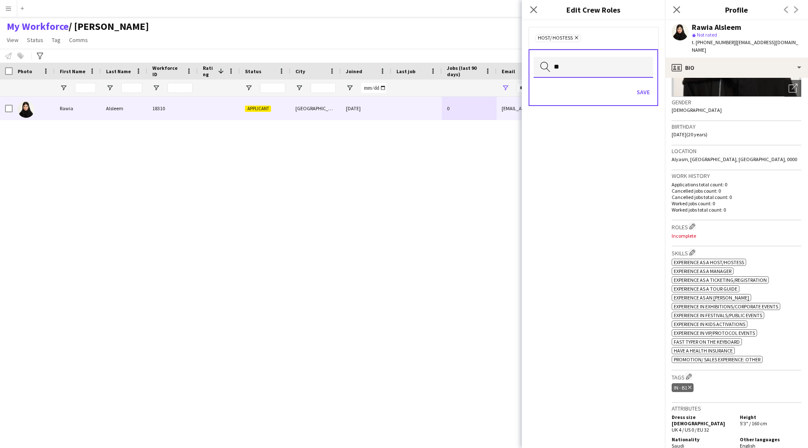
scroll to position [0, 0]
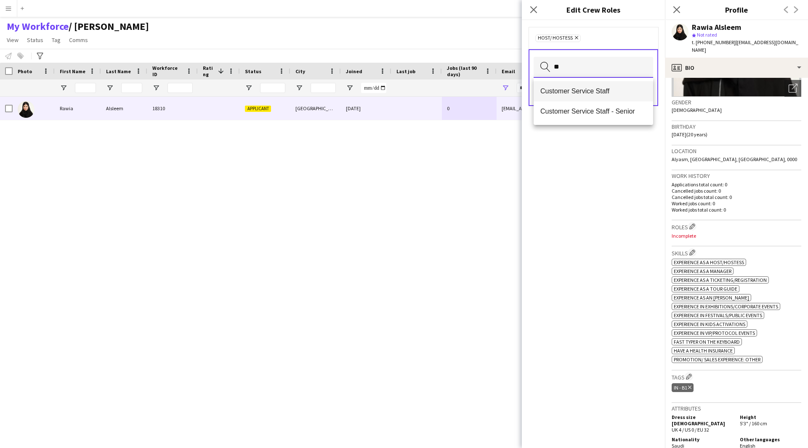
type input "**"
click at [605, 86] on mat-option "Customer Service Staff" at bounding box center [594, 91] width 120 height 20
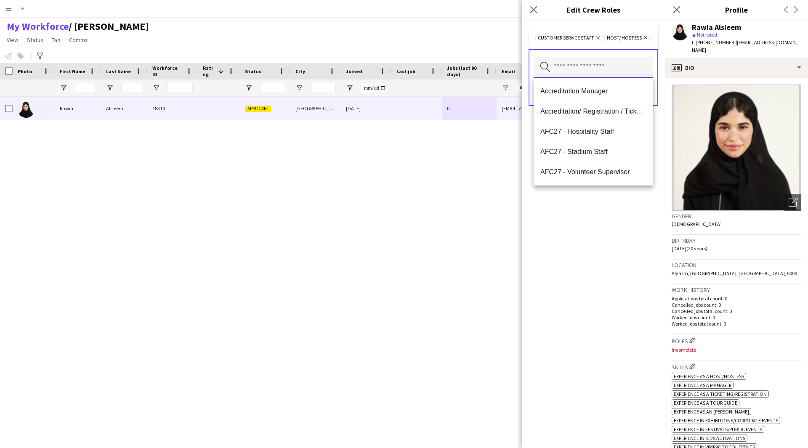
click at [578, 66] on input "text" at bounding box center [594, 67] width 120 height 21
type input "*"
type input "***"
click at [568, 138] on mat-option "Protocol" at bounding box center [594, 132] width 120 height 20
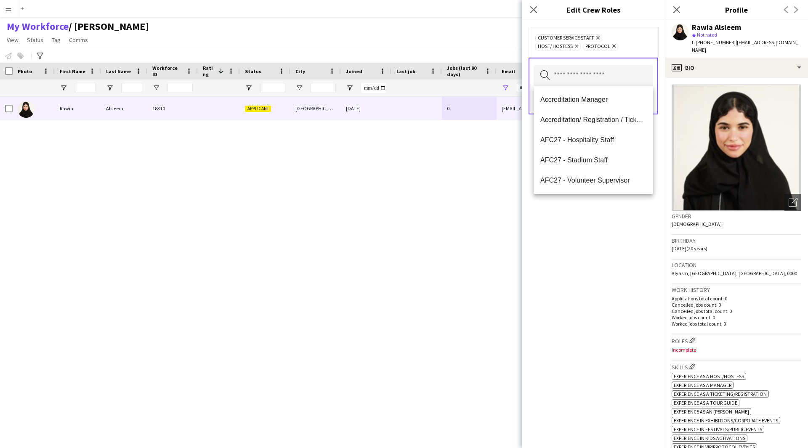
click at [550, 289] on div "Customer Service Staff Remove Host/ Hostess Remove Protocol Remove Search by ro…" at bounding box center [593, 234] width 143 height 428
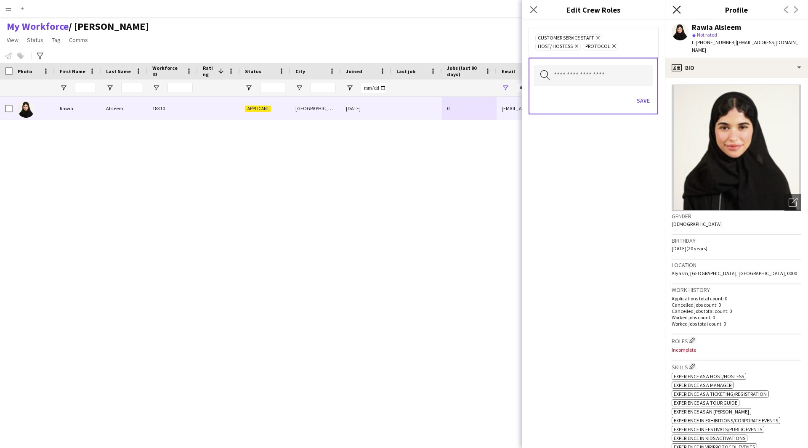
click at [674, 11] on icon "Close pop-in" at bounding box center [677, 9] width 8 height 8
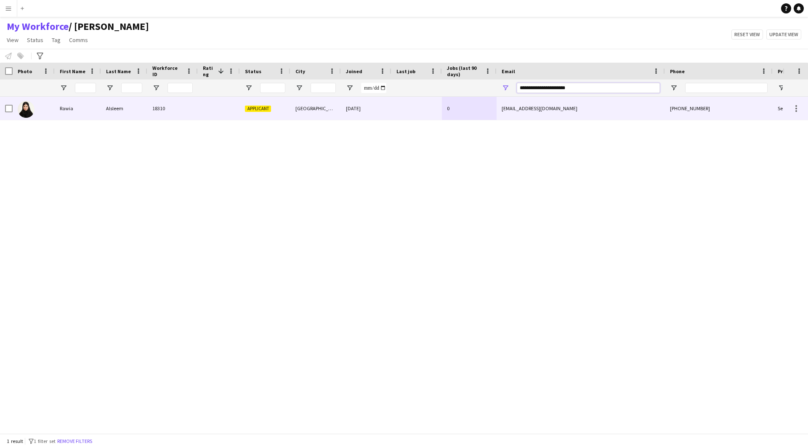
drag, startPoint x: 607, startPoint y: 90, endPoint x: 464, endPoint y: 107, distance: 144.1
click at [464, 107] on div "Workforce Details Photo First Name" at bounding box center [404, 248] width 808 height 371
paste input "Email Filter Input"
type input "**********"
click at [412, 112] on div at bounding box center [417, 108] width 51 height 23
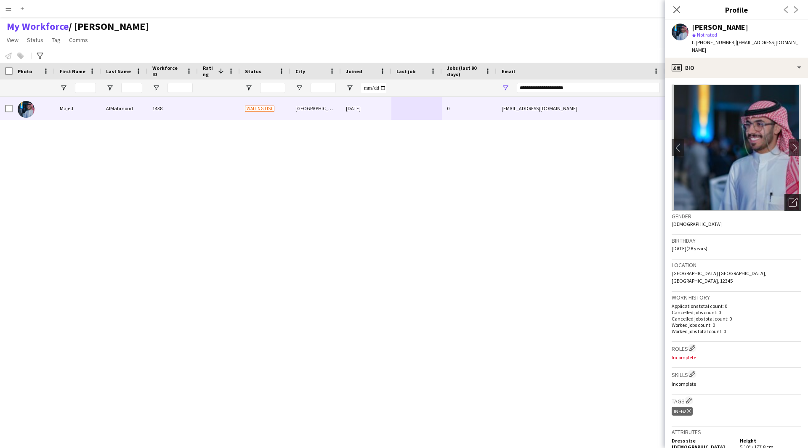
click at [789, 198] on icon "Open photos pop-in" at bounding box center [793, 202] width 9 height 9
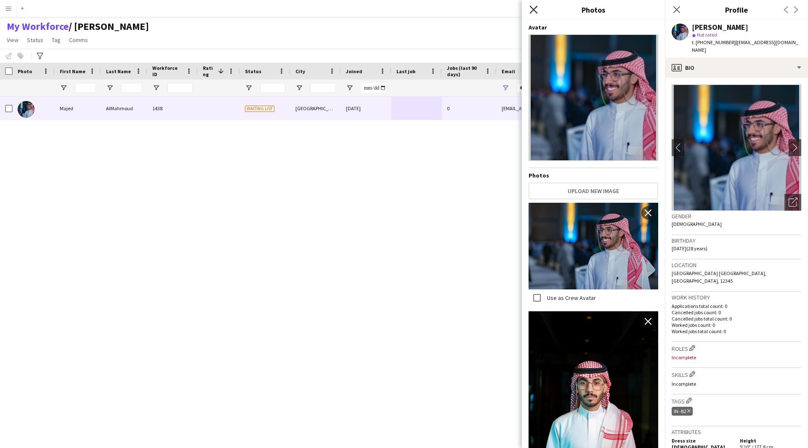
click at [534, 9] on icon at bounding box center [534, 9] width 8 height 8
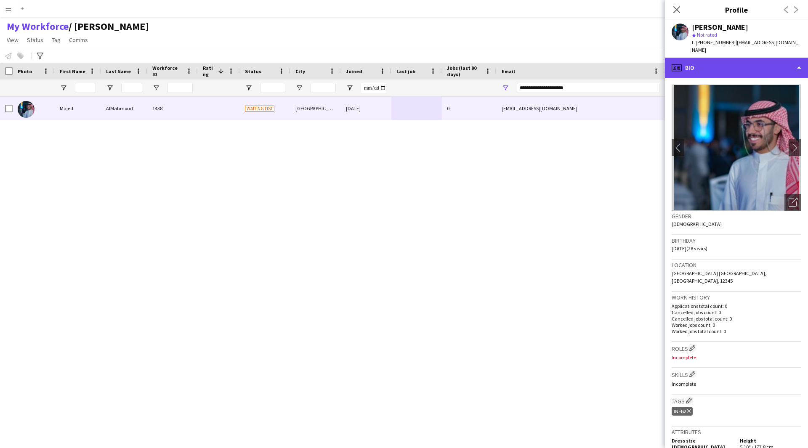
click at [746, 58] on div "profile Bio" at bounding box center [736, 68] width 143 height 20
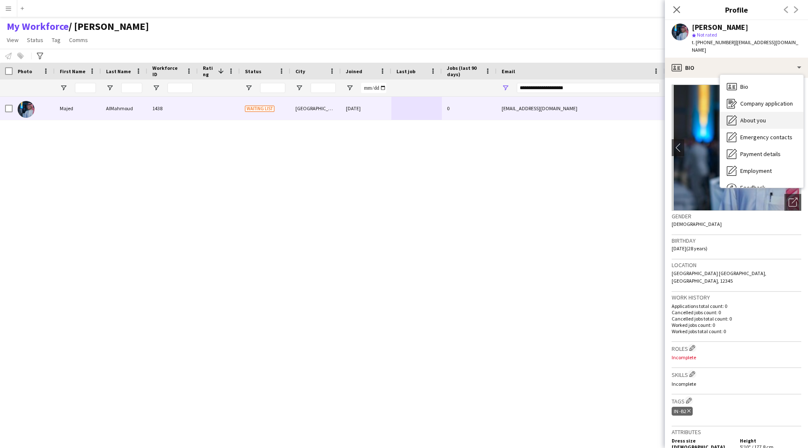
click at [755, 112] on div "About you About you" at bounding box center [761, 120] width 83 height 17
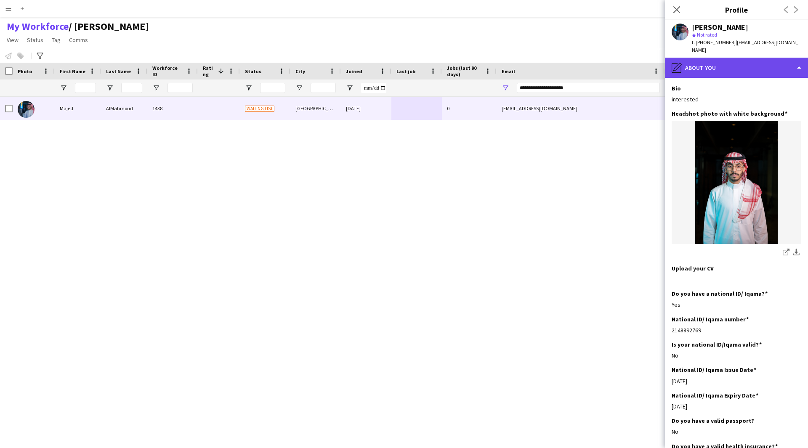
click at [742, 58] on div "pencil4 About you" at bounding box center [736, 68] width 143 height 20
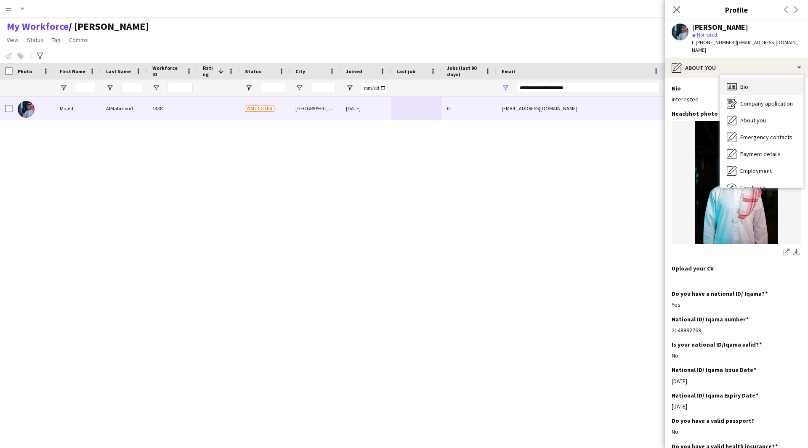
click at [753, 78] on div "Bio Bio" at bounding box center [761, 86] width 83 height 17
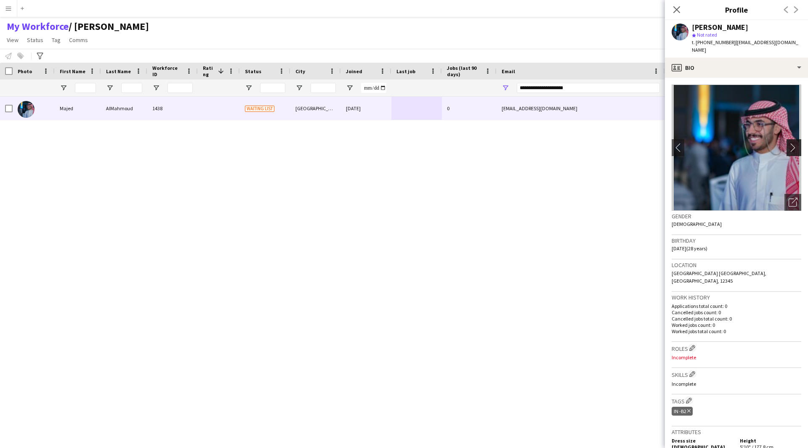
click at [789, 139] on button "chevron-right" at bounding box center [795, 147] width 17 height 17
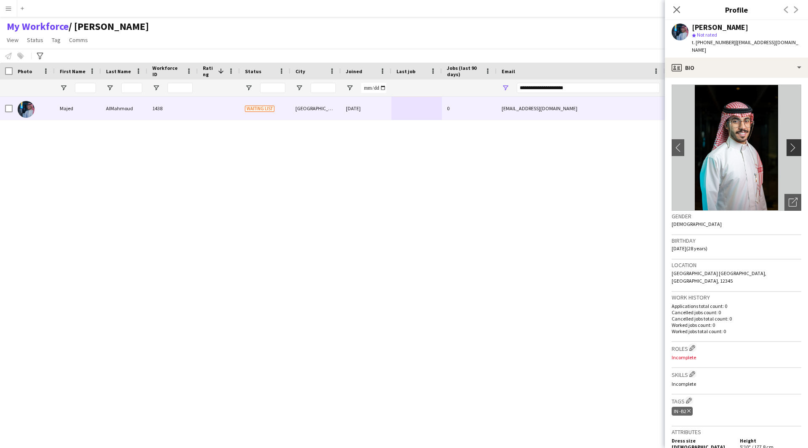
click at [789, 139] on button "chevron-right" at bounding box center [795, 147] width 17 height 17
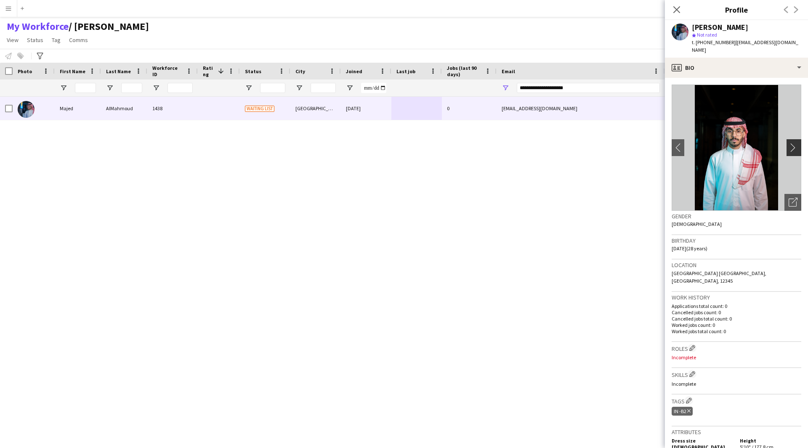
click at [789, 139] on button "chevron-right" at bounding box center [795, 147] width 17 height 17
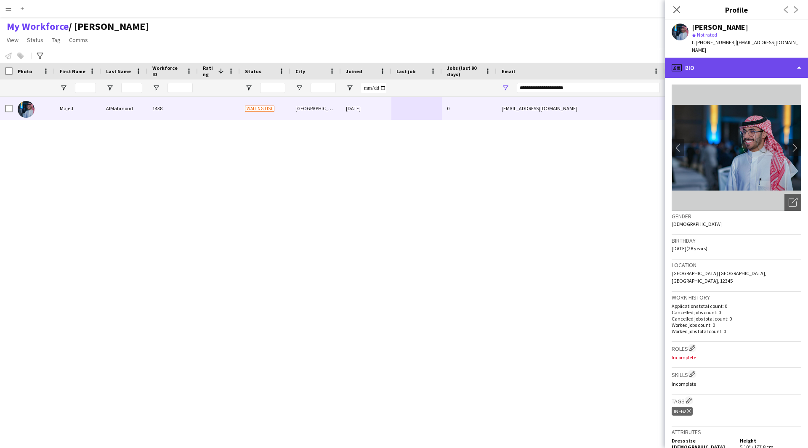
click at [750, 58] on div "profile Bio" at bounding box center [736, 68] width 143 height 20
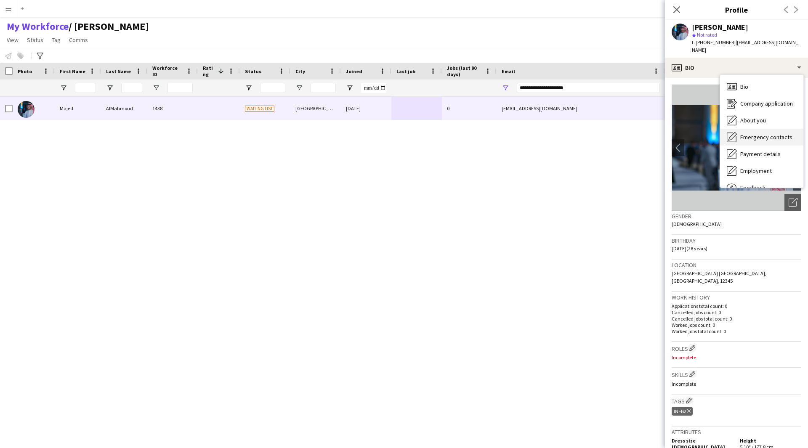
click at [778, 134] on div "Emergency contacts Emergency contacts" at bounding box center [761, 137] width 83 height 17
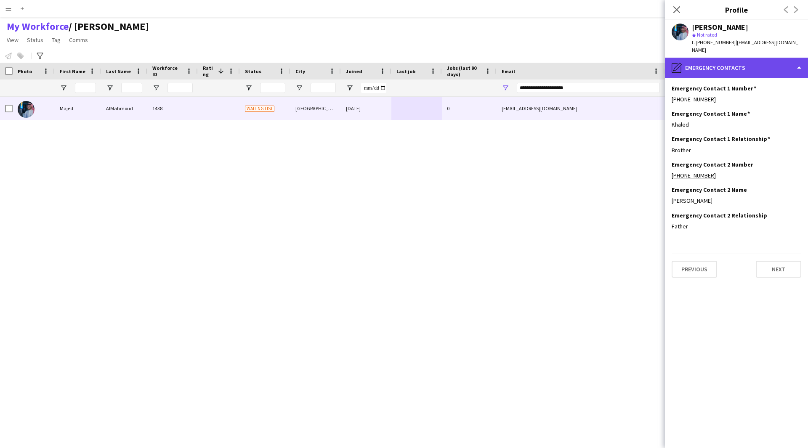
click at [746, 67] on div "pencil4 Emergency contacts" at bounding box center [736, 68] width 143 height 20
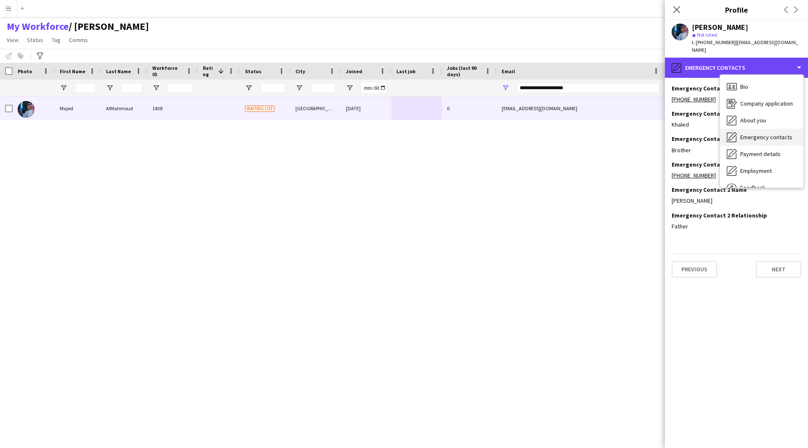
scroll to position [29, 0]
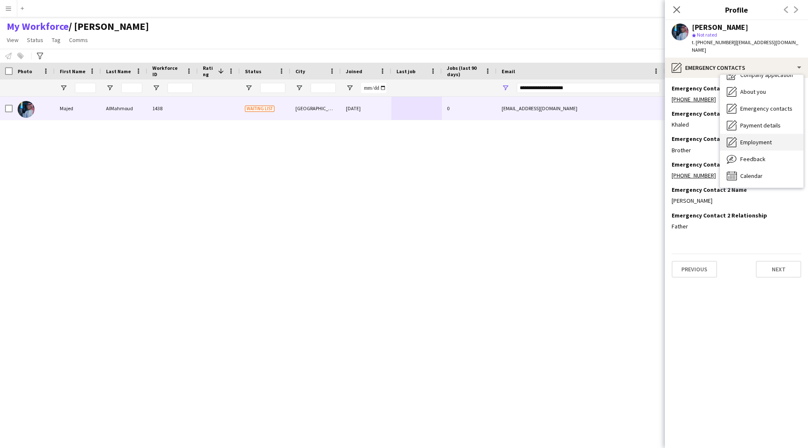
click at [752, 134] on div "Employment Employment" at bounding box center [761, 142] width 83 height 17
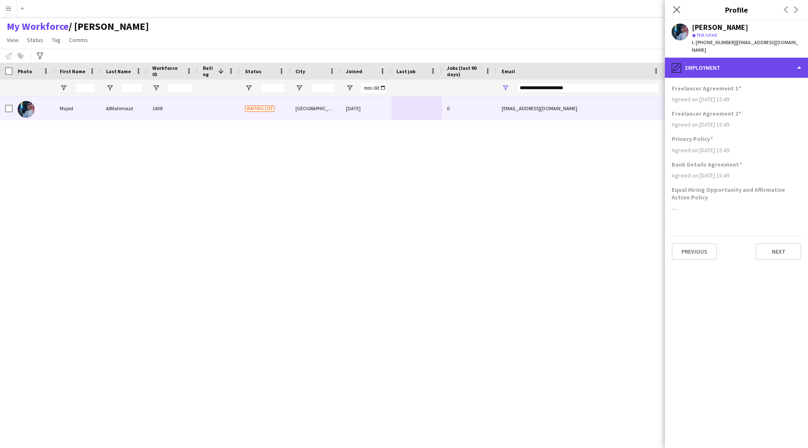
click at [744, 64] on div "pencil4 Employment" at bounding box center [736, 68] width 143 height 20
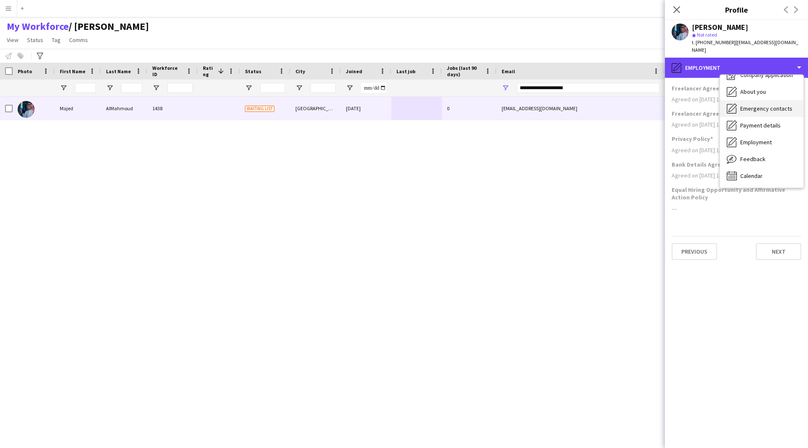
scroll to position [0, 0]
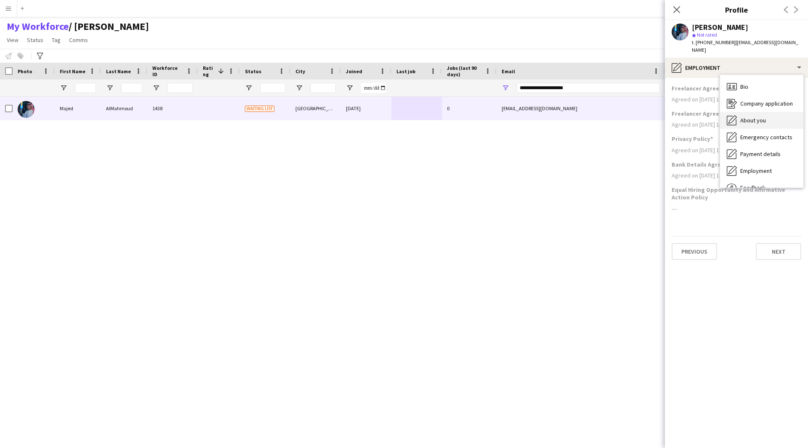
click at [763, 117] on span "About you" at bounding box center [753, 121] width 26 height 8
